Goal: Transaction & Acquisition: Book appointment/travel/reservation

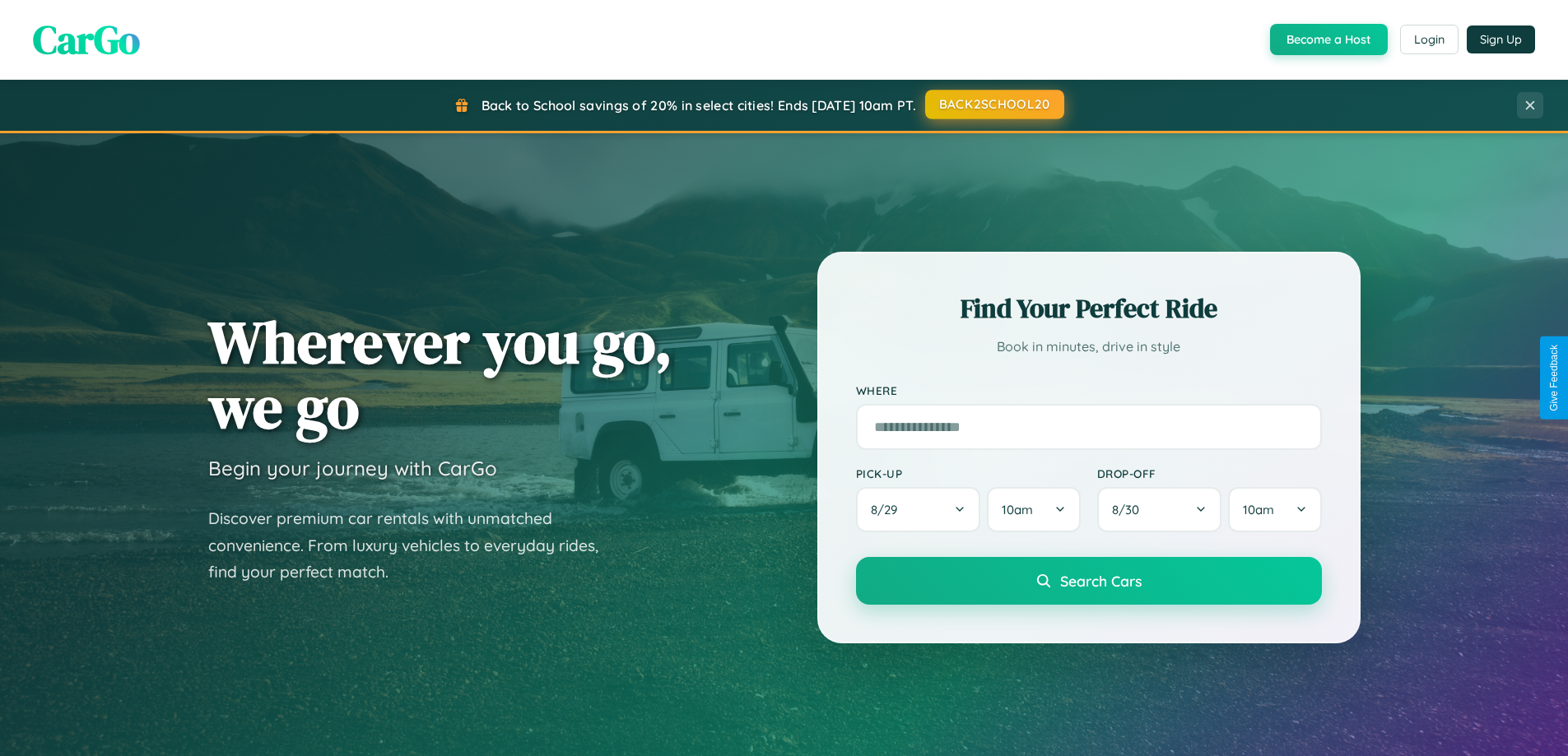
click at [994, 106] on button "BACK2SCHOOL20" at bounding box center [995, 105] width 139 height 29
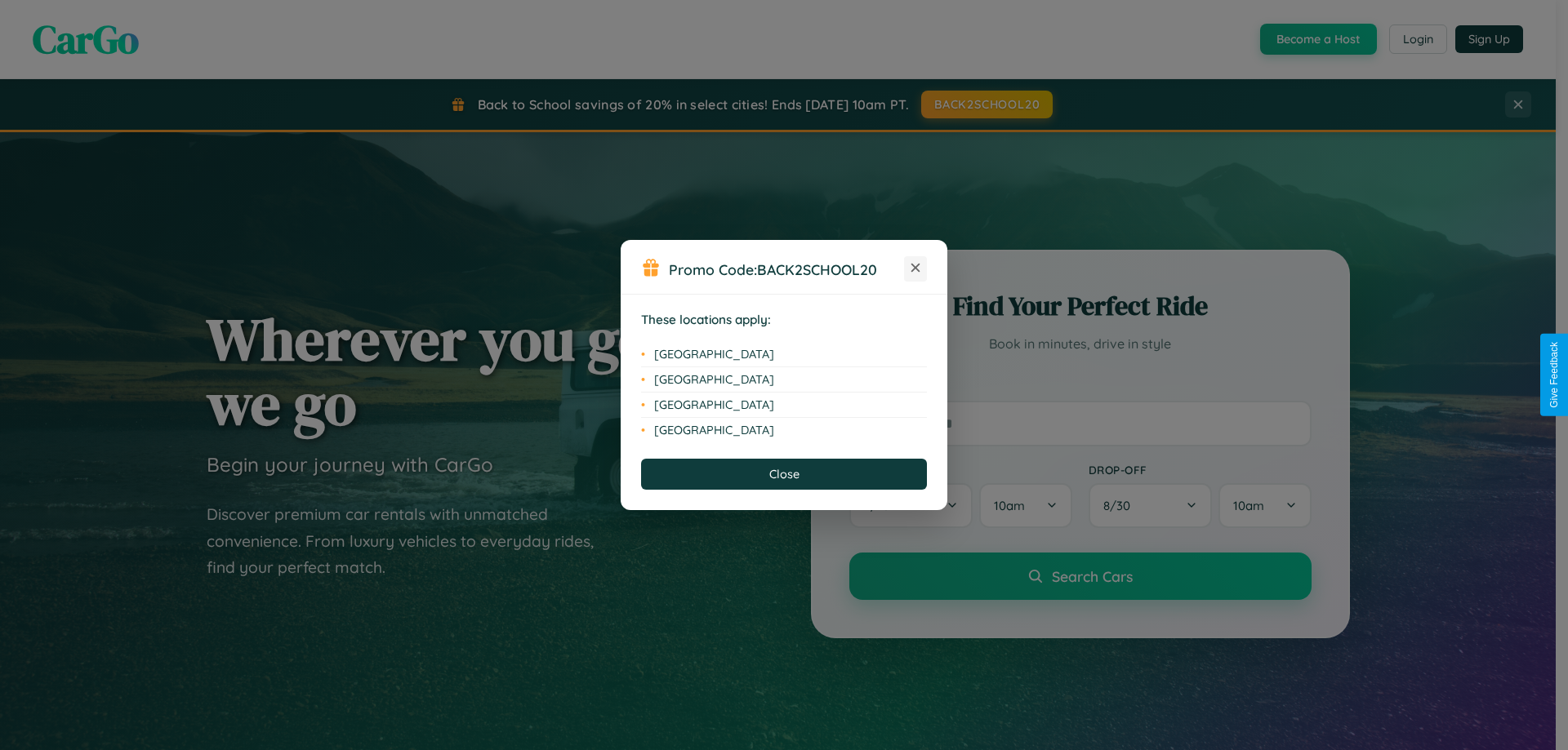
click at [916, 269] on icon at bounding box center [916, 268] width 9 height 9
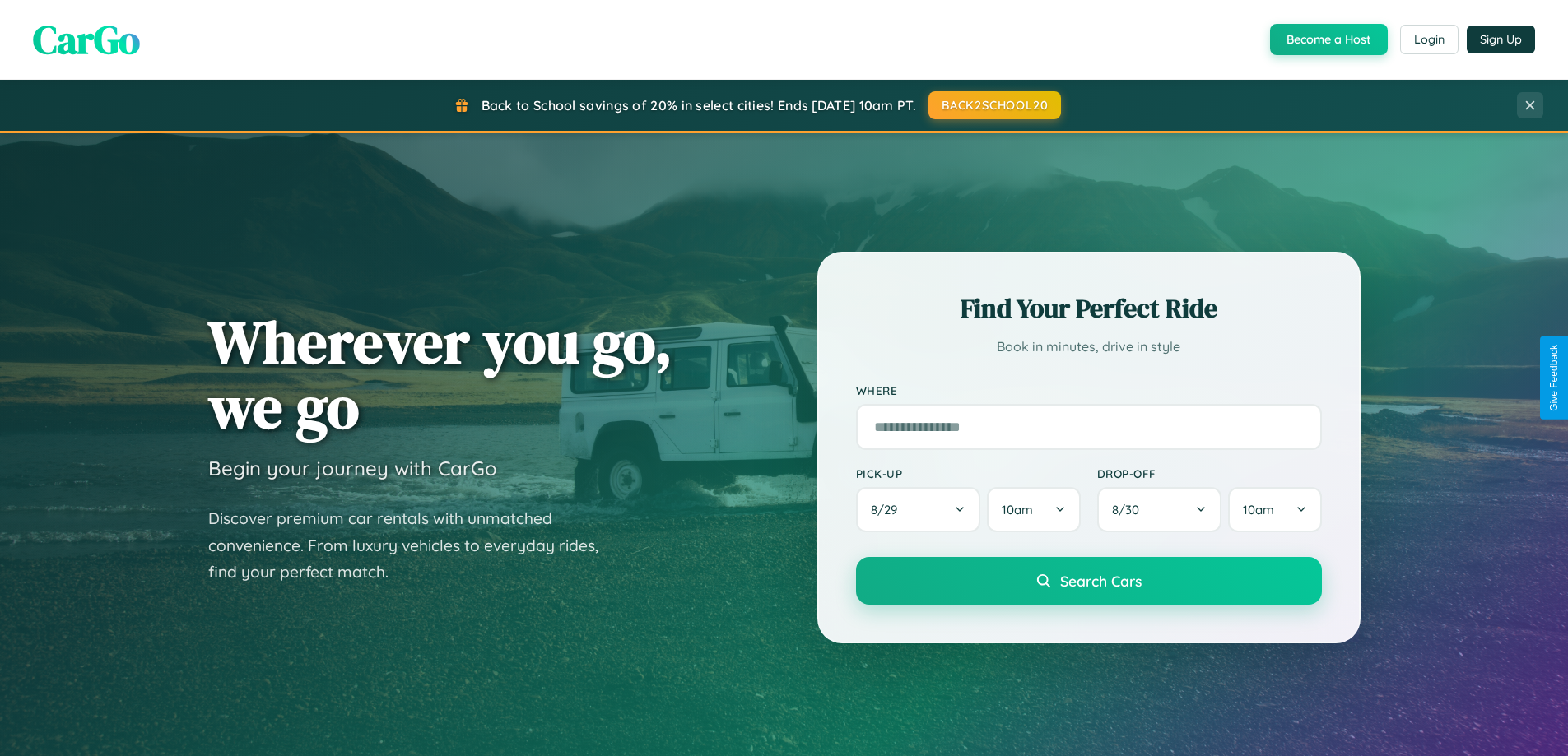
scroll to position [3165, 0]
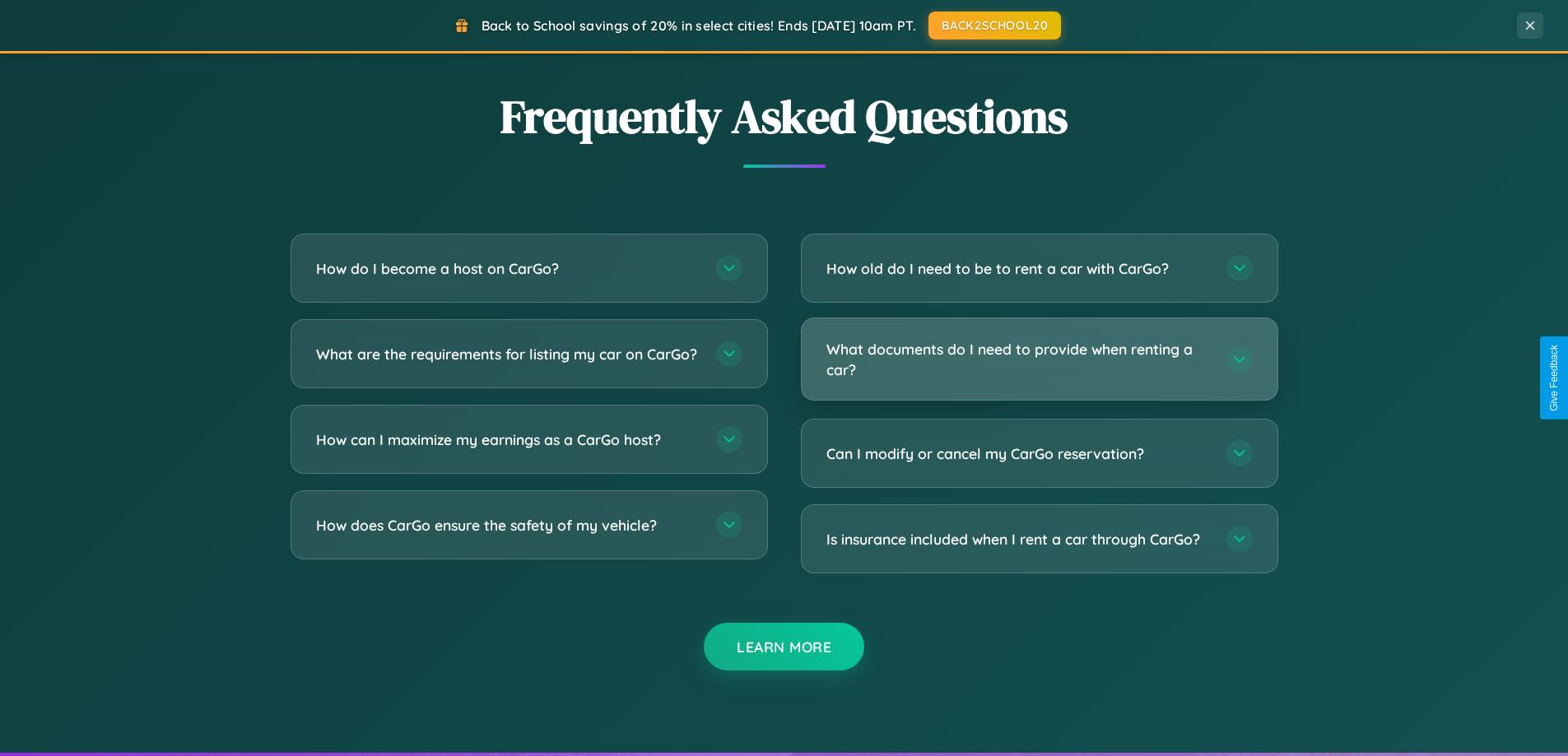
click at [1039, 359] on h3 "What documents do I need to provide when renting a car?" at bounding box center [1018, 359] width 384 height 41
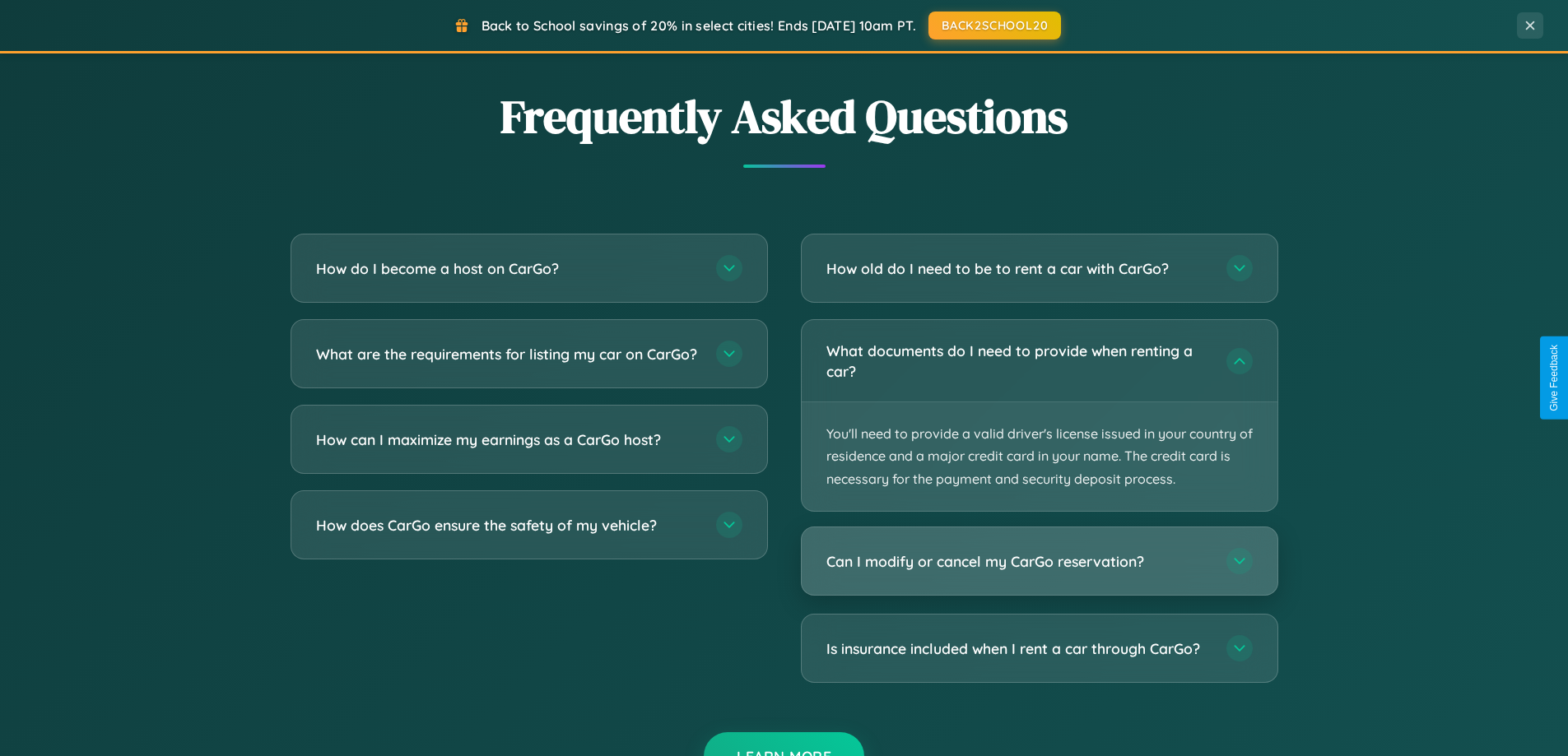
click at [1039, 562] on h3 "Can I modify or cancel my CarGo reservation?" at bounding box center [1018, 561] width 384 height 21
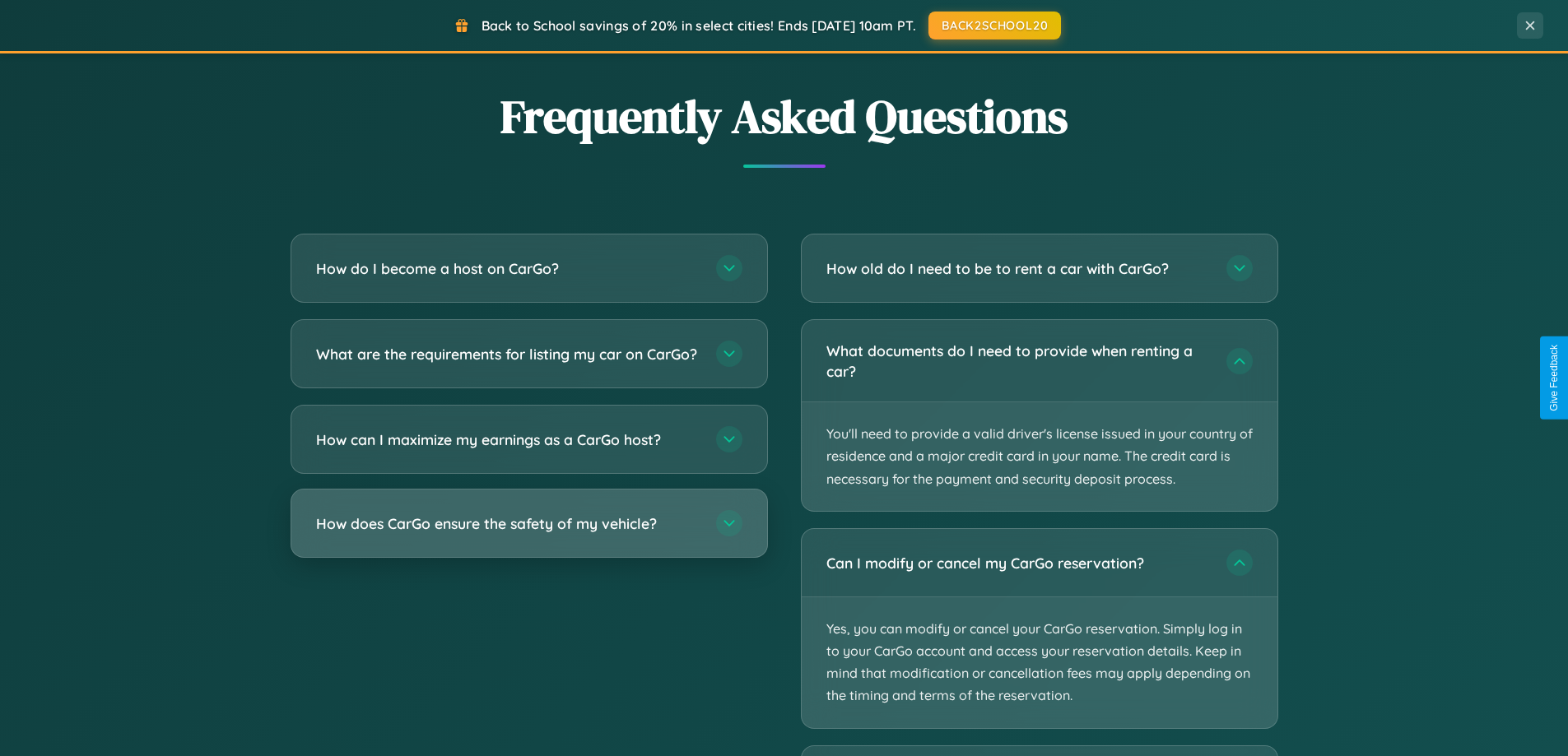
click at [528, 533] on h3 "How does CarGo ensure the safety of my vehicle?" at bounding box center [508, 524] width 384 height 21
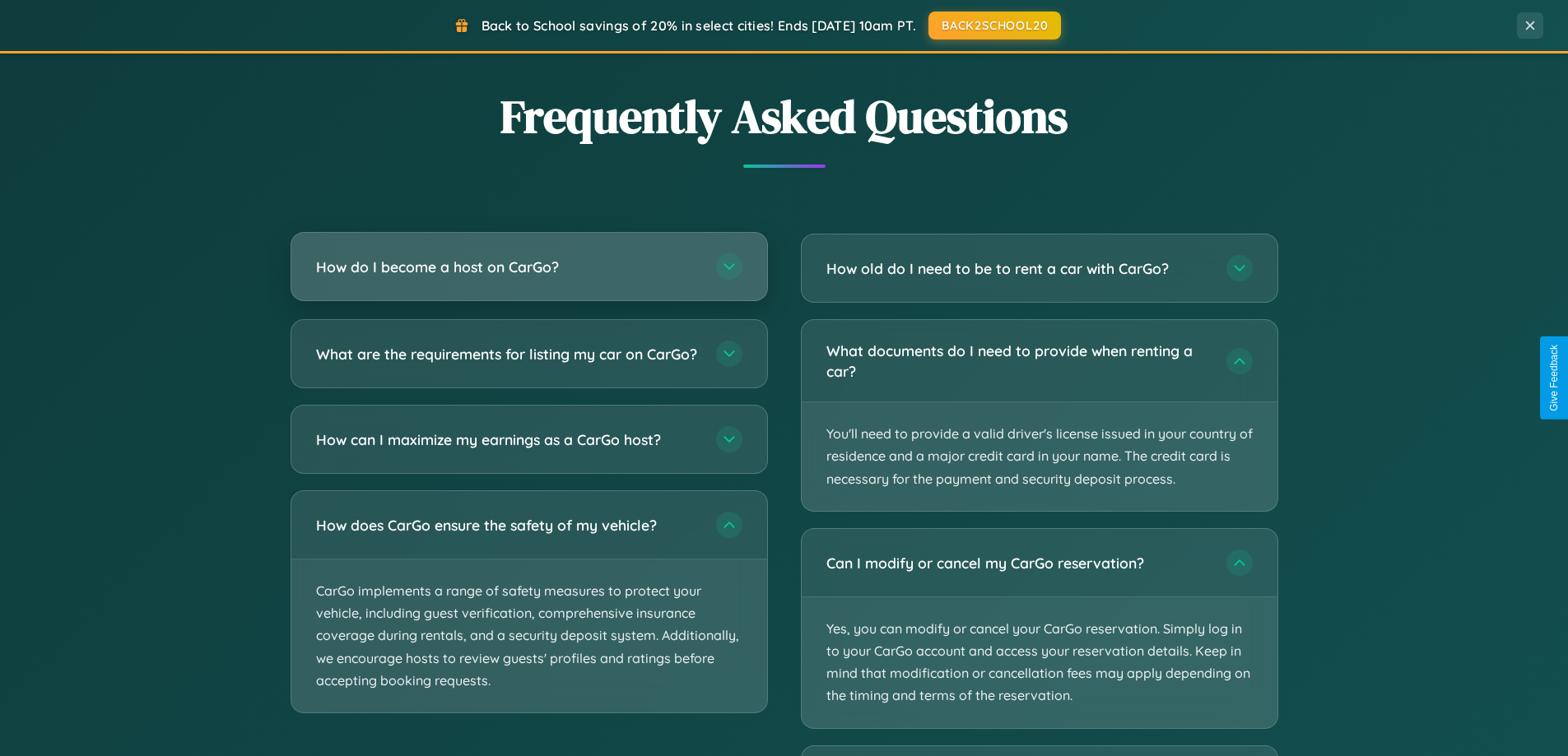
click at [528, 268] on h3 "How do I become a host on CarGo?" at bounding box center [508, 267] width 384 height 21
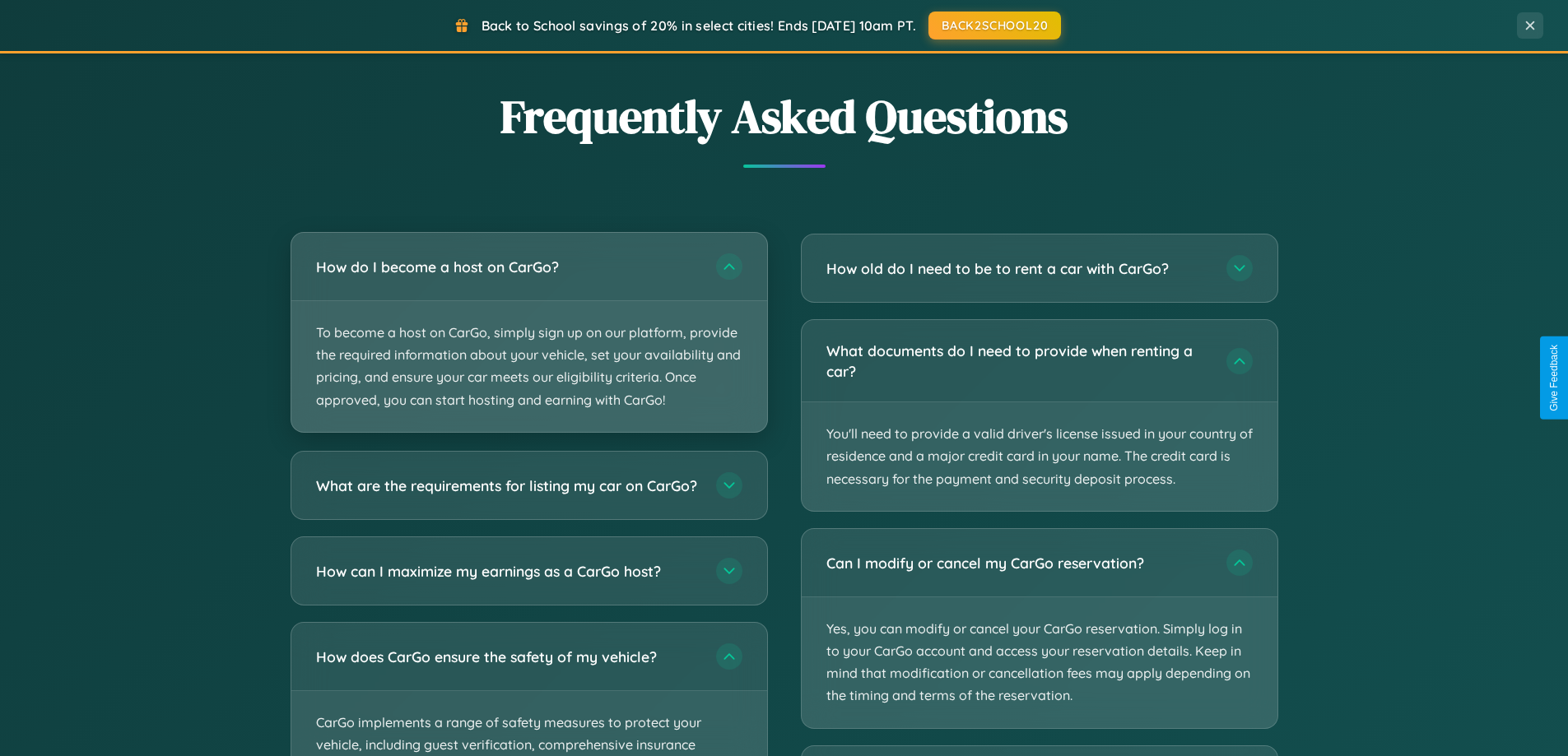
click at [528, 332] on p "To become a host on CarGo, simply sign up on our platform, provide the required…" at bounding box center [528, 366] width 476 height 131
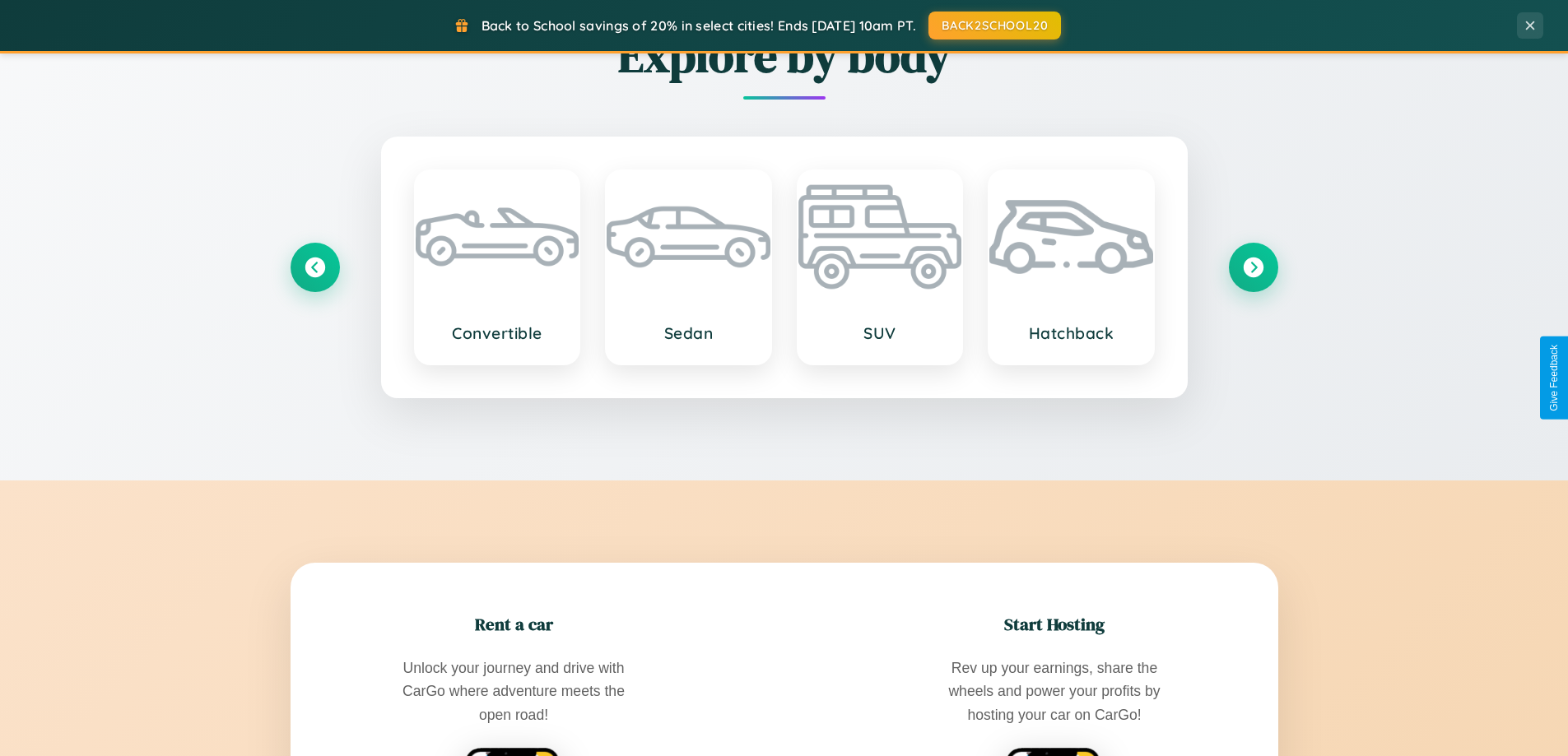
scroll to position [709, 0]
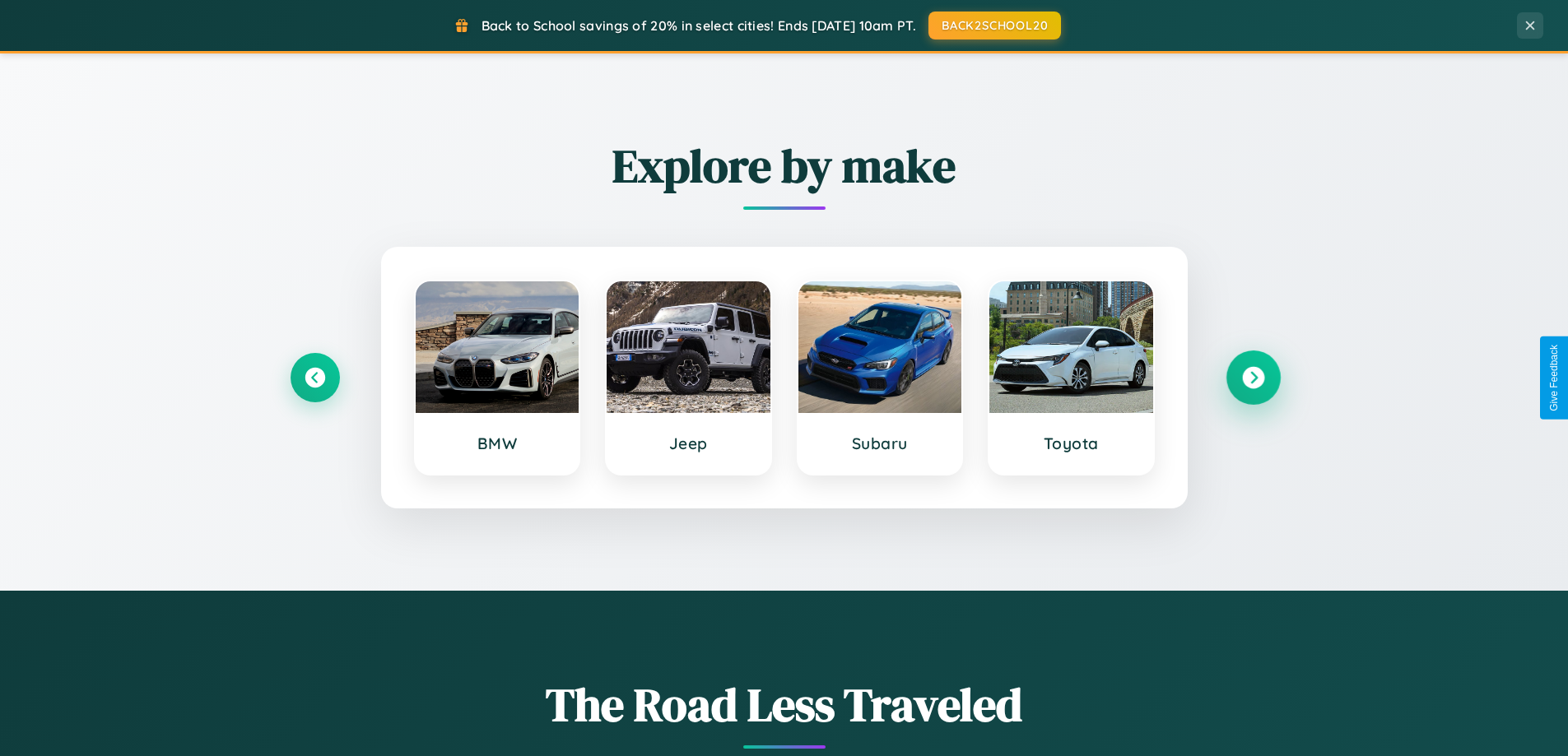
click at [1253, 378] on icon at bounding box center [1253, 378] width 23 height 23
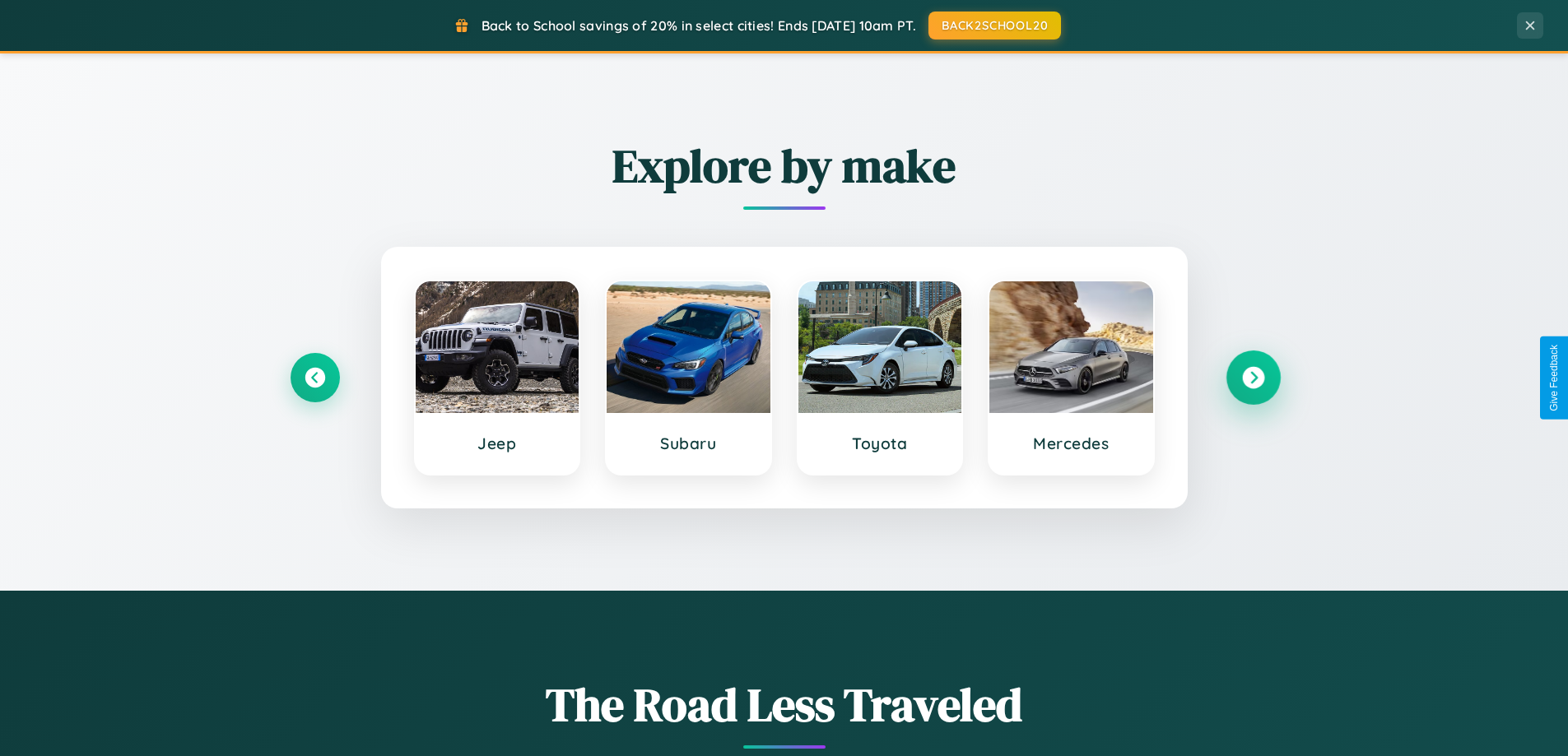
click at [1253, 378] on icon at bounding box center [1253, 378] width 23 height 23
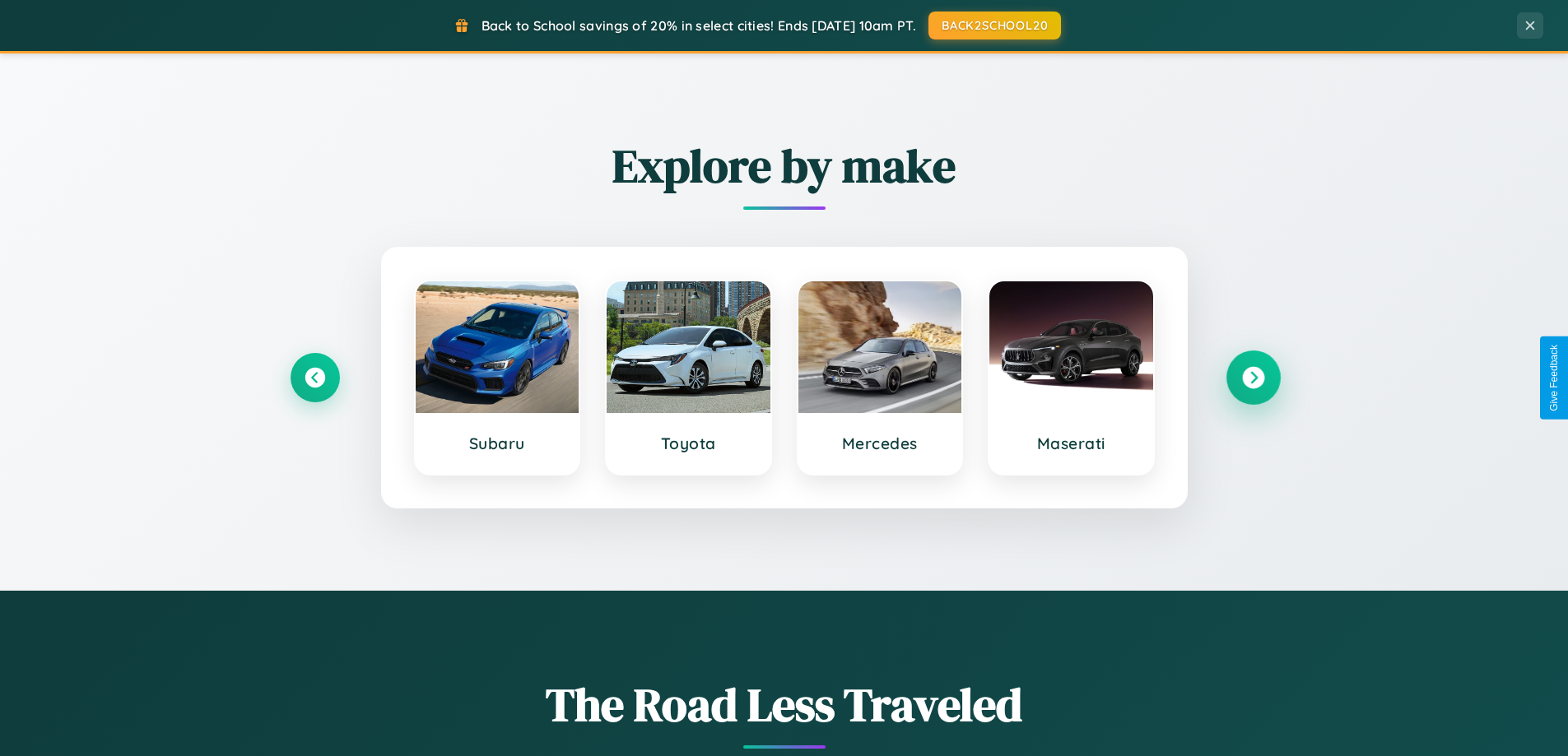
click at [1253, 378] on icon at bounding box center [1253, 378] width 23 height 23
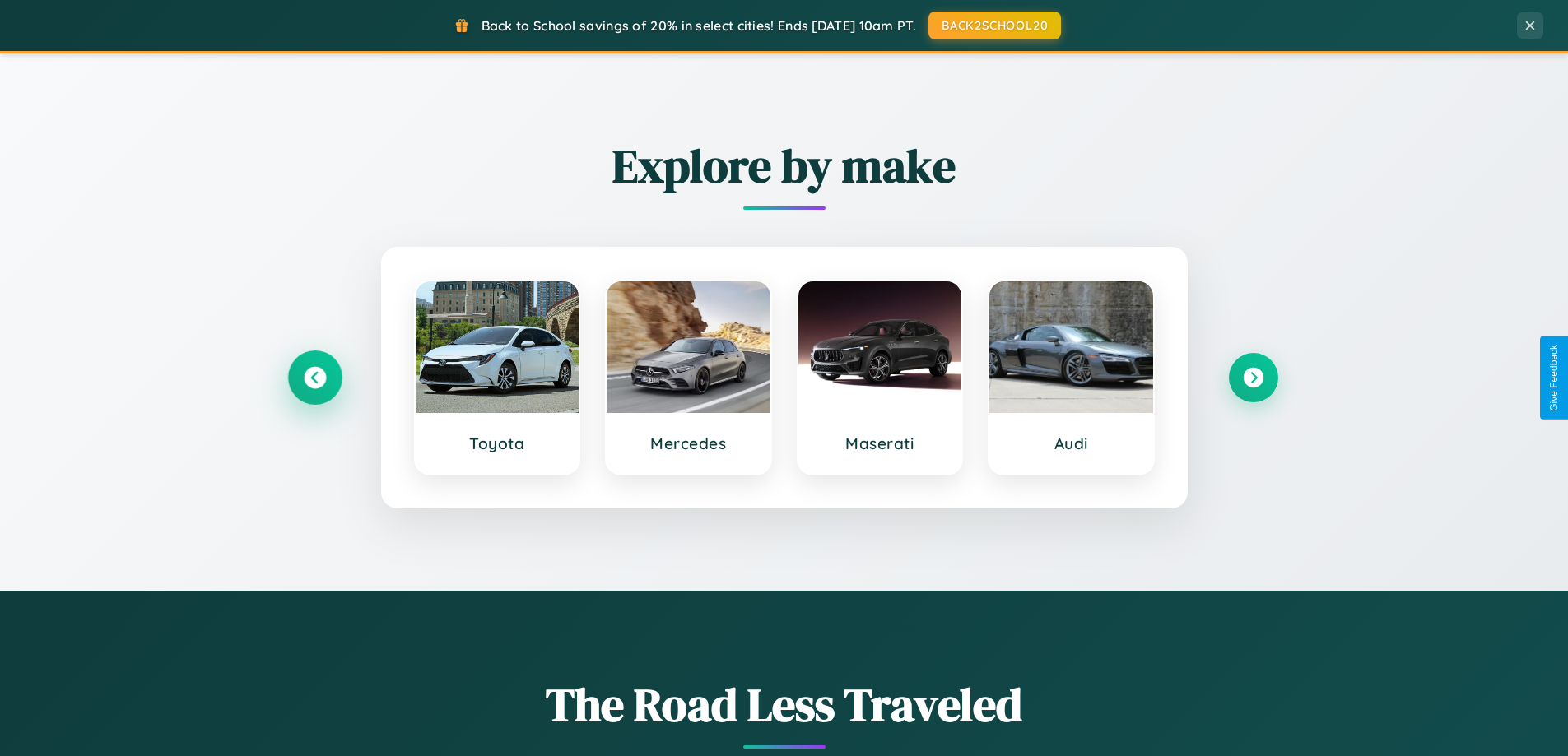
click at [314, 378] on icon at bounding box center [315, 378] width 23 height 23
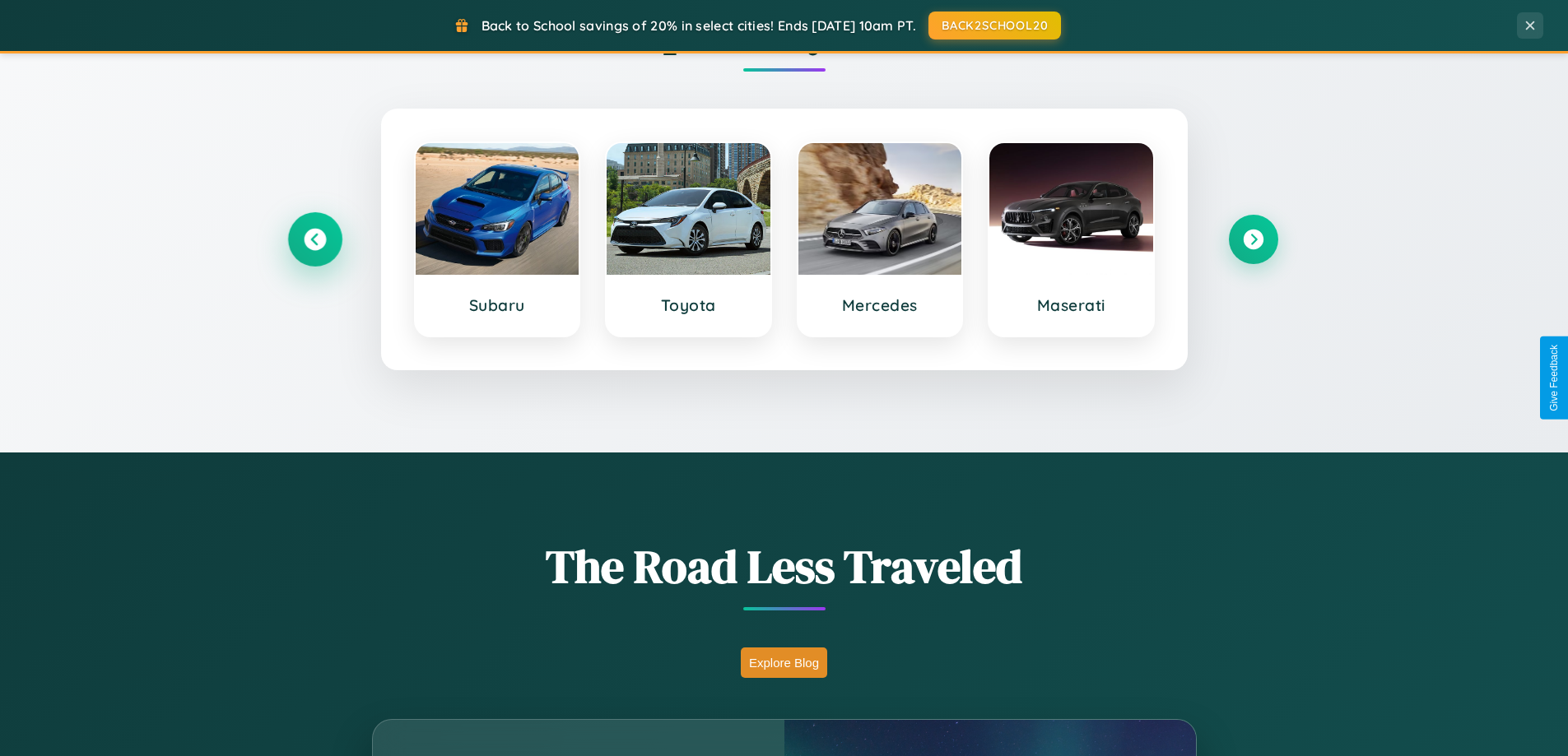
scroll to position [1132, 0]
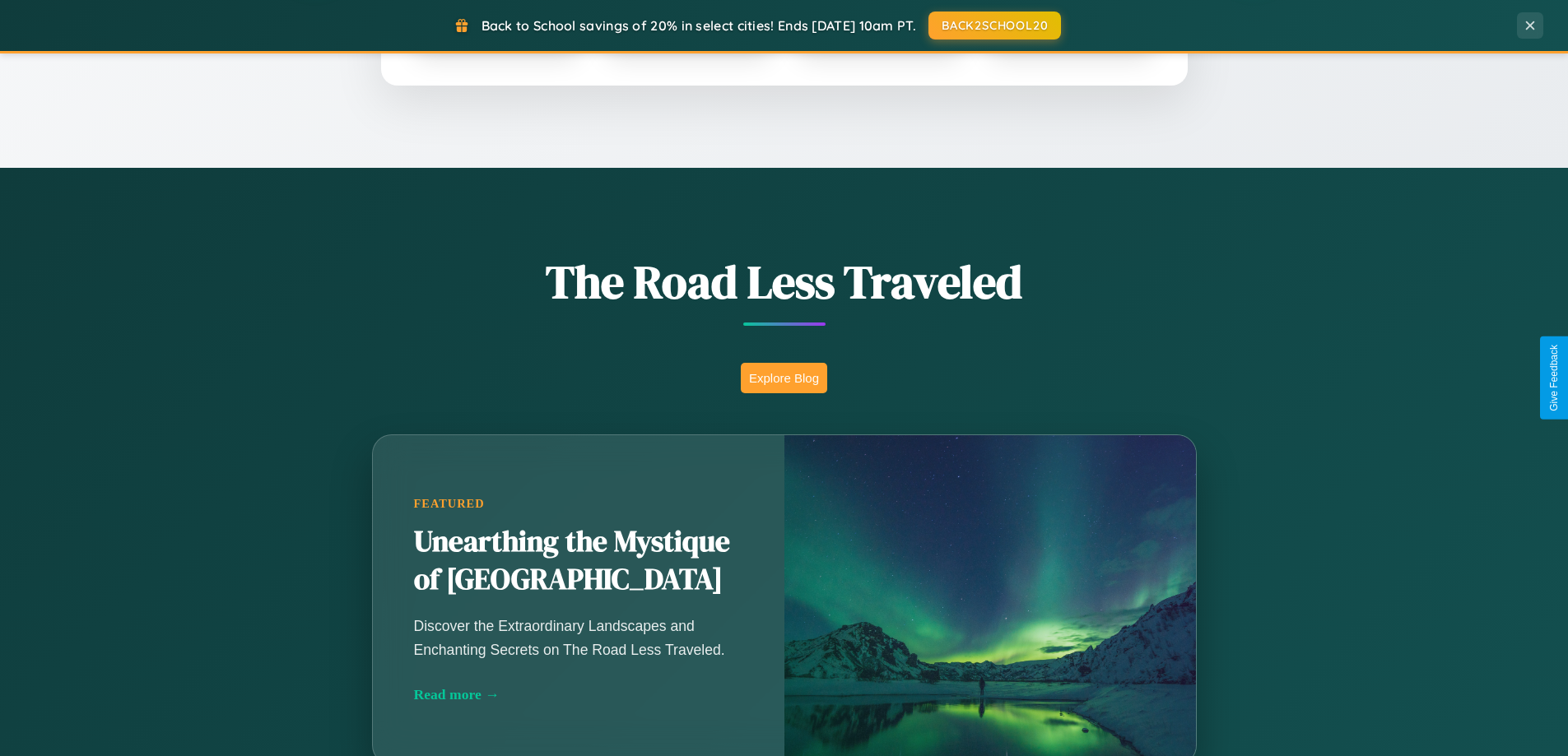
click at [783, 378] on button "Explore Blog" at bounding box center [784, 378] width 87 height 30
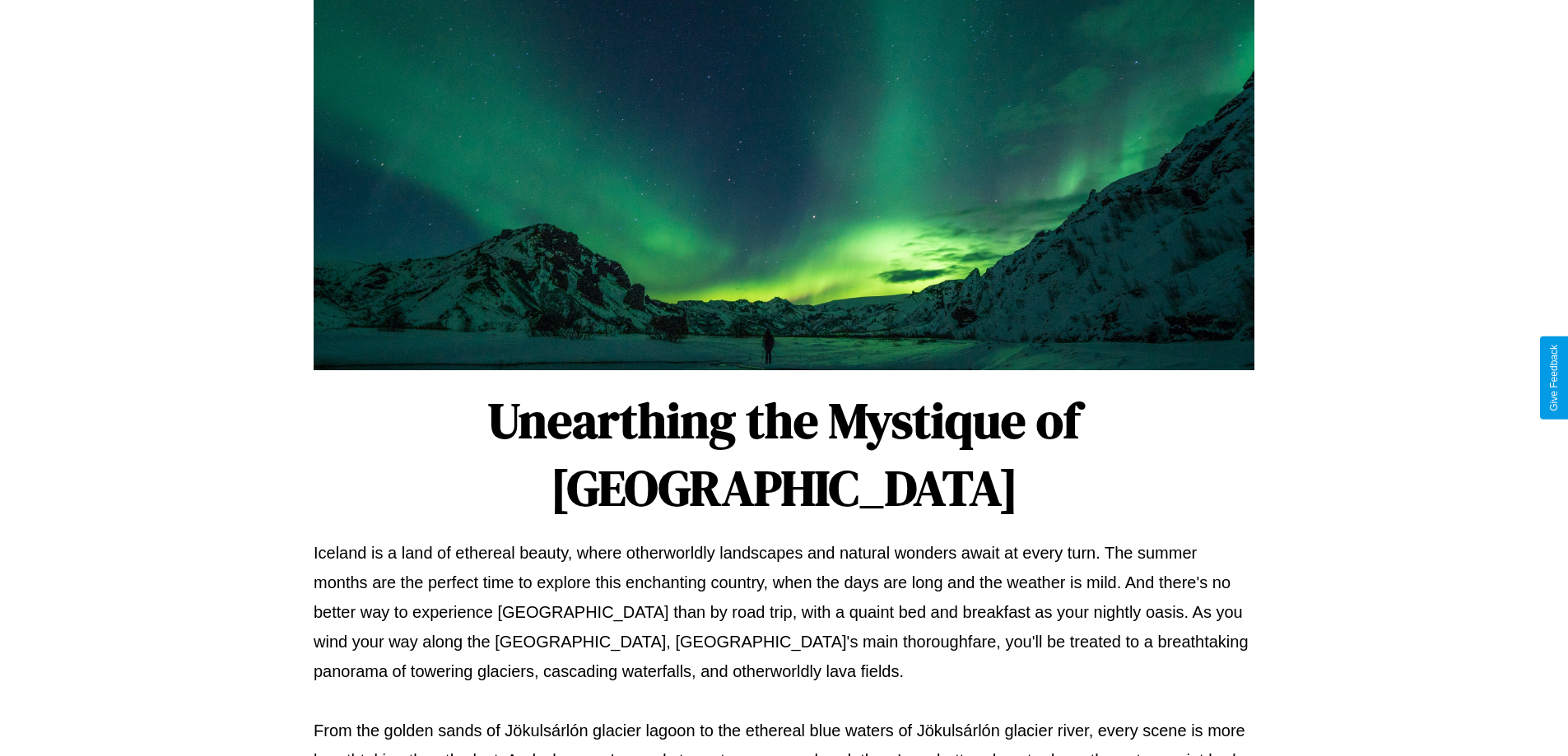
scroll to position [533, 0]
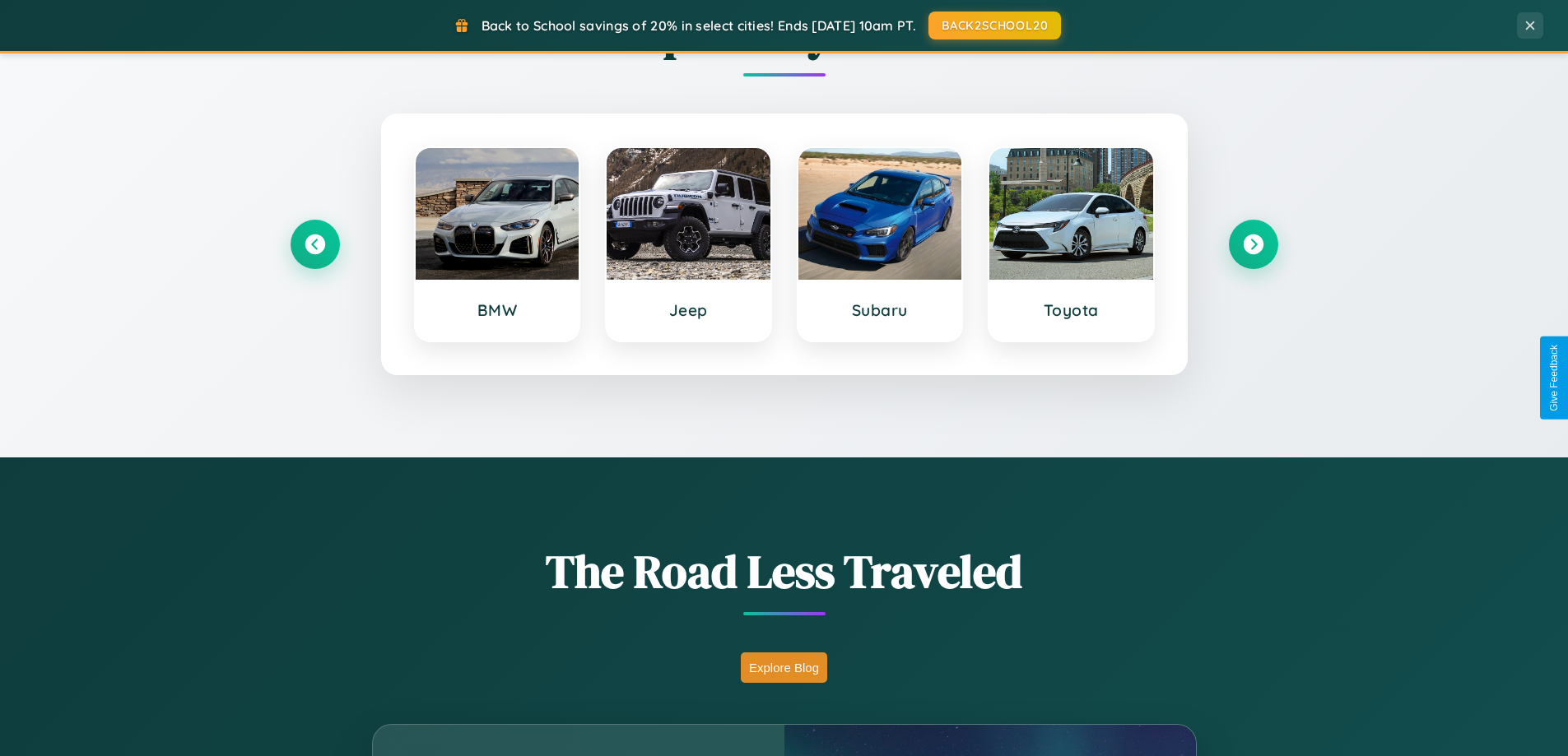
scroll to position [48, 0]
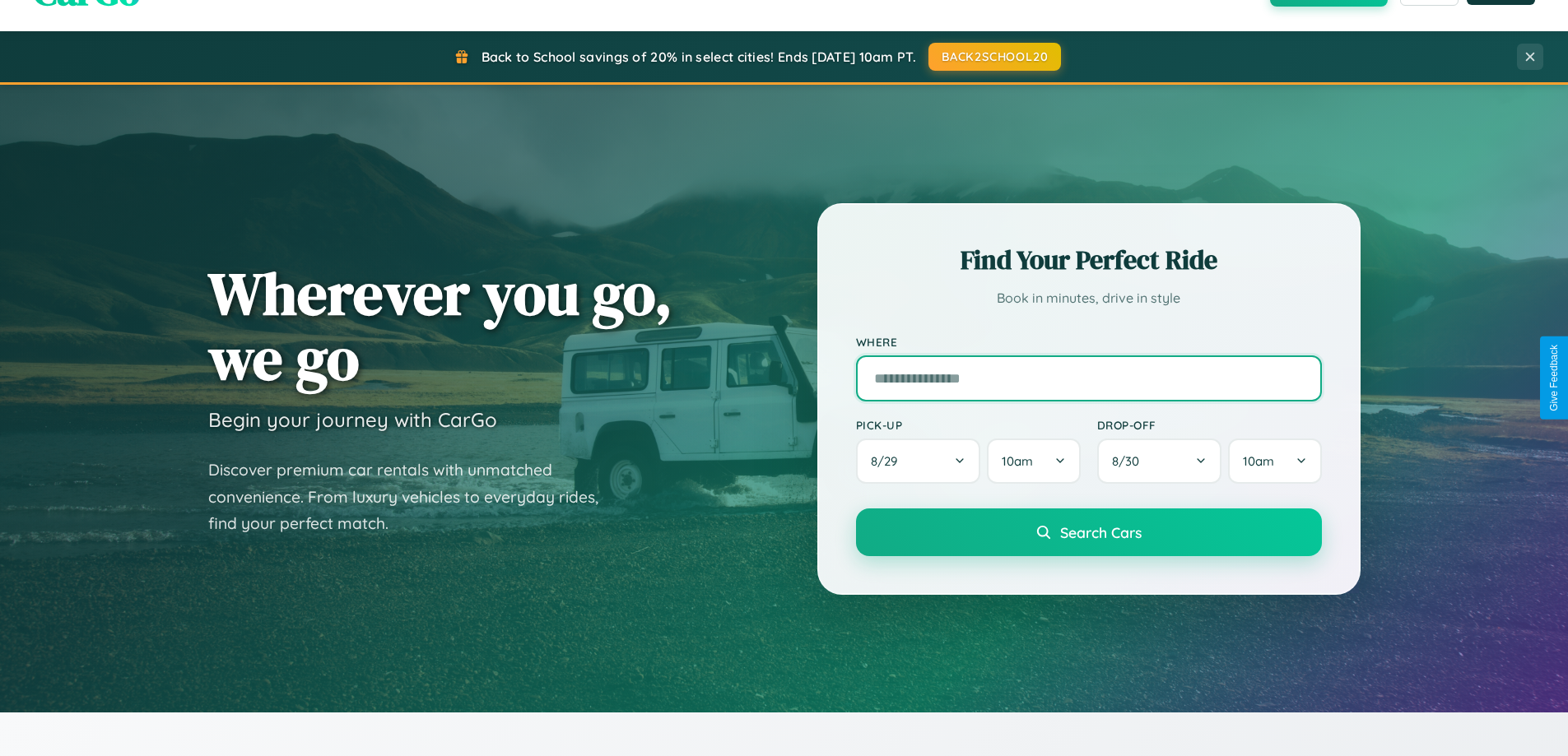
click at [1088, 378] on input "text" at bounding box center [1089, 378] width 466 height 46
type input "**********"
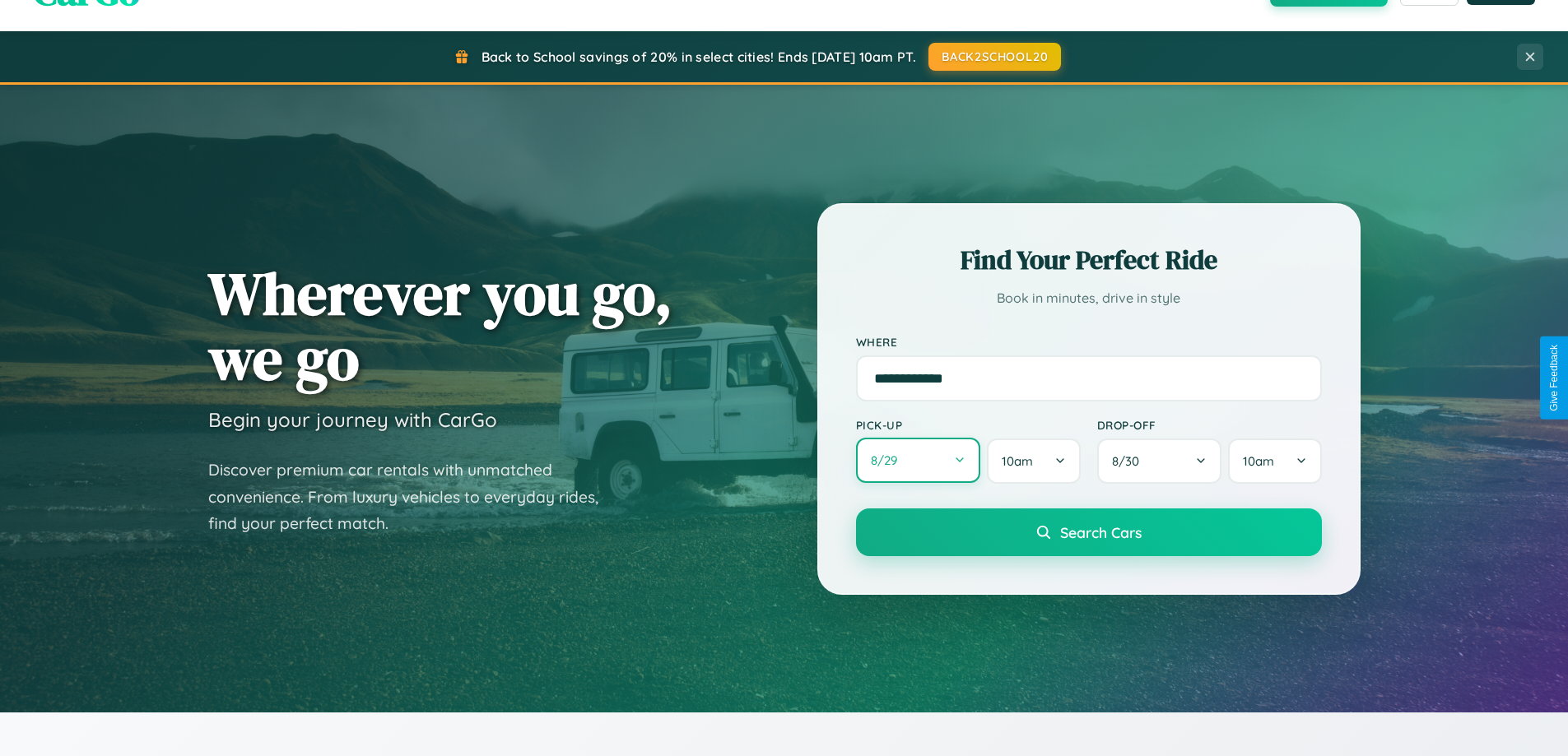
click at [917, 461] on button "8 / 29" at bounding box center [918, 460] width 125 height 45
select select "*"
select select "****"
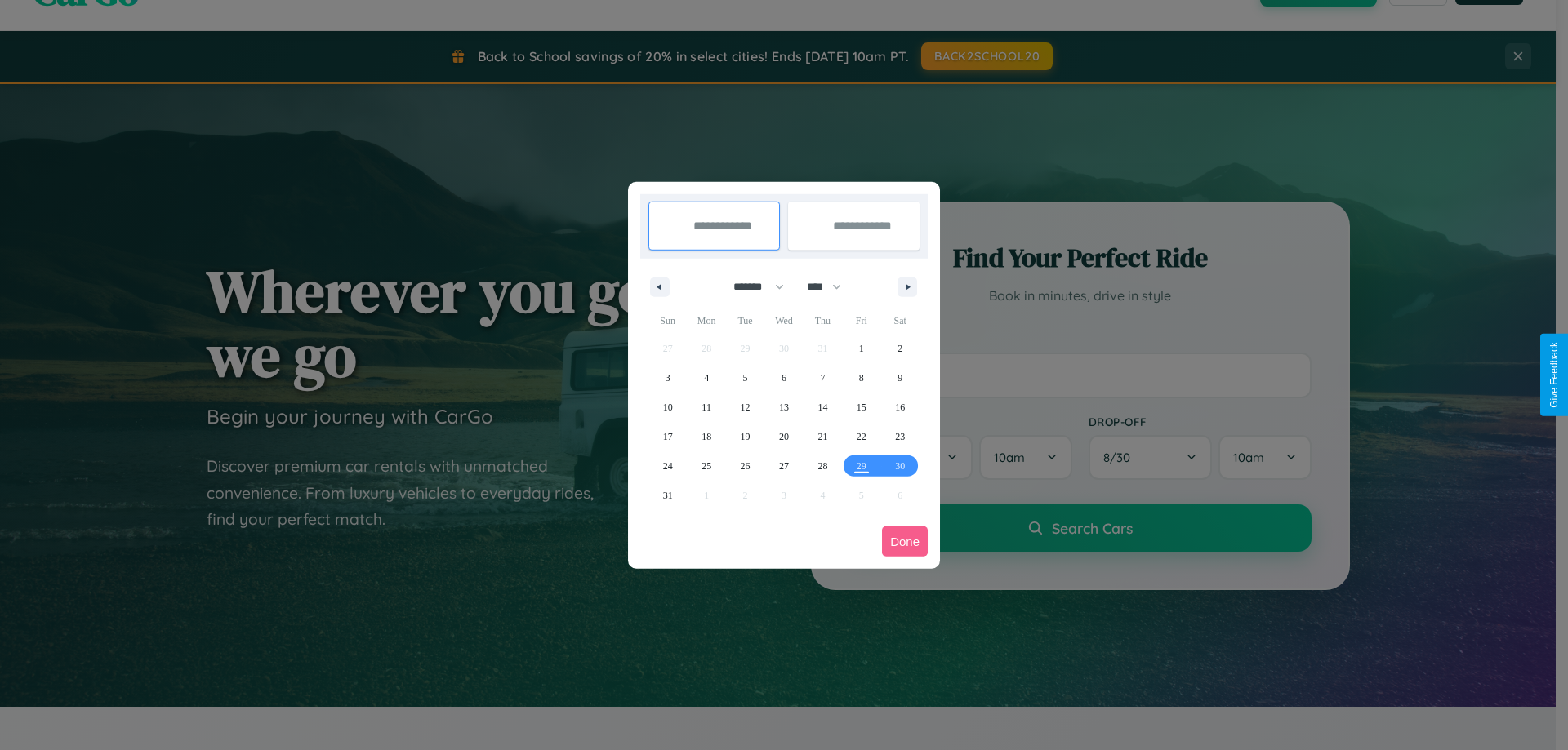
drag, startPoint x: 751, startPoint y: 286, endPoint x: 784, endPoint y: 327, distance: 52.6
click at [751, 286] on select "******* ******** ***** ***** *** **** **** ****** ********* ******* ******** **…" at bounding box center [756, 286] width 70 height 27
select select "*"
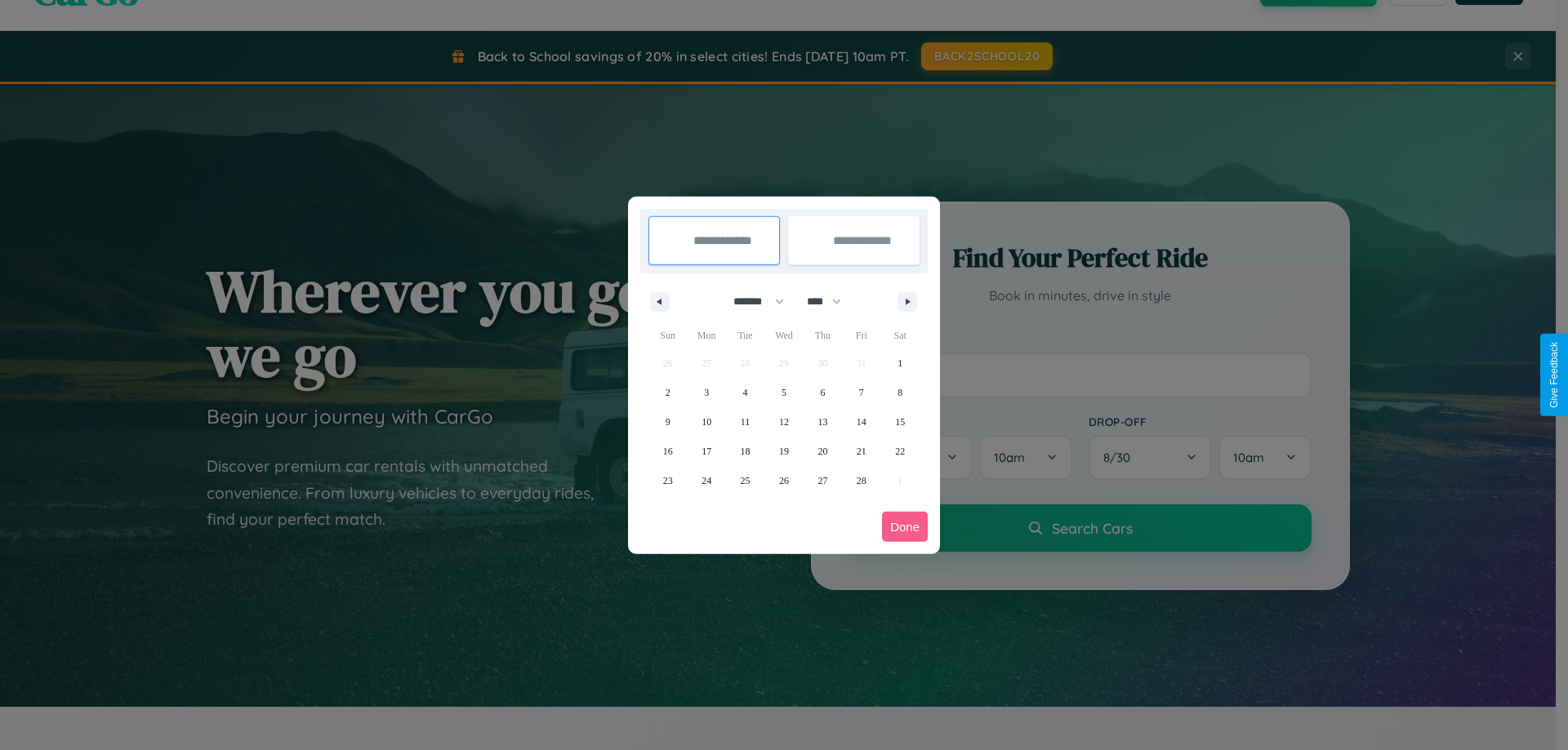
click at [831, 302] on select "**** **** **** **** **** **** **** **** **** **** **** **** **** **** **** ****…" at bounding box center [823, 301] width 49 height 27
select select "****"
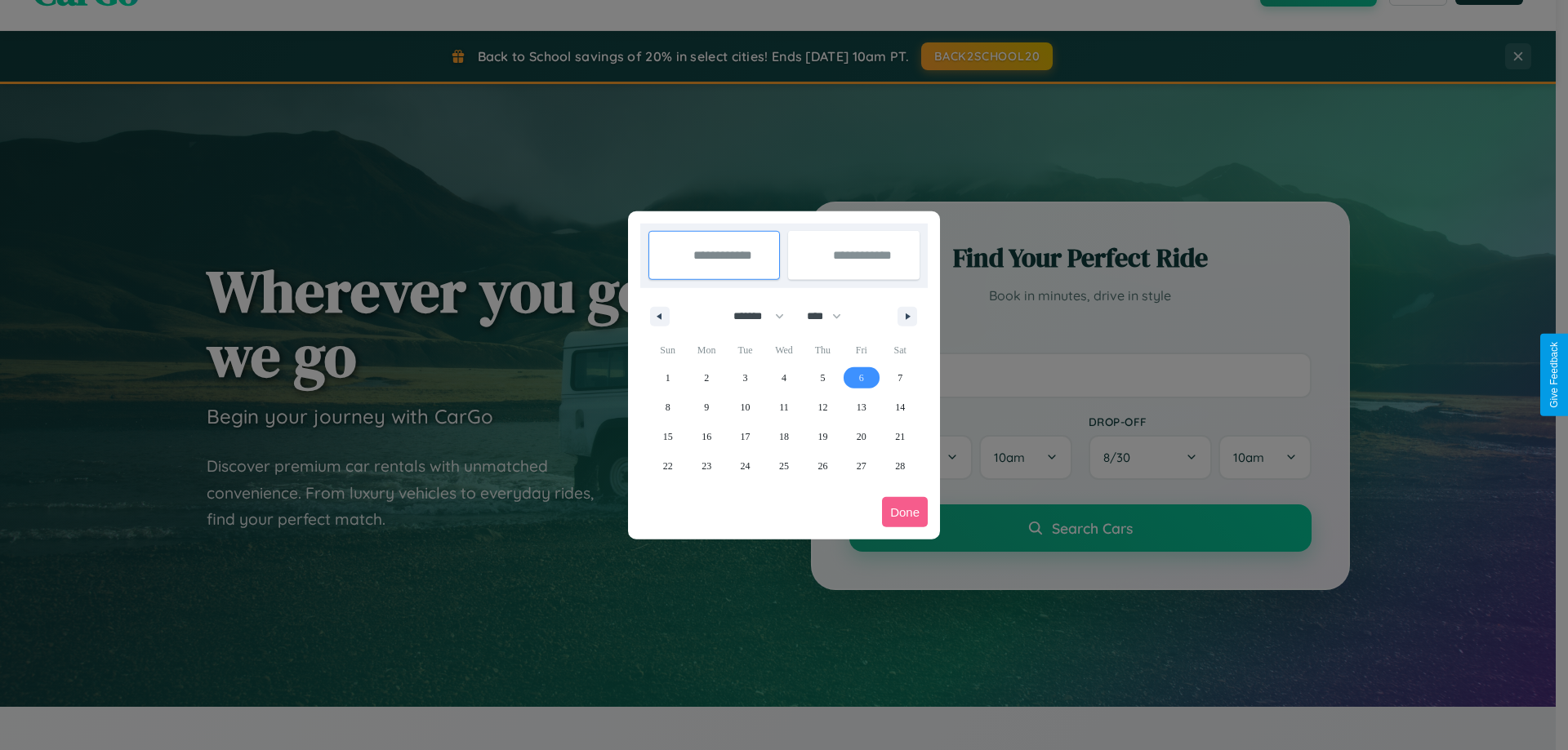
click at [861, 377] on span "6" at bounding box center [861, 378] width 5 height 29
type input "**********"
click at [667, 406] on span "8" at bounding box center [668, 407] width 5 height 29
type input "**********"
click at [904, 512] on button "Done" at bounding box center [904, 511] width 46 height 30
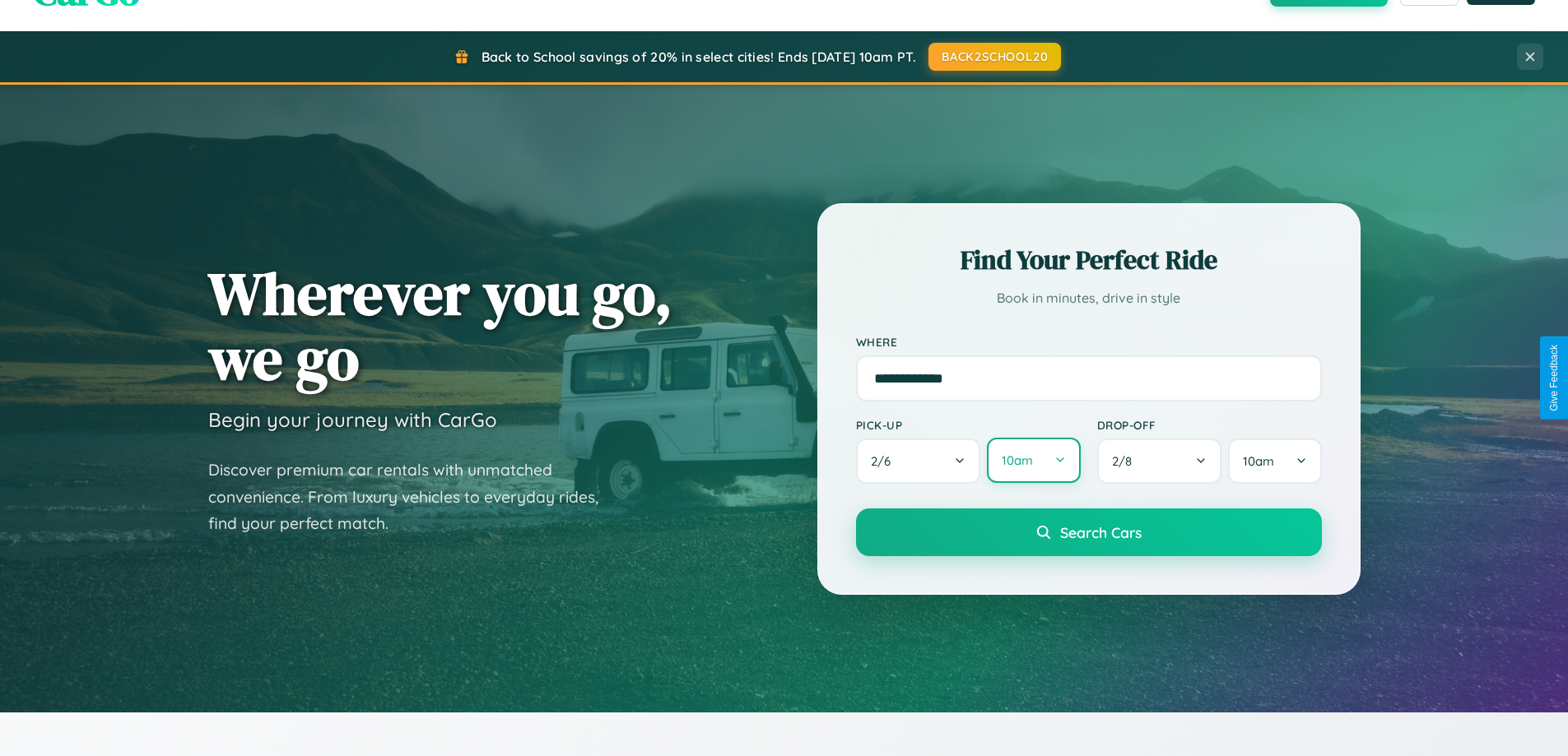
click at [1033, 461] on button "10am" at bounding box center [1033, 460] width 93 height 45
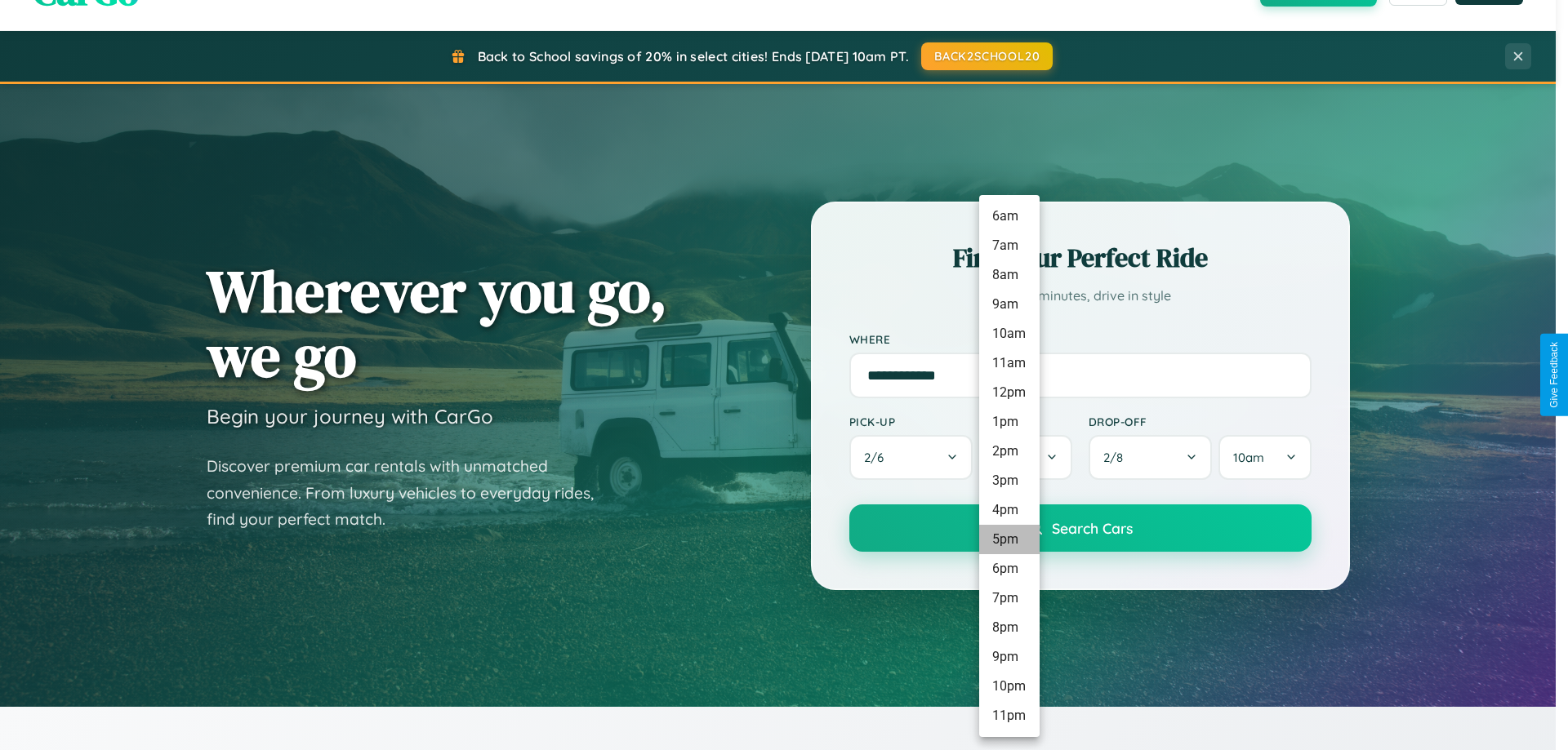
click at [1008, 569] on li "6pm" at bounding box center [1009, 569] width 60 height 29
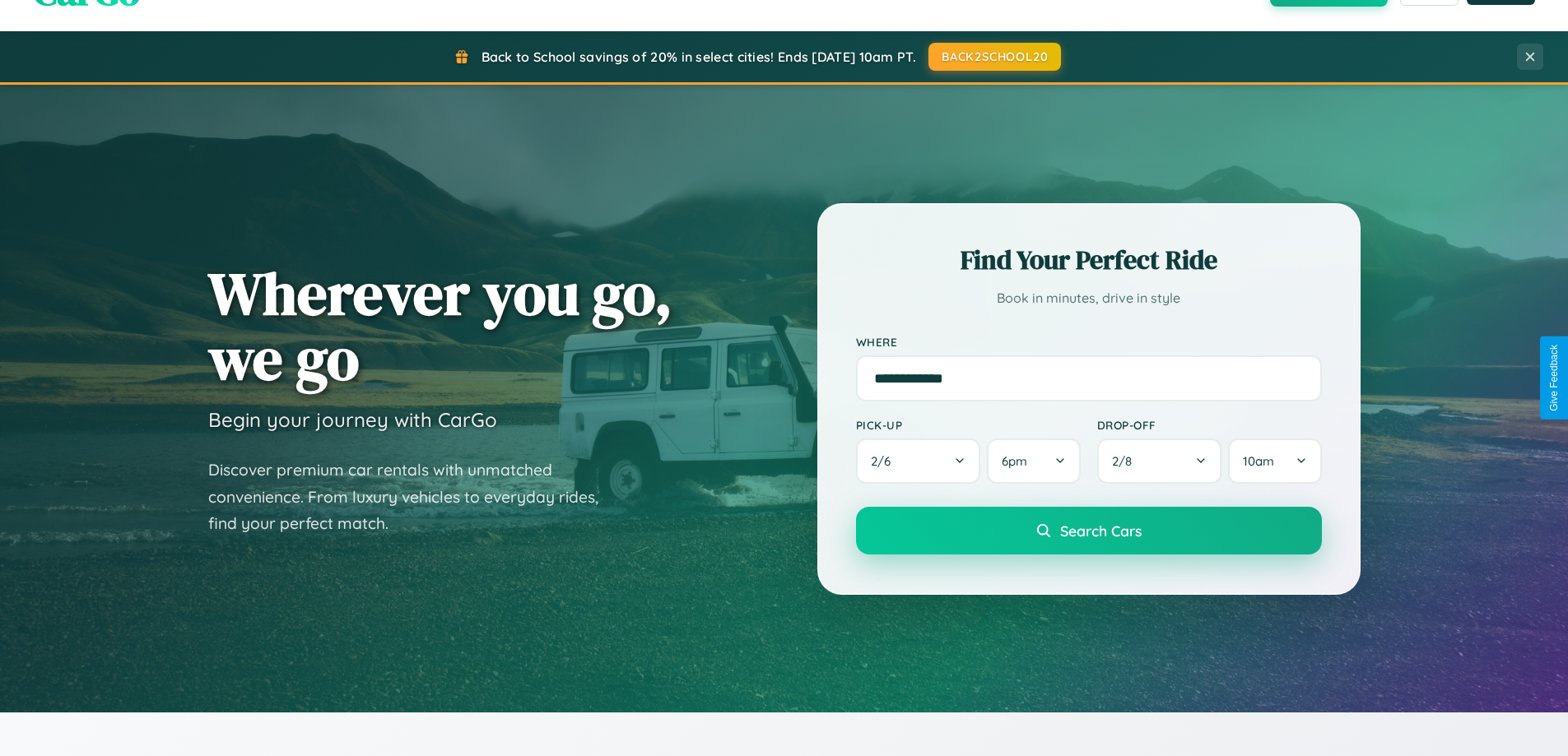
click at [1088, 533] on span "Search Cars" at bounding box center [1100, 530] width 81 height 18
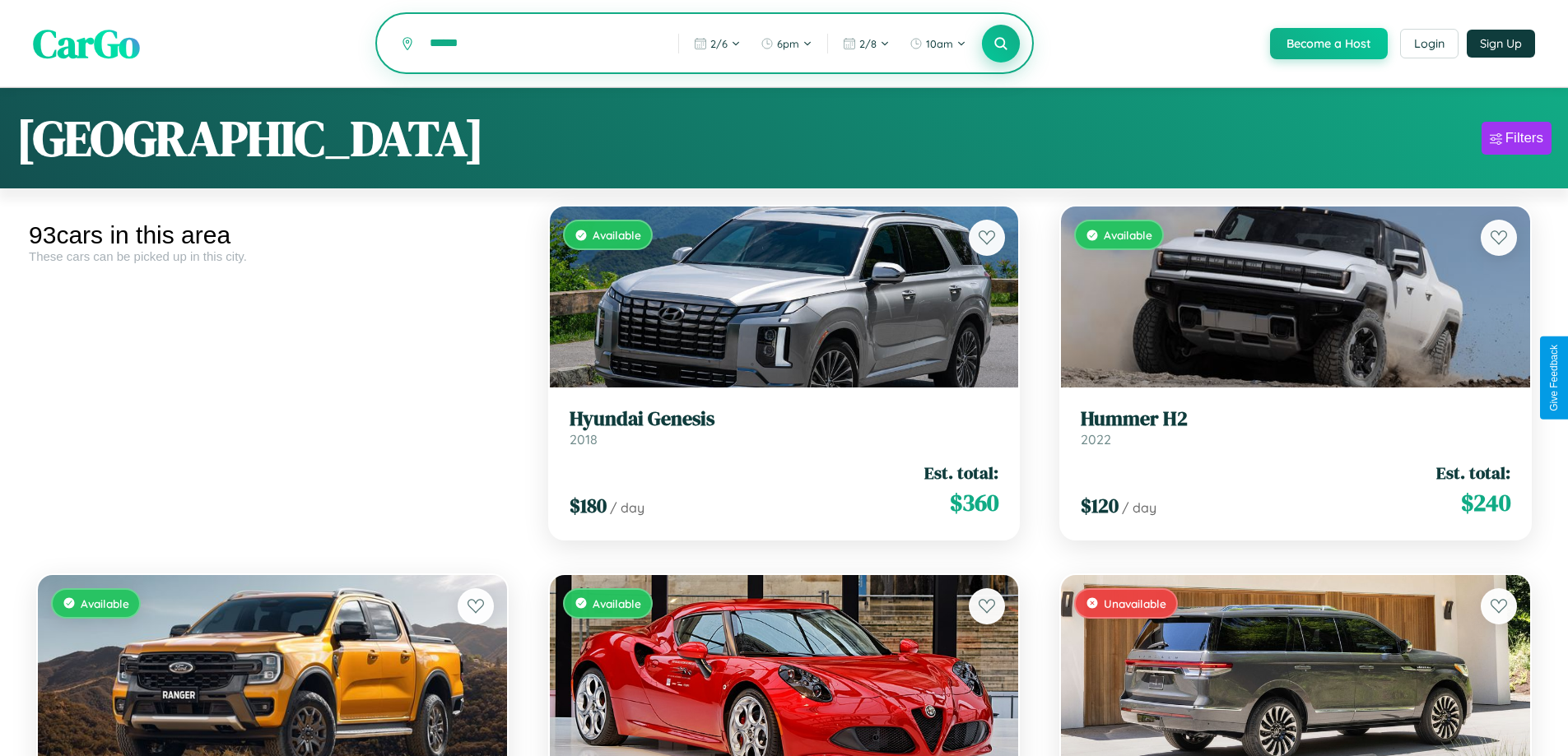
type input "******"
click at [1000, 44] on icon at bounding box center [1001, 43] width 16 height 16
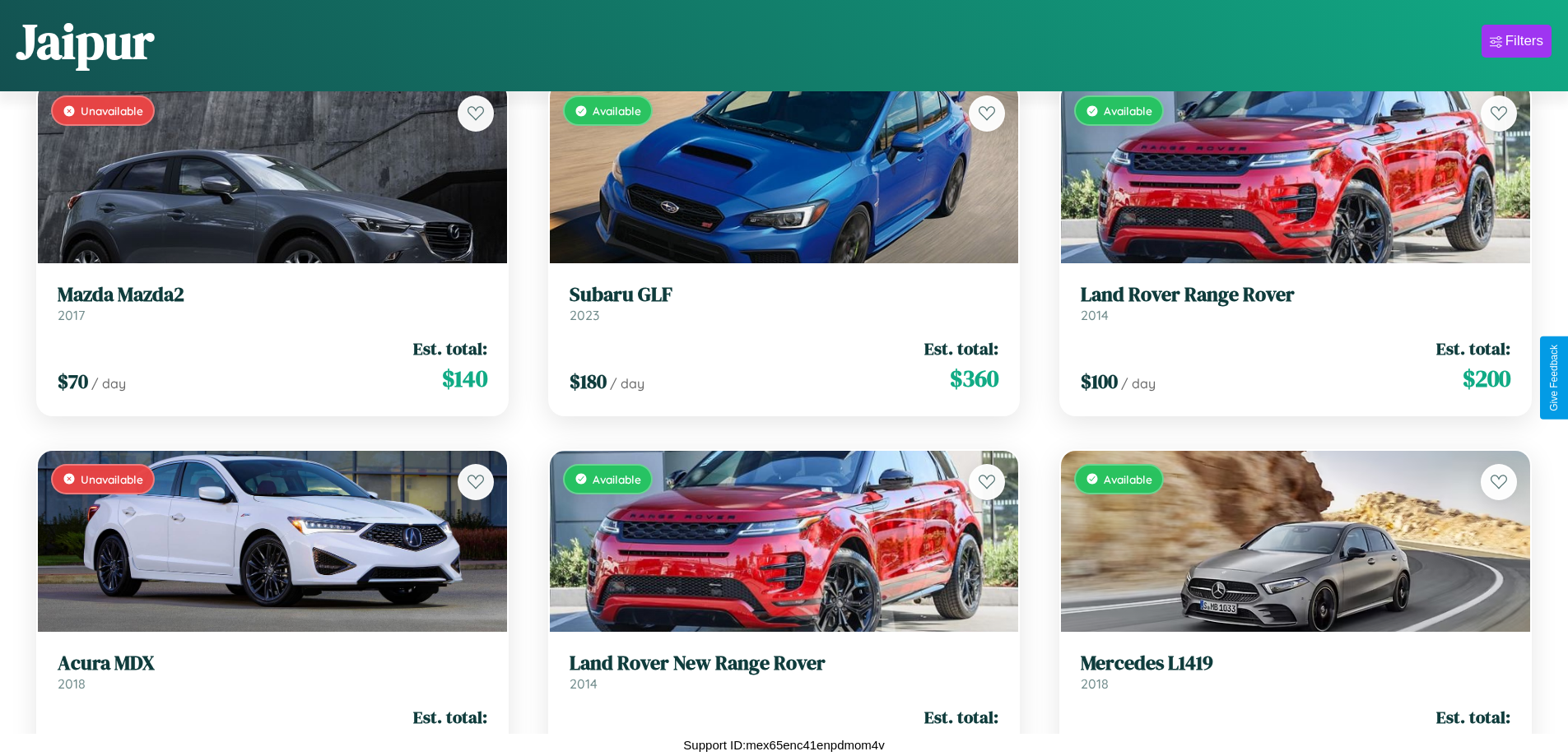
scroll to position [7230, 0]
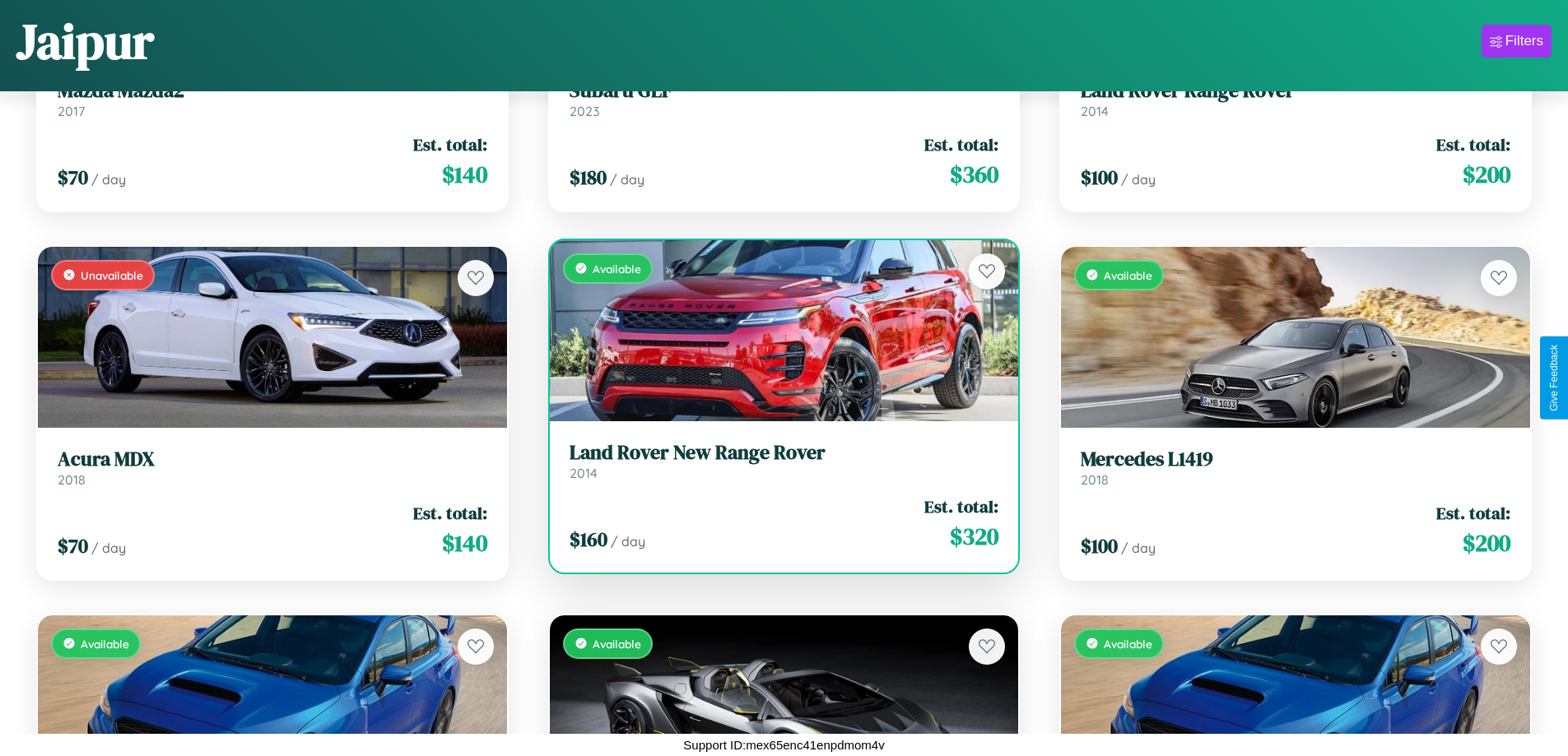
click at [777, 468] on link "Land Rover New Range Rover 2014" at bounding box center [784, 461] width 430 height 41
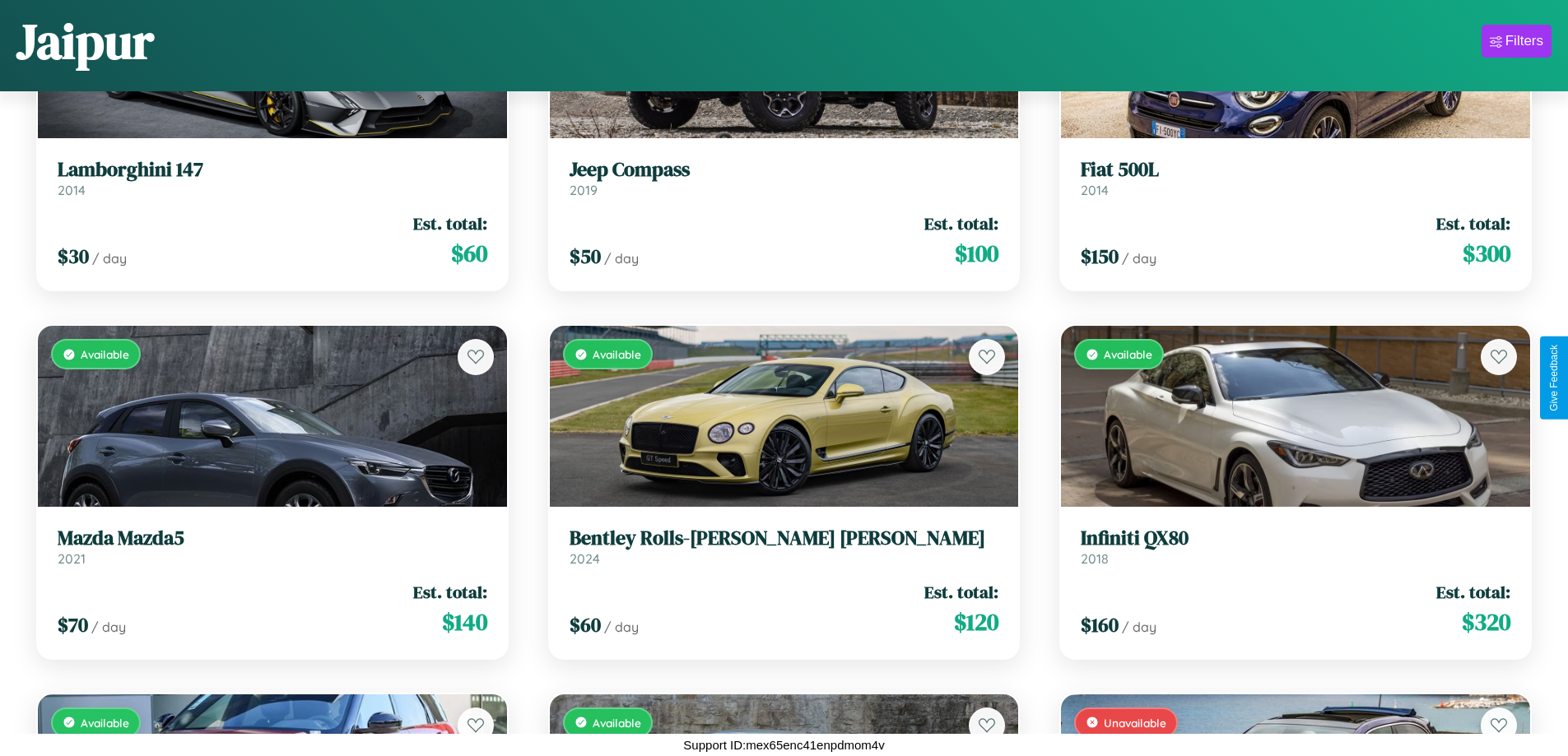
scroll to position [3546, 0]
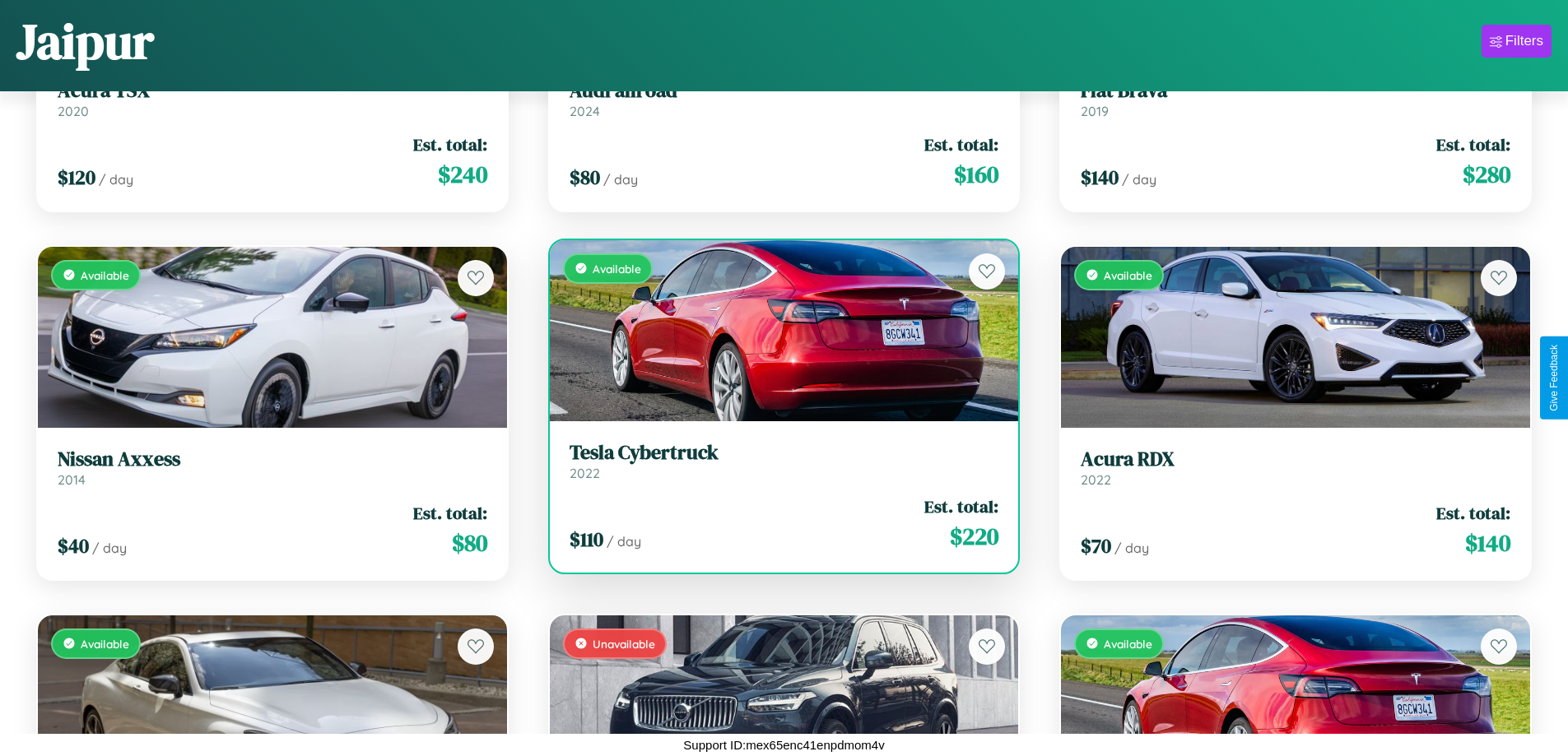
click at [777, 461] on h3 "Tesla Cybertruck" at bounding box center [784, 453] width 430 height 24
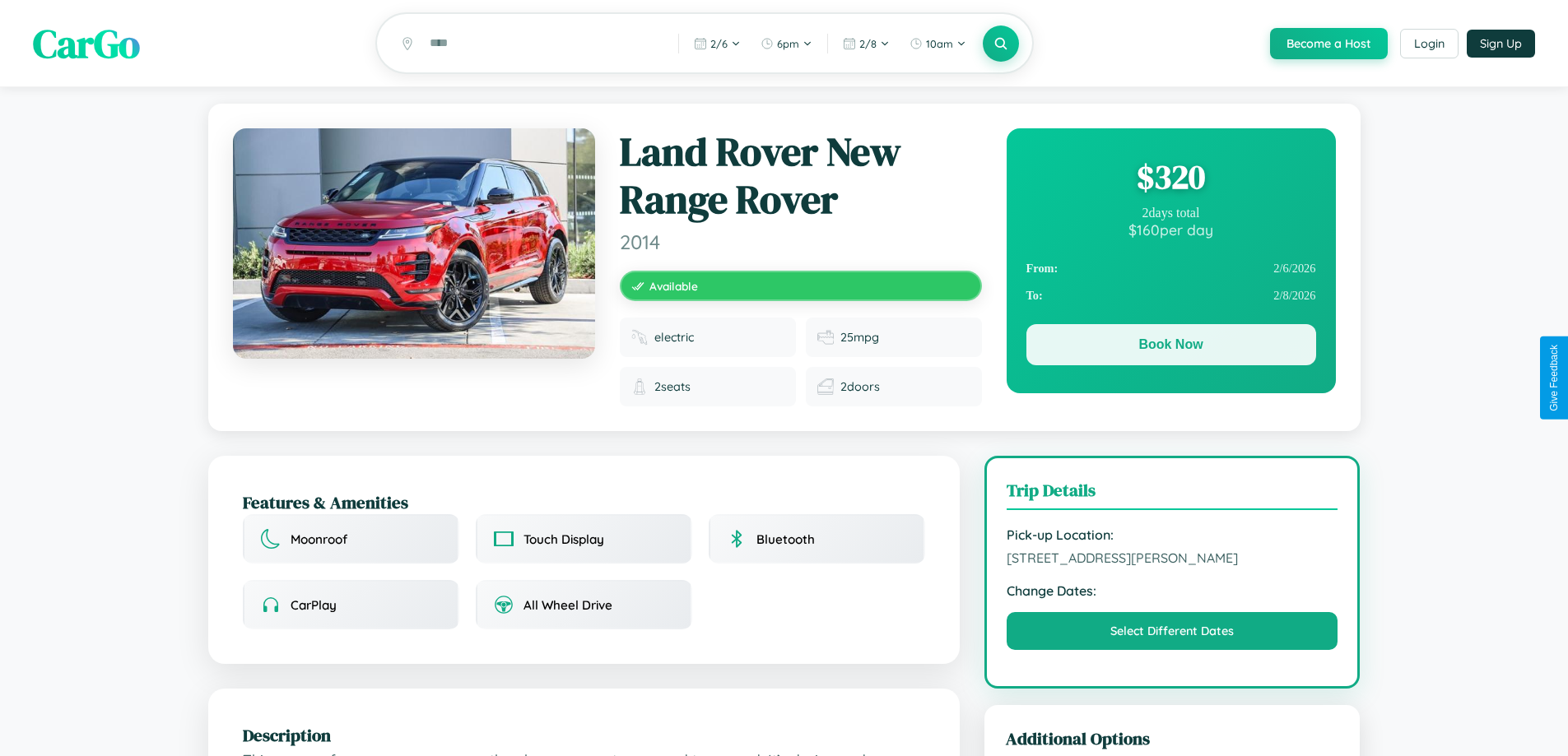
click at [1170, 349] on button "Book Now" at bounding box center [1171, 344] width 289 height 41
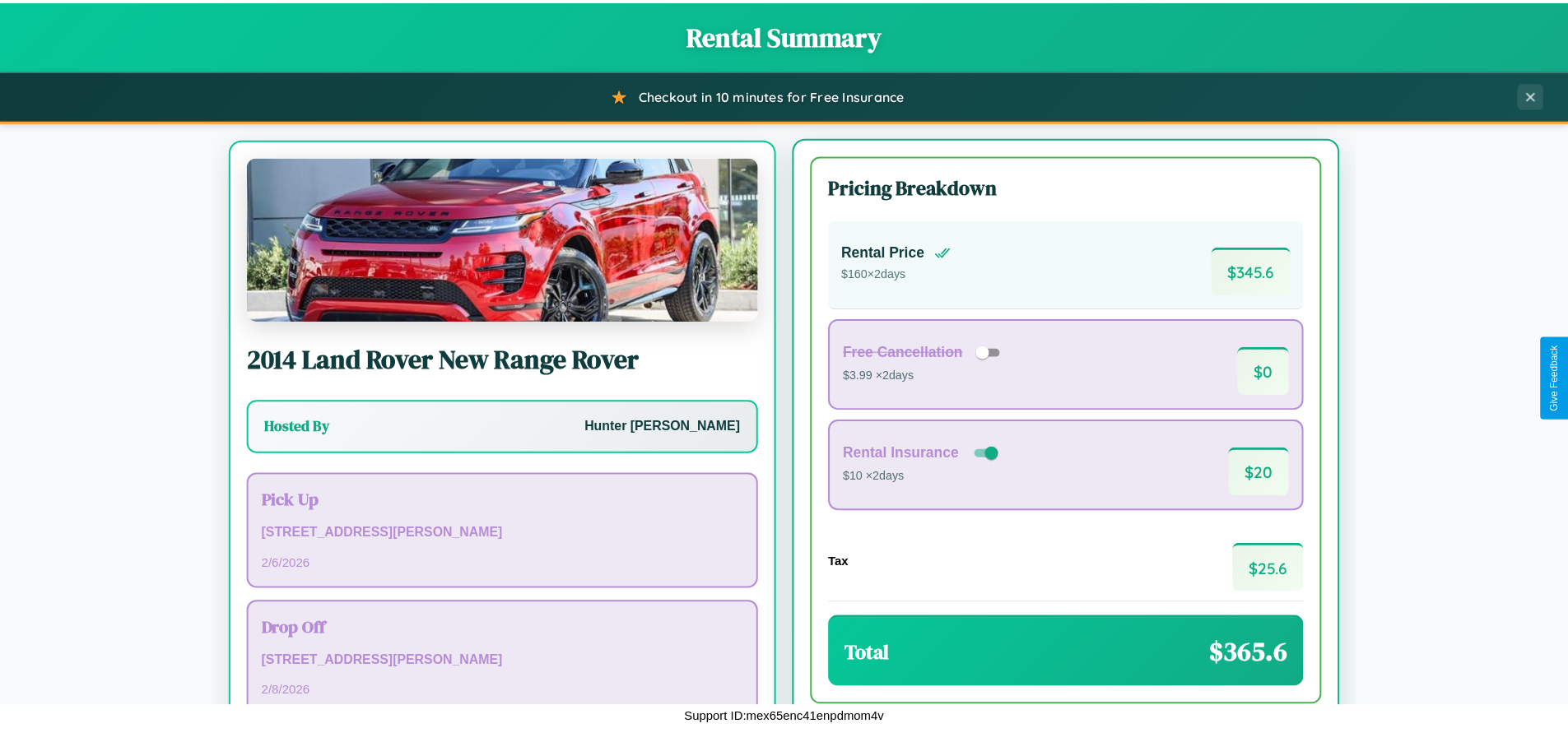
scroll to position [76, 0]
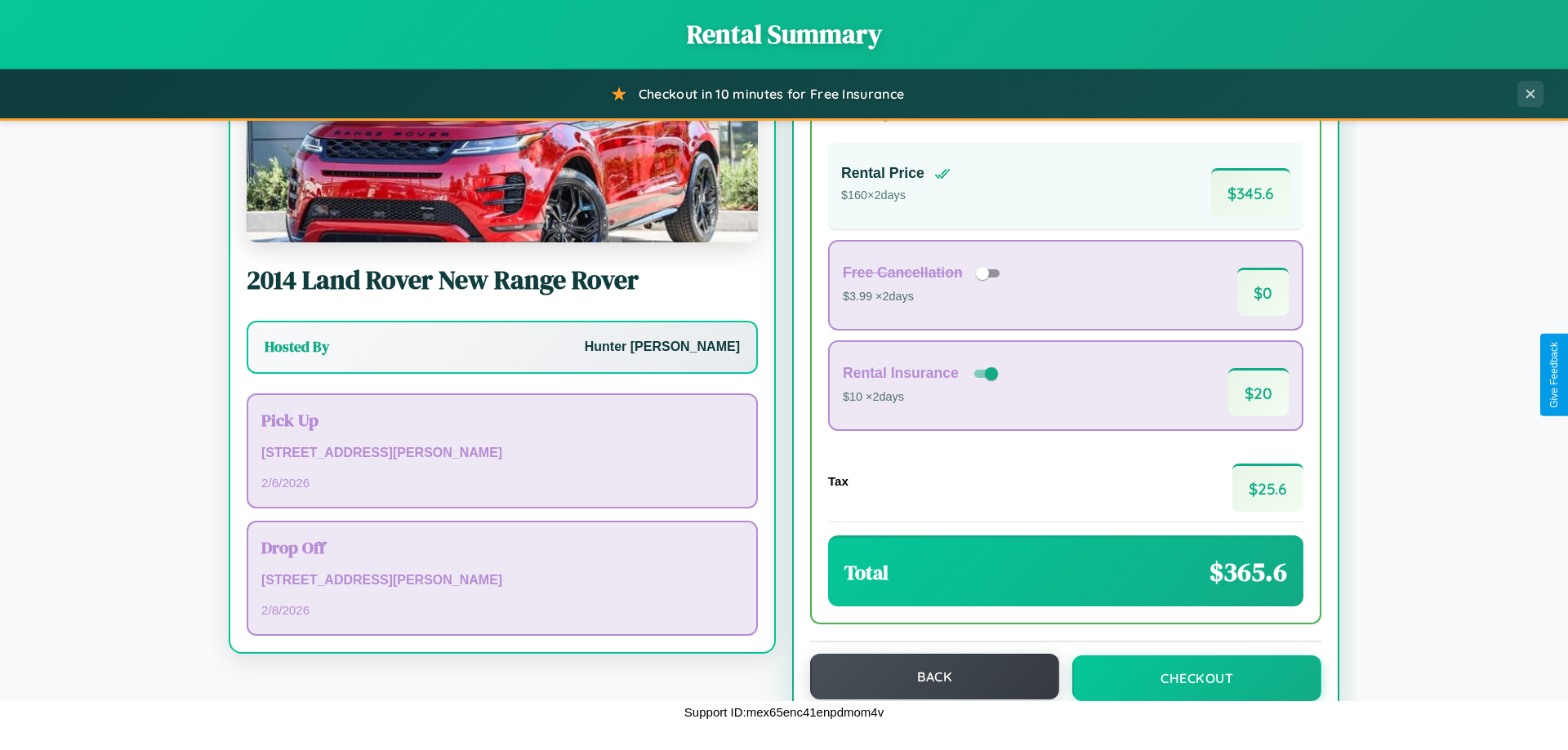
click at [927, 677] on button "Back" at bounding box center [934, 676] width 249 height 46
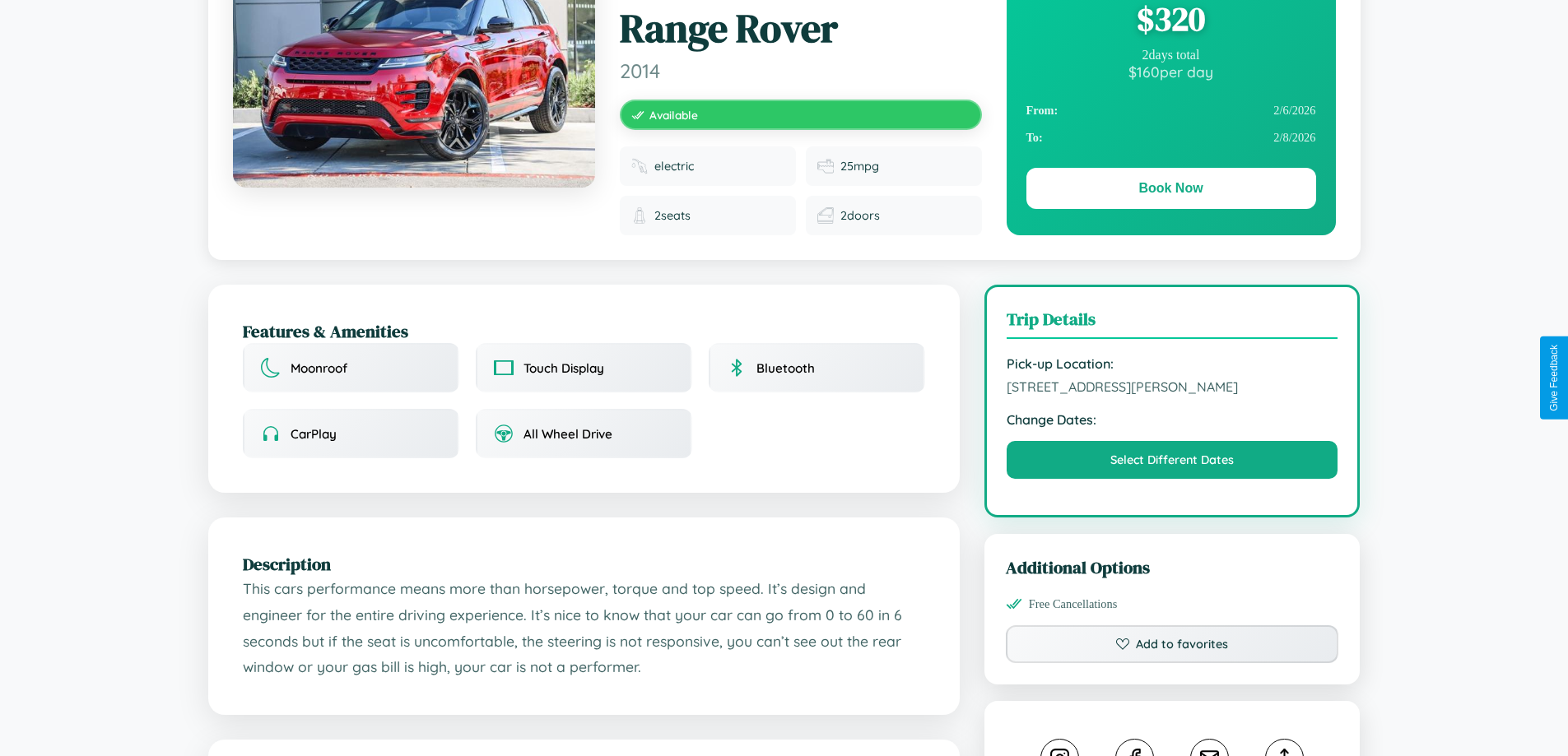
scroll to position [553, 0]
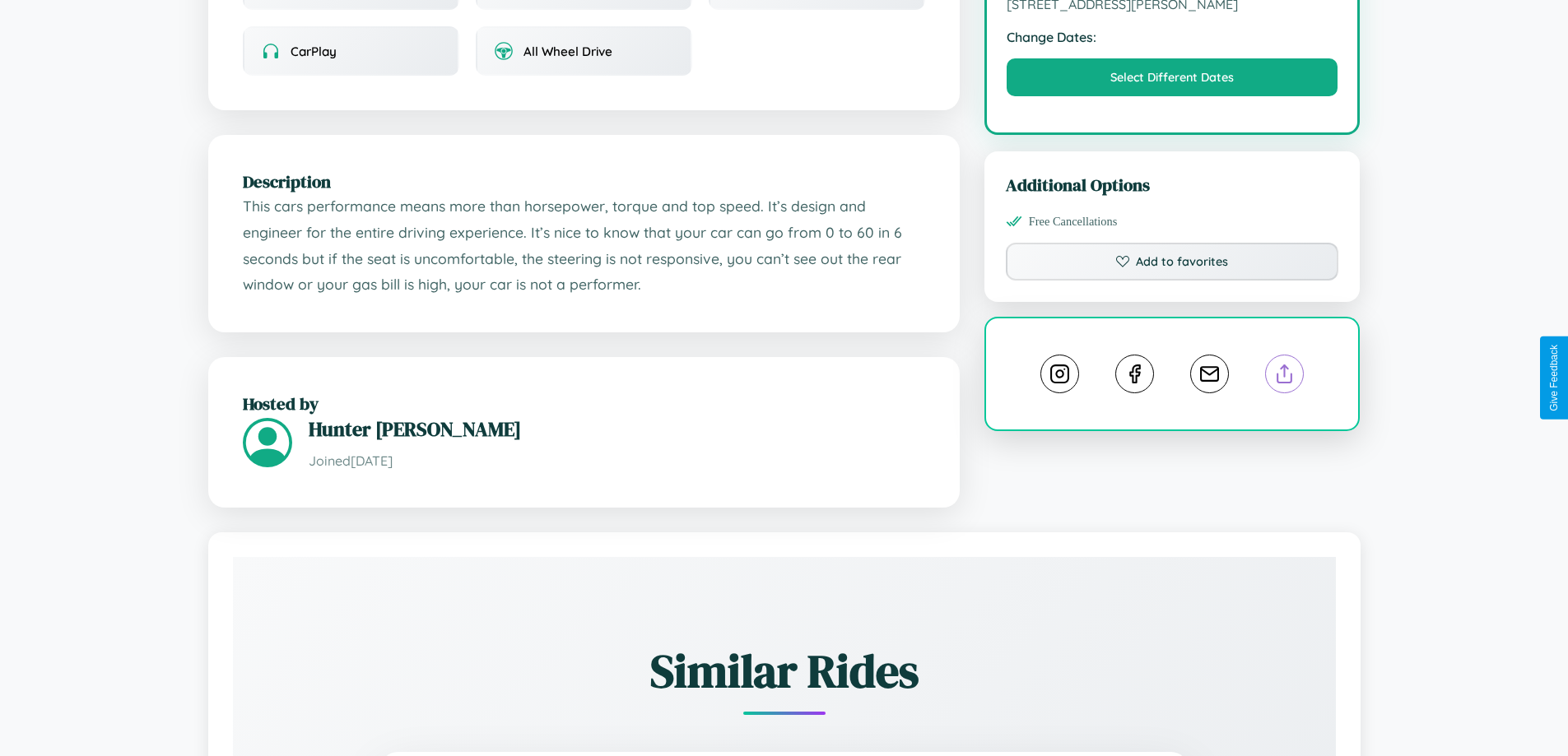
click at [1285, 376] on line at bounding box center [1285, 371] width 0 height 11
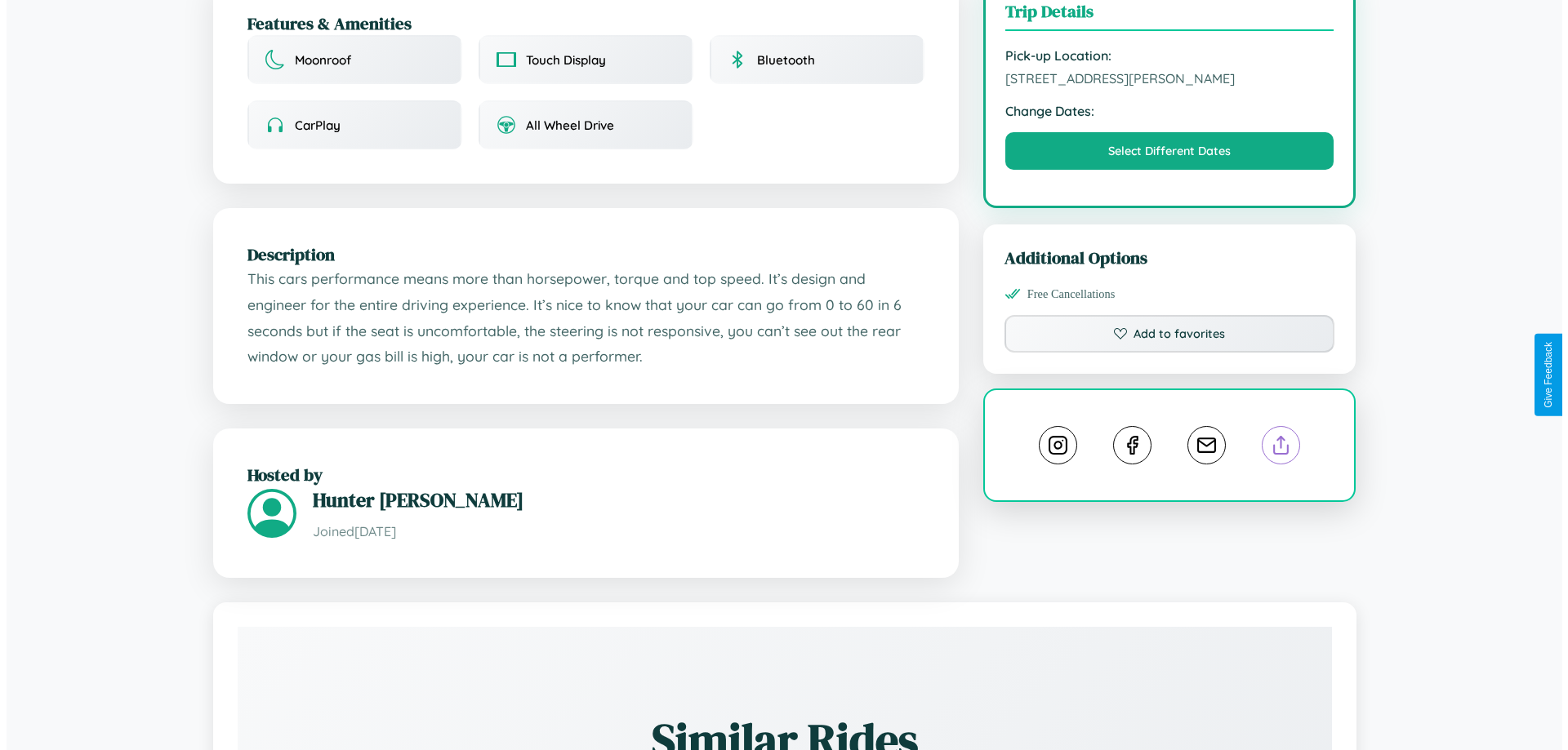
scroll to position [436, 0]
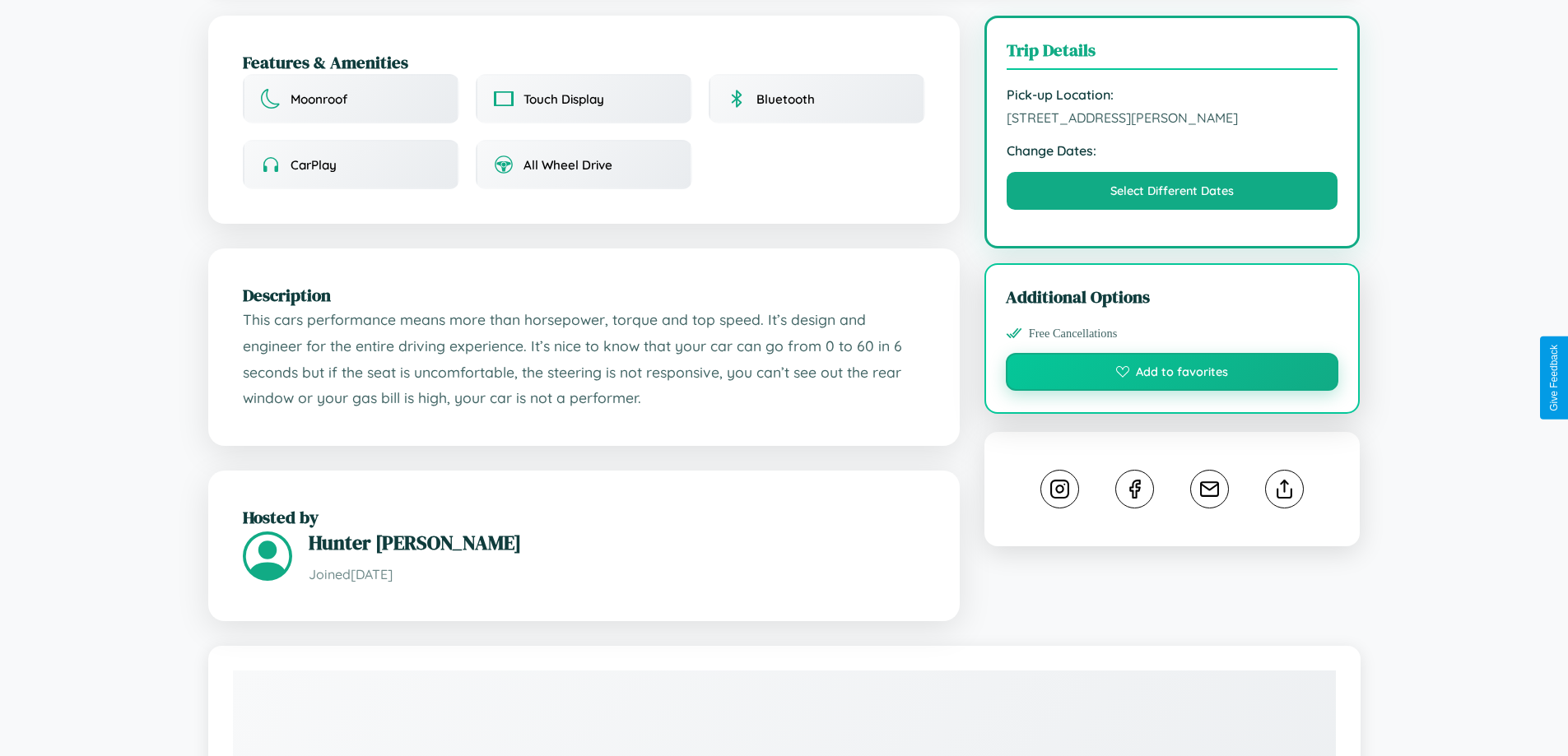
click at [1172, 374] on button "Add to favorites" at bounding box center [1172, 372] width 334 height 38
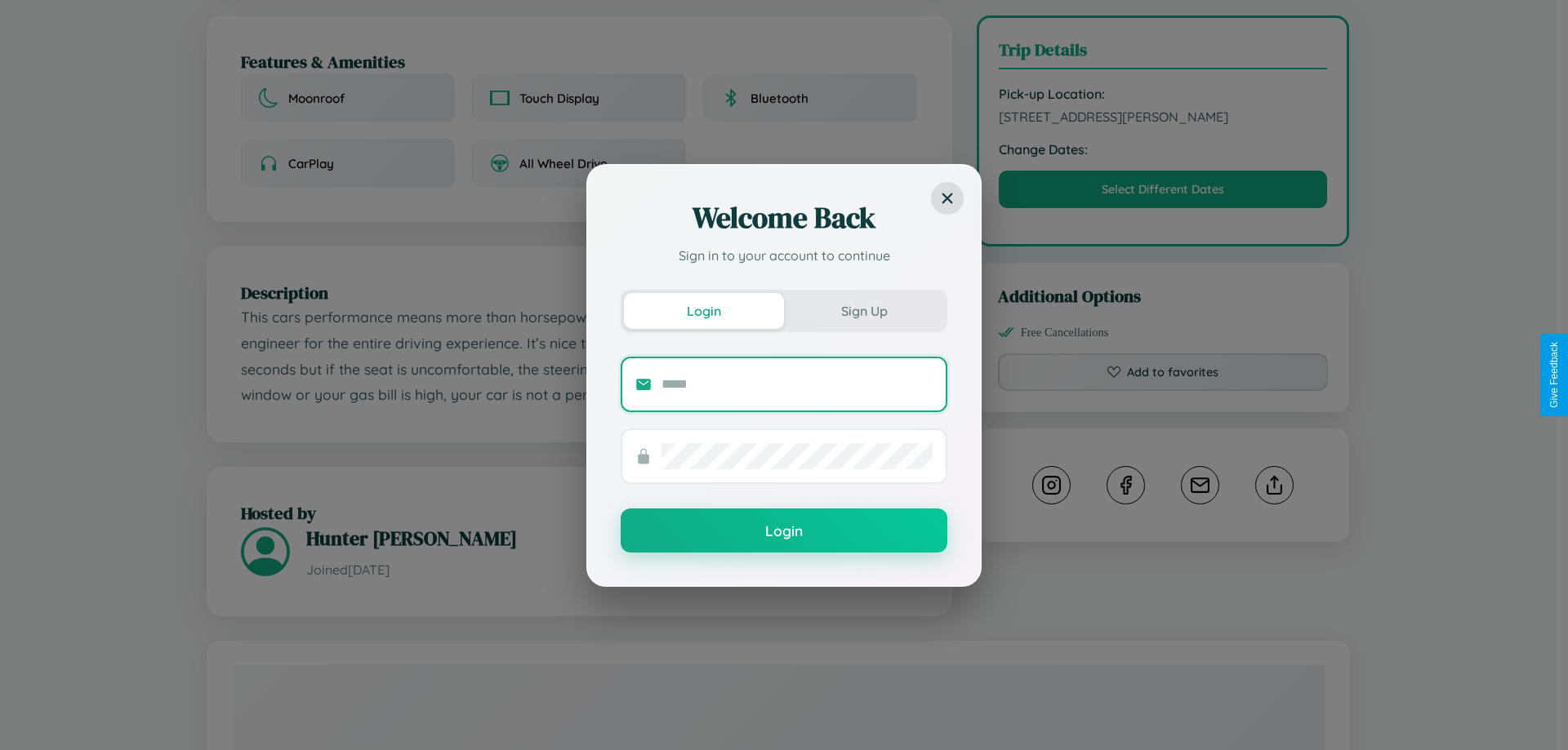
click at [797, 383] on input "text" at bounding box center [796, 384] width 271 height 26
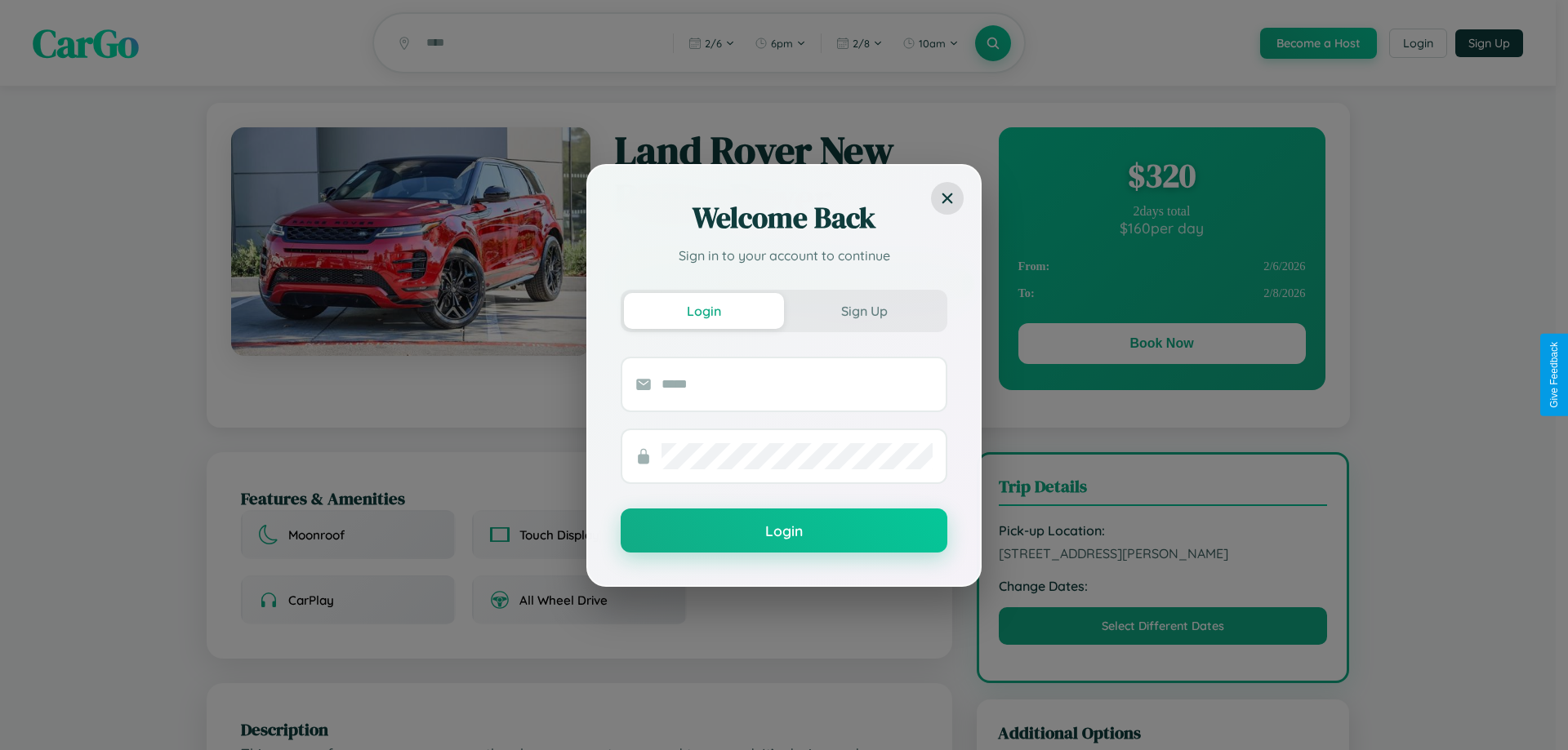
click at [1161, 346] on div "Welcome Back Sign in to your account to continue Login Sign Up Login" at bounding box center [784, 375] width 1568 height 750
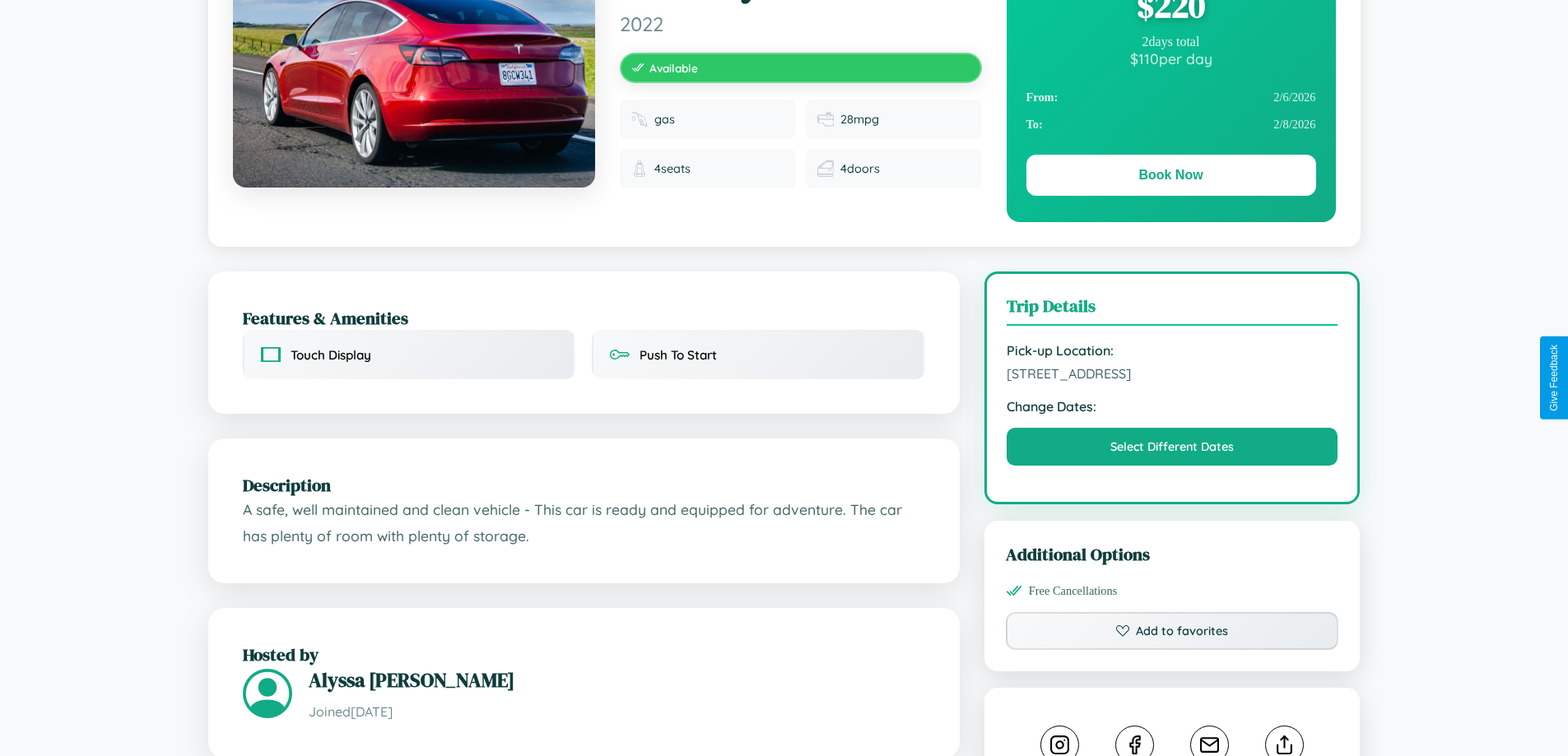
scroll to position [935, 0]
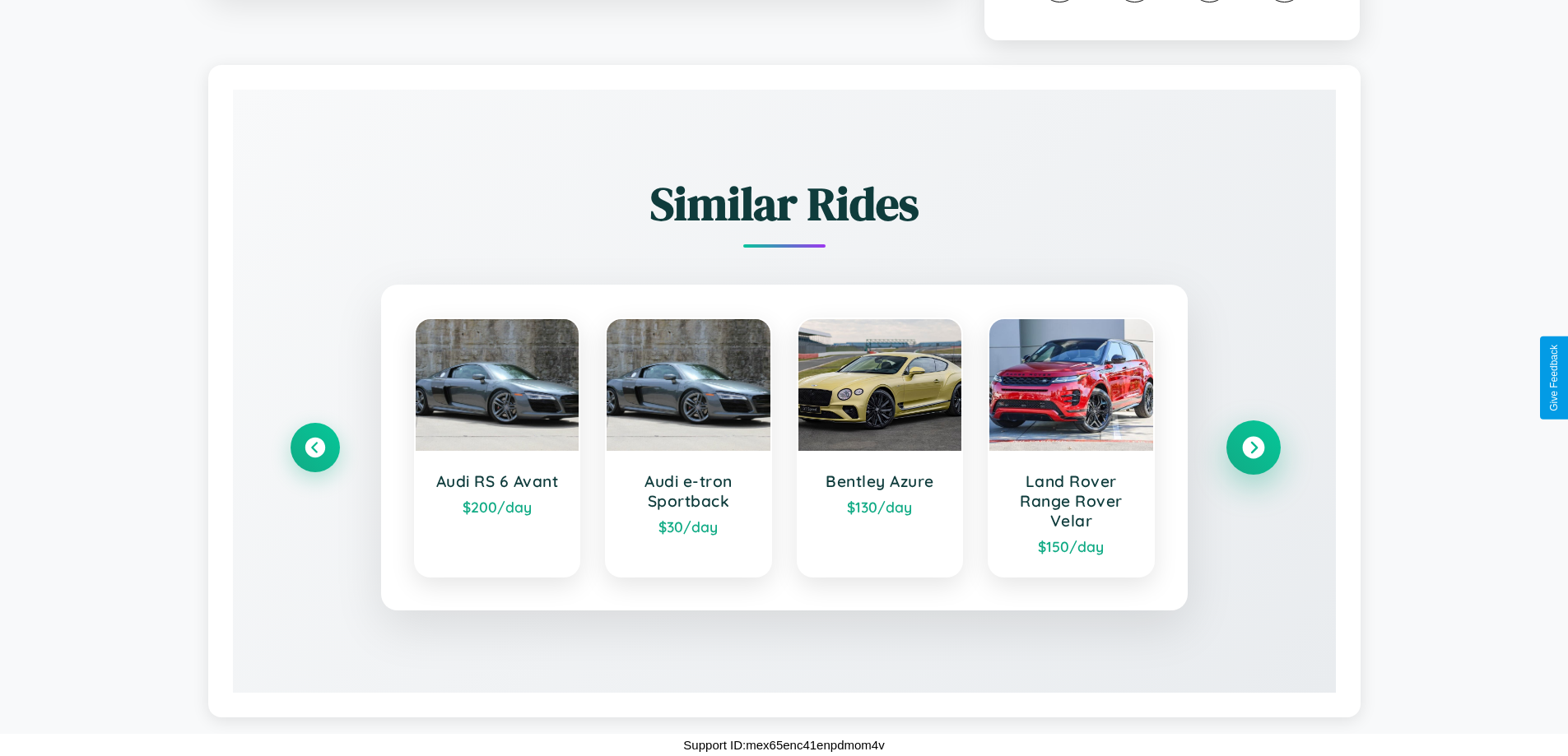
click at [1253, 448] on icon at bounding box center [1253, 448] width 23 height 23
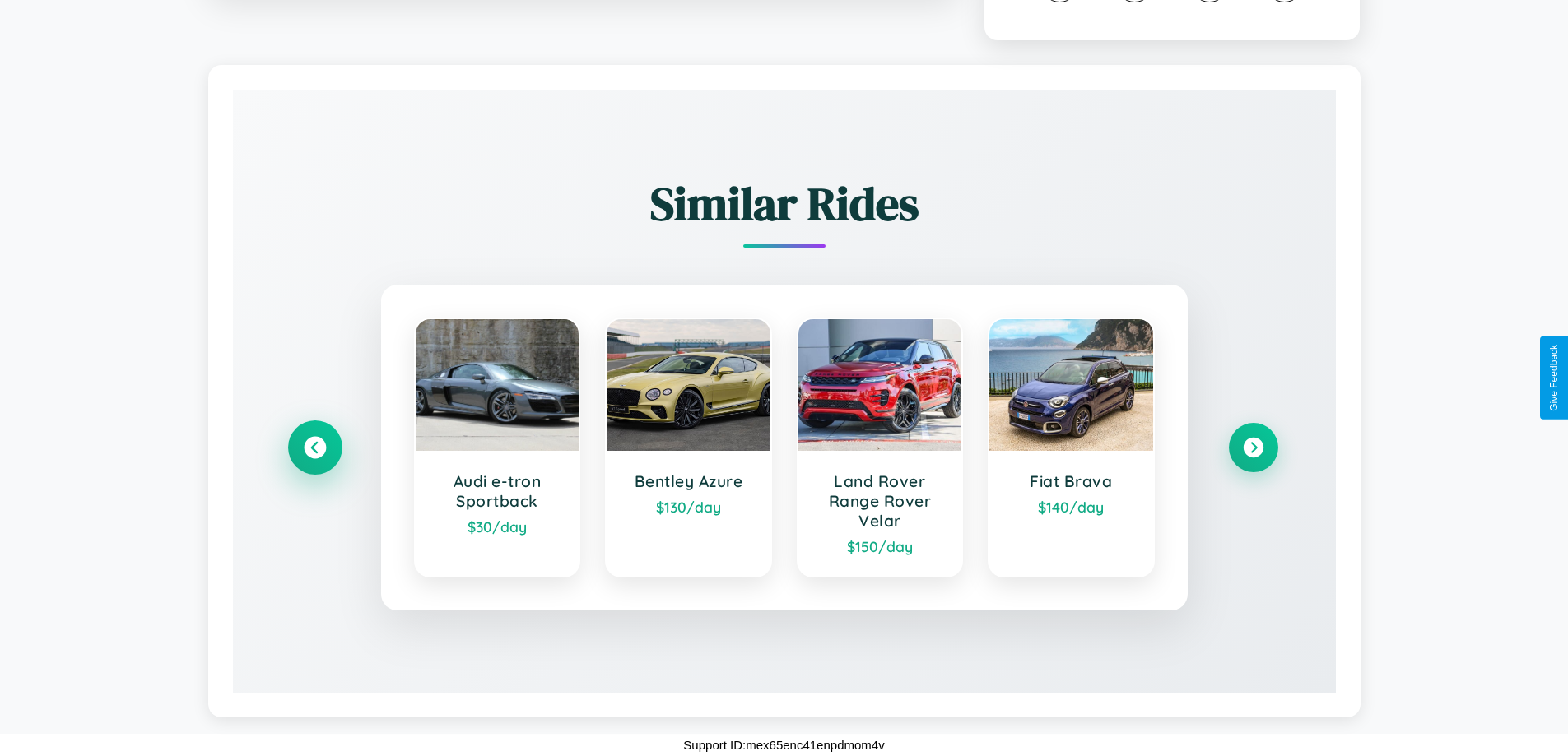
click at [314, 448] on icon at bounding box center [315, 448] width 23 height 23
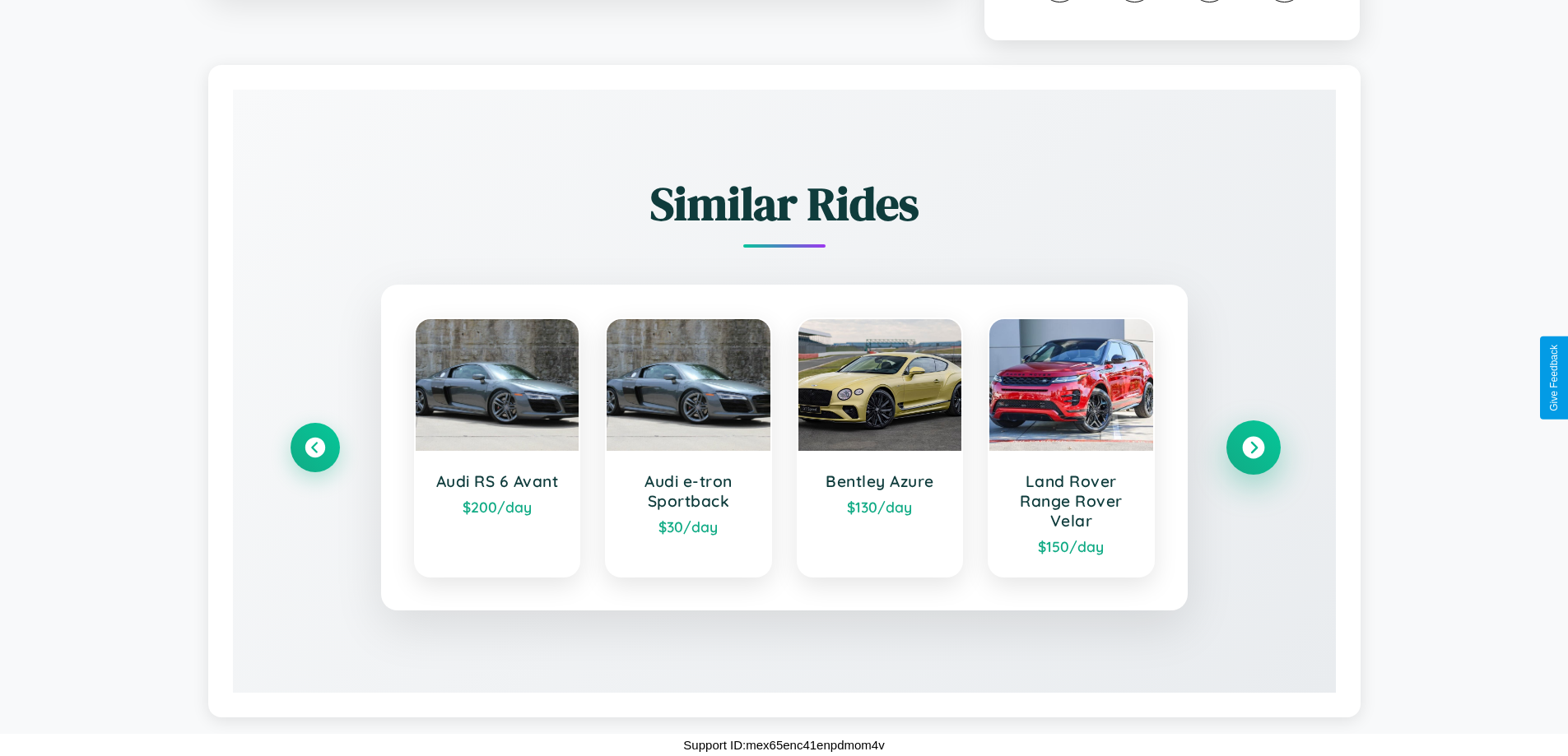
click at [1253, 448] on icon at bounding box center [1253, 448] width 23 height 23
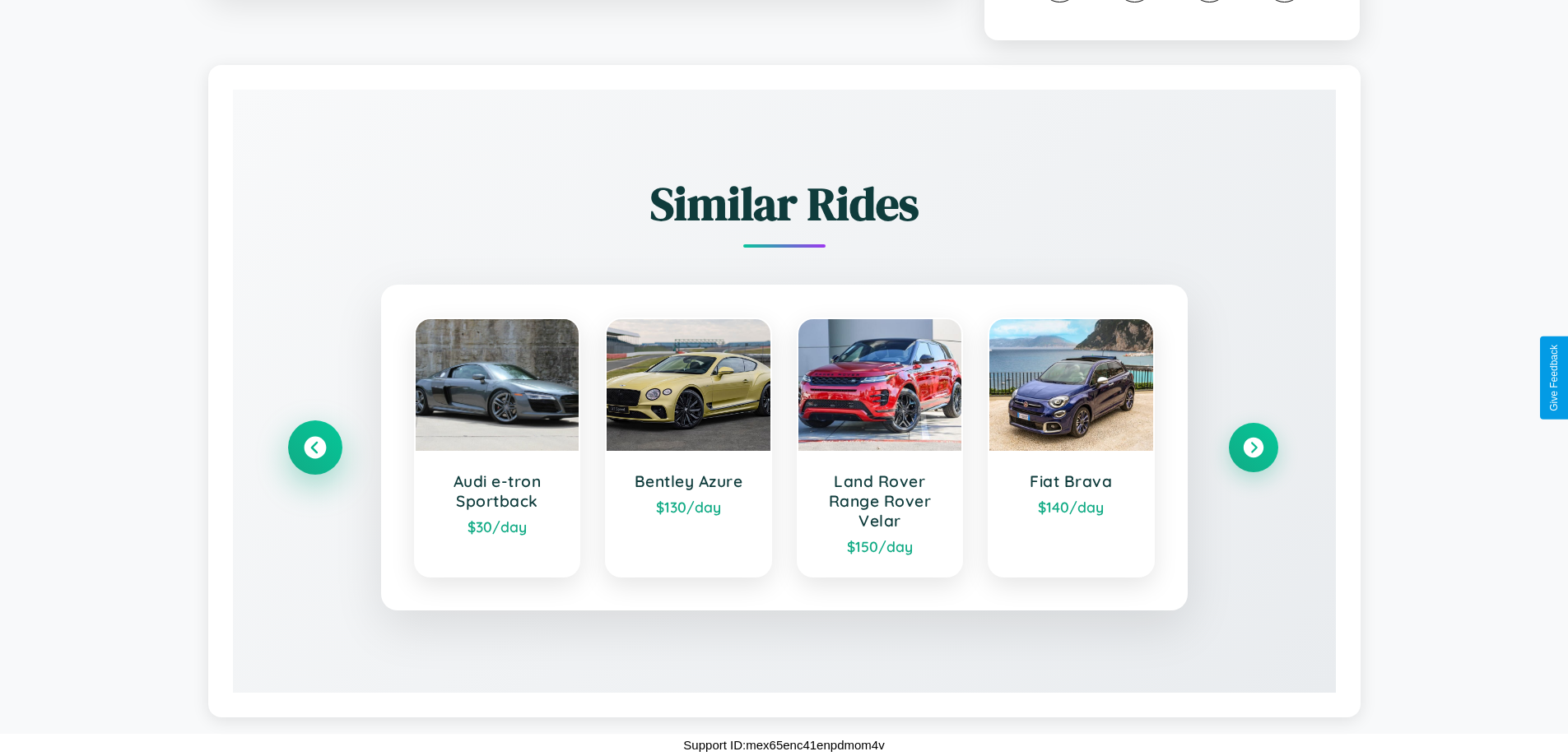
click at [314, 448] on icon at bounding box center [315, 448] width 23 height 23
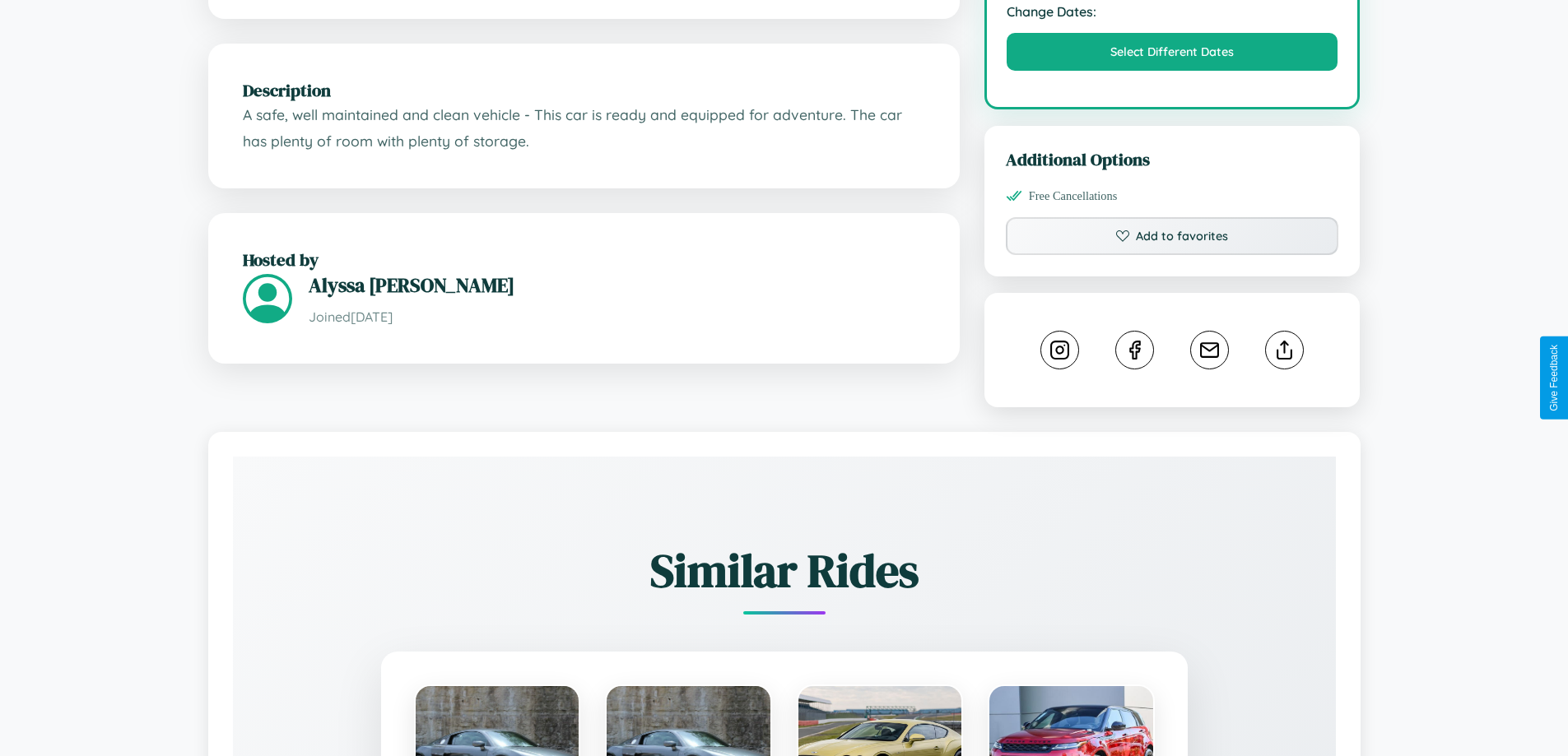
scroll to position [540, 0]
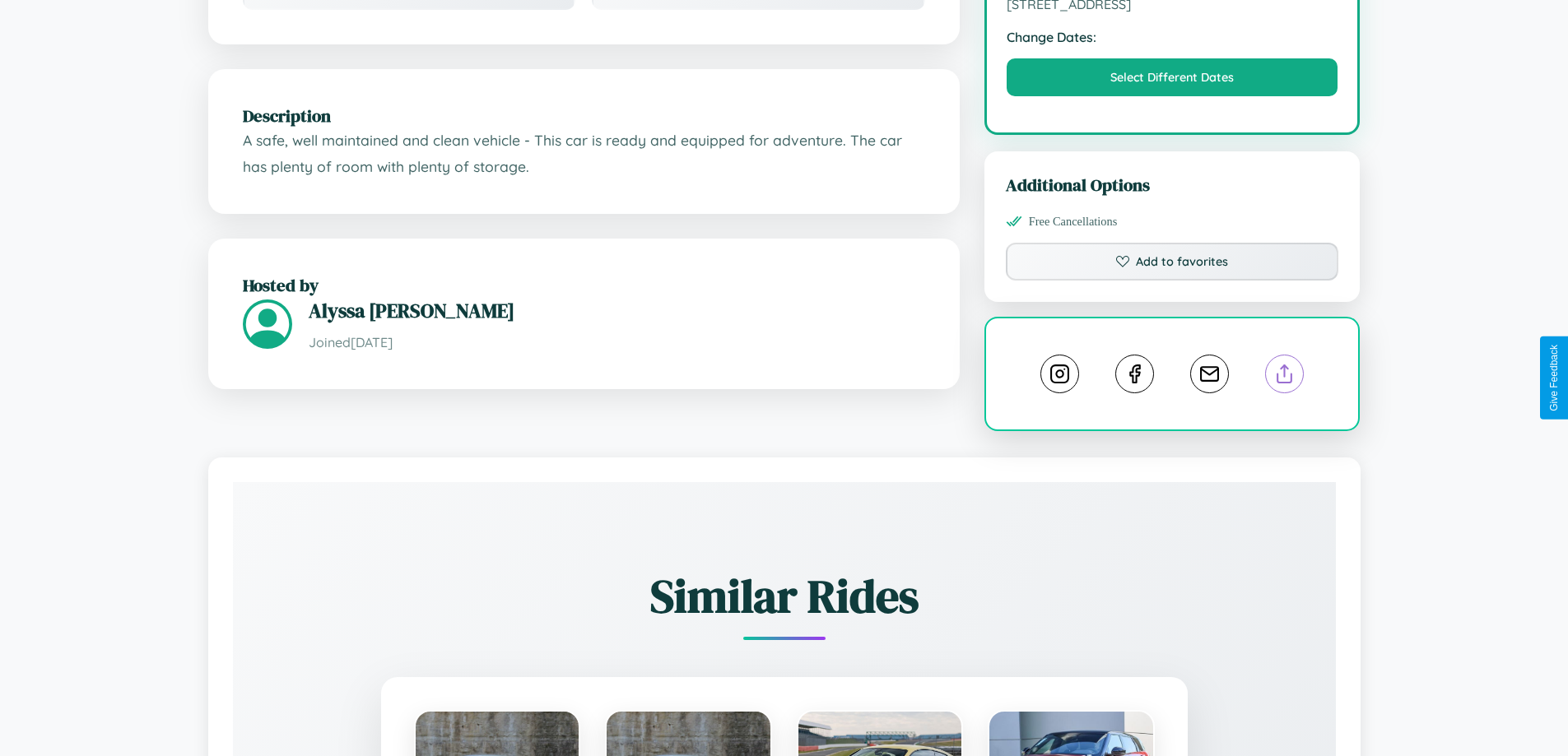
click at [1285, 376] on line at bounding box center [1285, 371] width 0 height 11
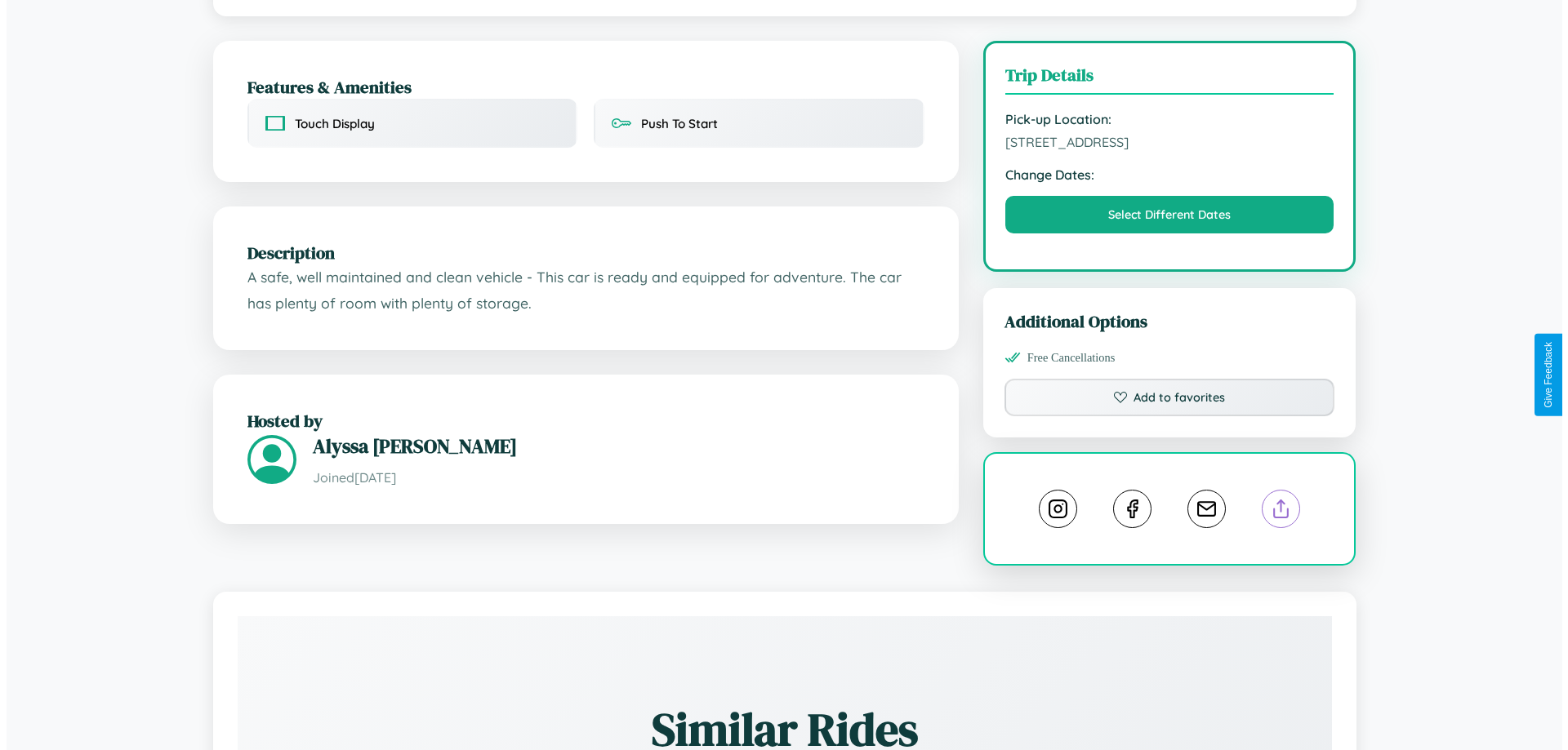
scroll to position [0, 0]
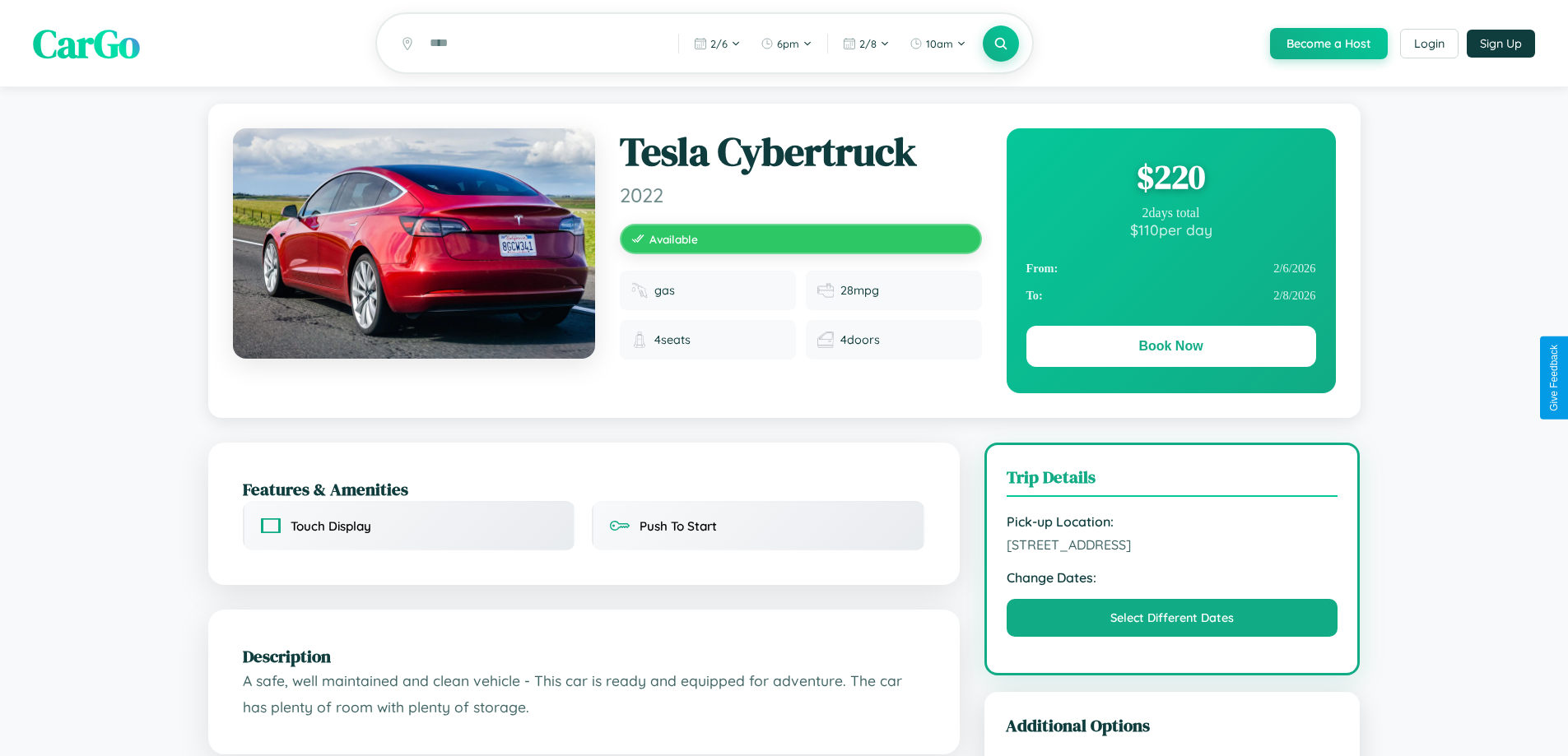
click at [1170, 179] on div "$ 220" at bounding box center [1171, 177] width 289 height 44
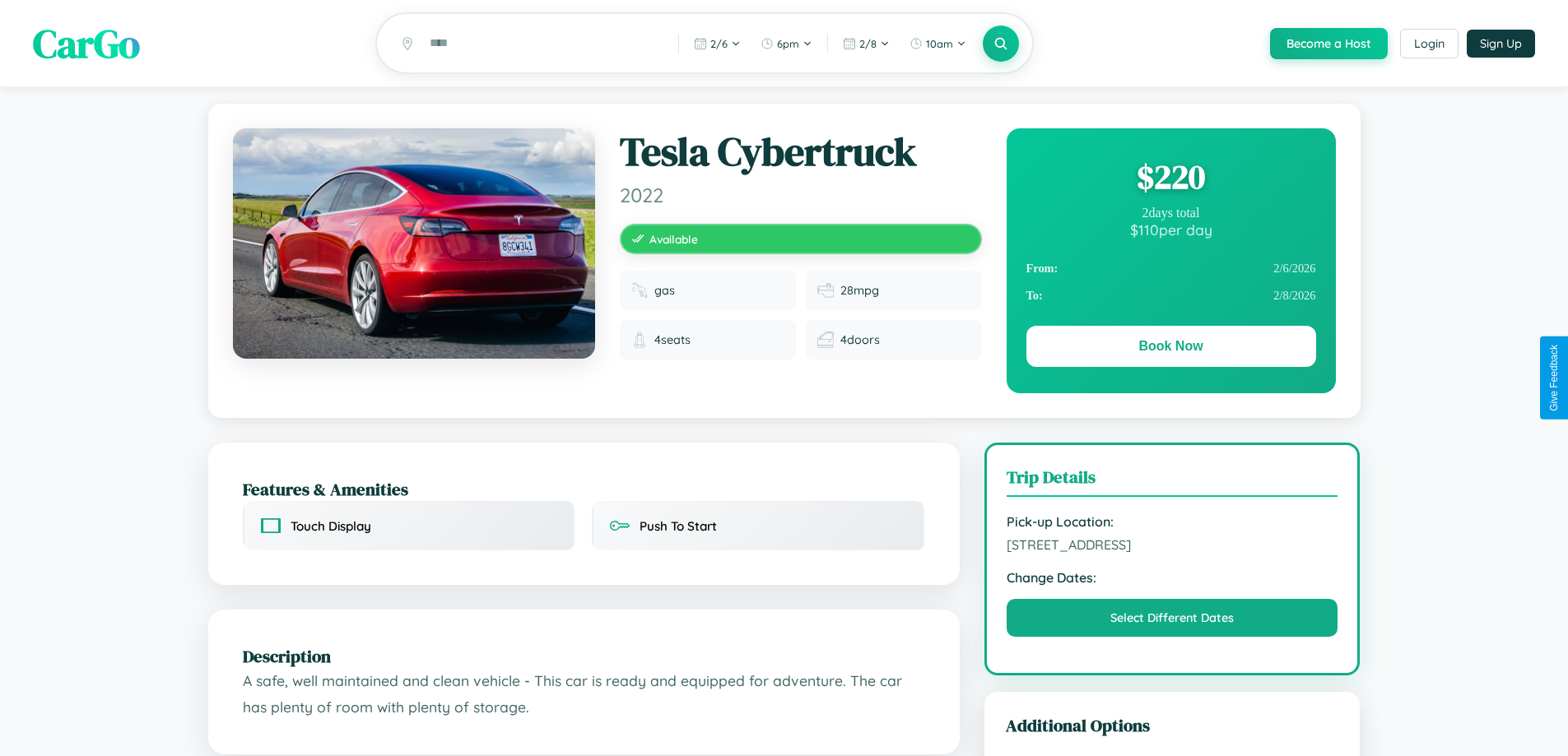
click at [1170, 179] on div "$ 220" at bounding box center [1171, 177] width 289 height 44
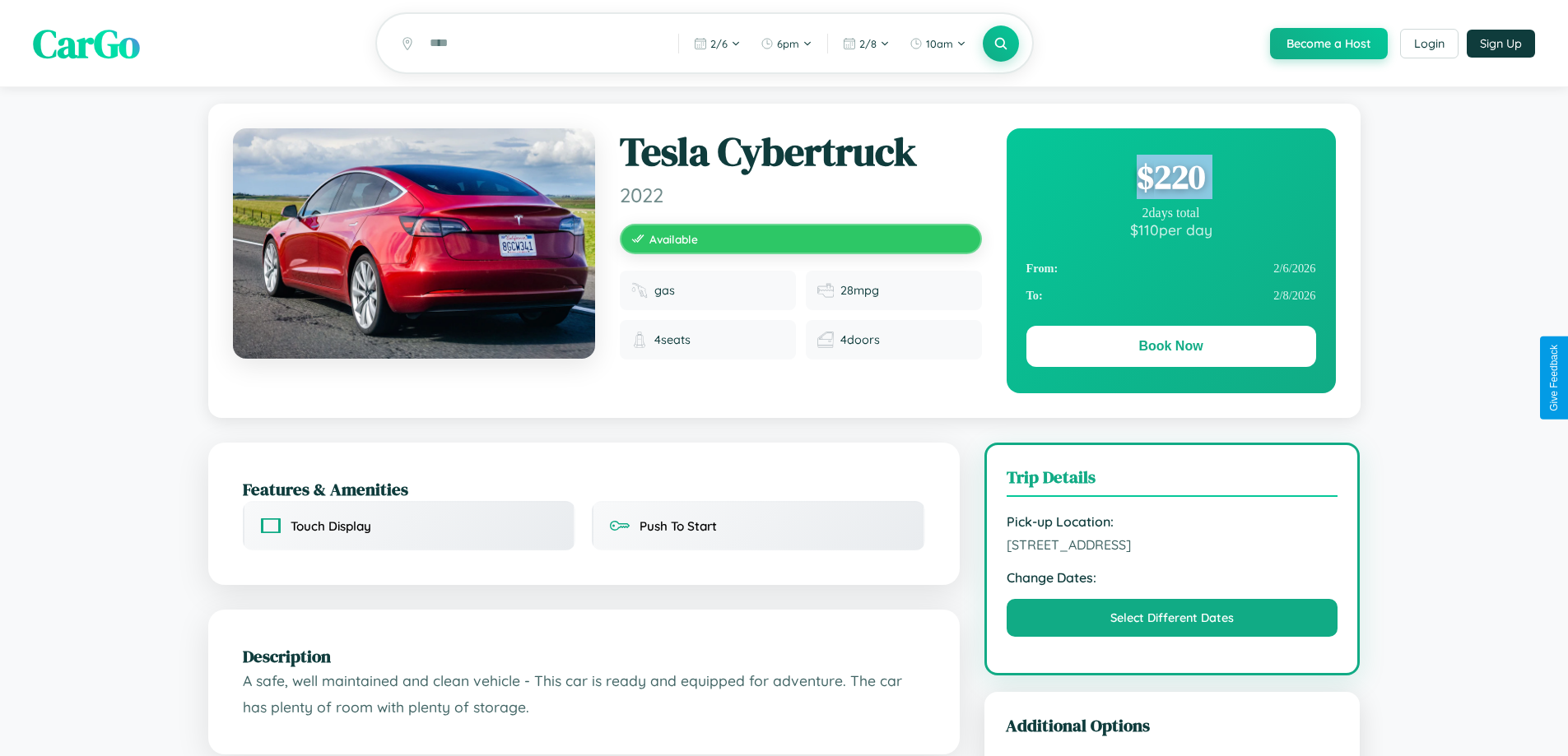
click at [1170, 179] on div "$ 220" at bounding box center [1171, 177] width 289 height 44
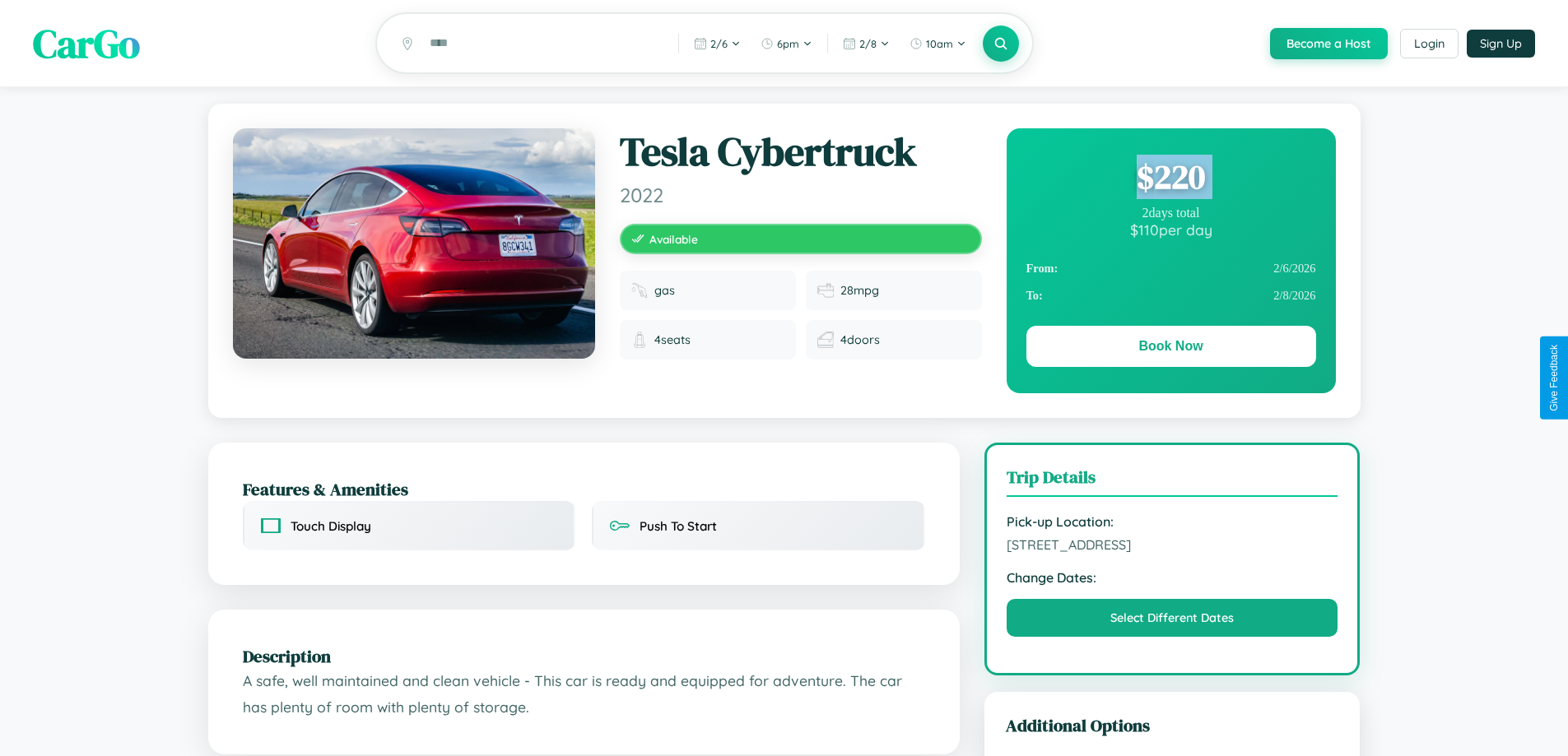
click at [1170, 179] on div "$ 220" at bounding box center [1171, 177] width 289 height 44
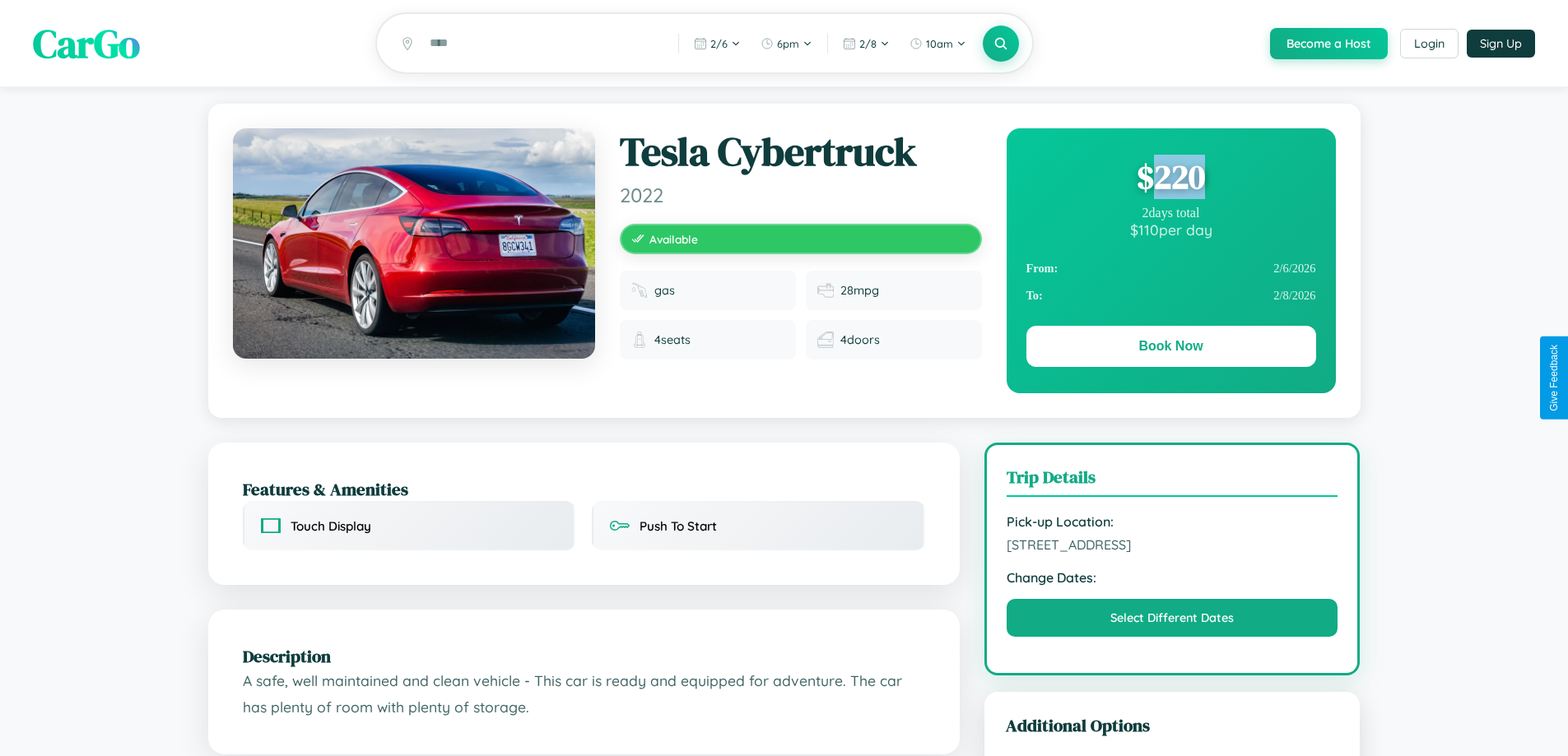
click at [1170, 179] on div "$ 220" at bounding box center [1171, 177] width 289 height 44
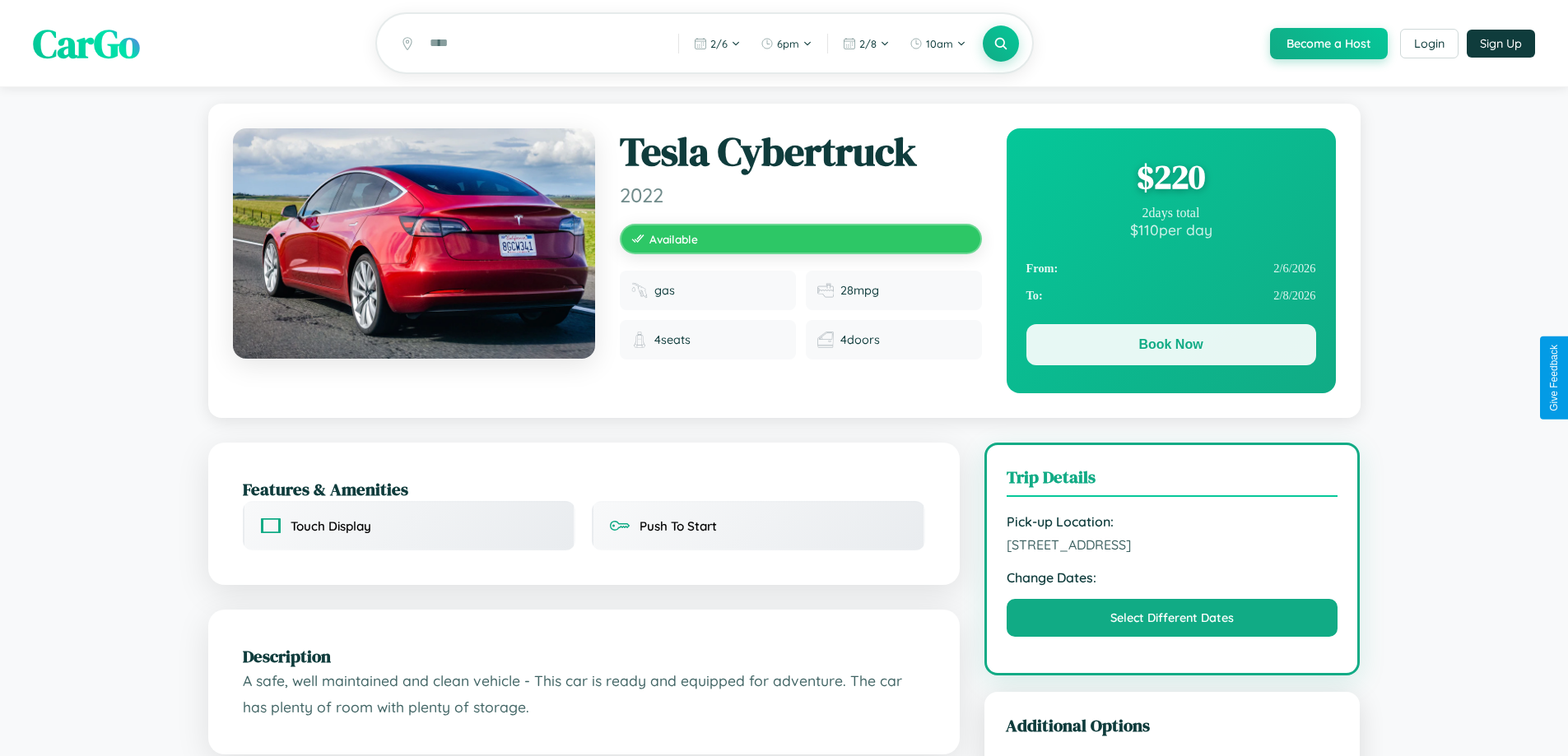
click at [1170, 348] on button "Book Now" at bounding box center [1171, 344] width 289 height 41
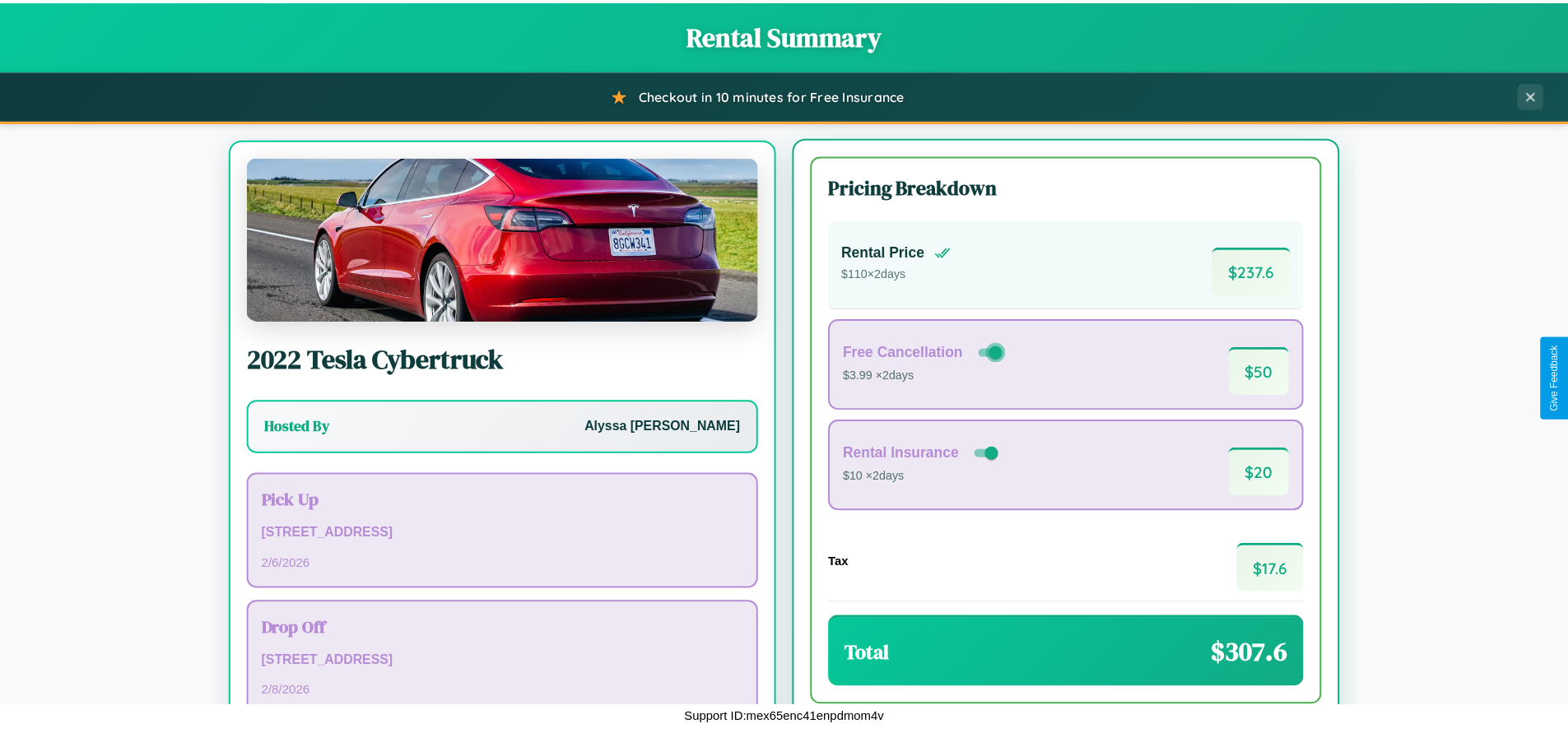
scroll to position [76, 0]
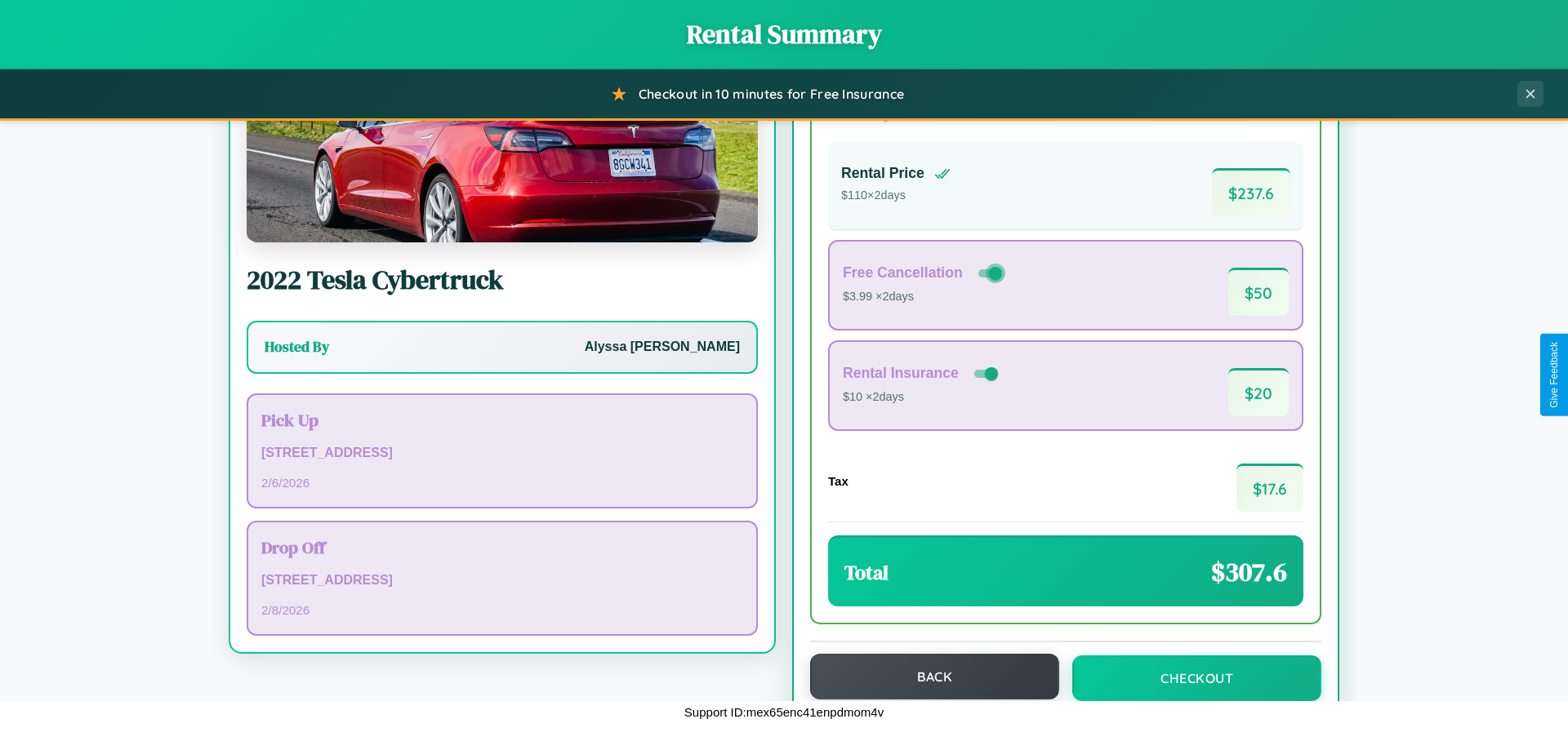
click at [927, 676] on button "Back" at bounding box center [934, 676] width 249 height 46
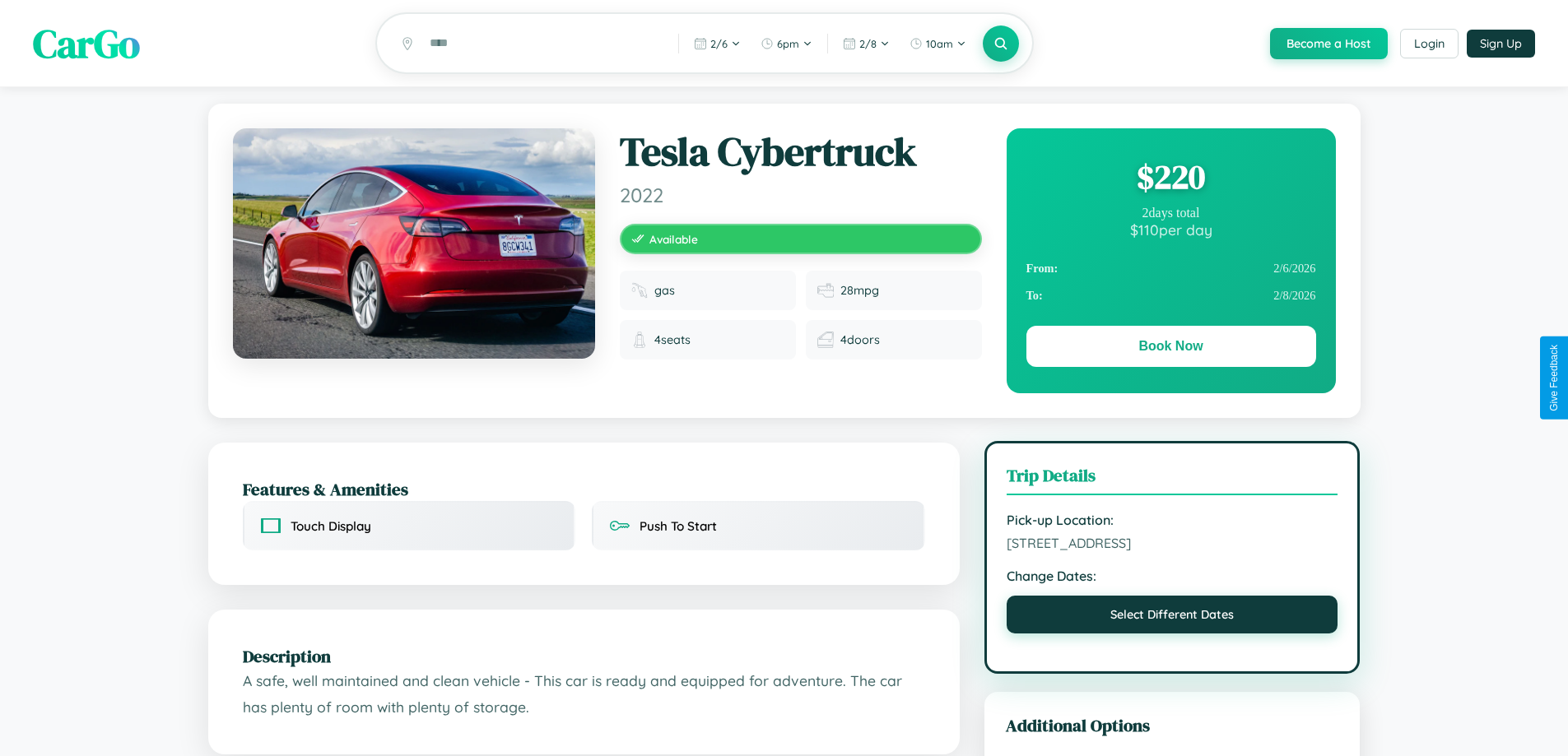
click at [1172, 618] on button "Select Different Dates" at bounding box center [1172, 615] width 332 height 38
select select "*"
select select "****"
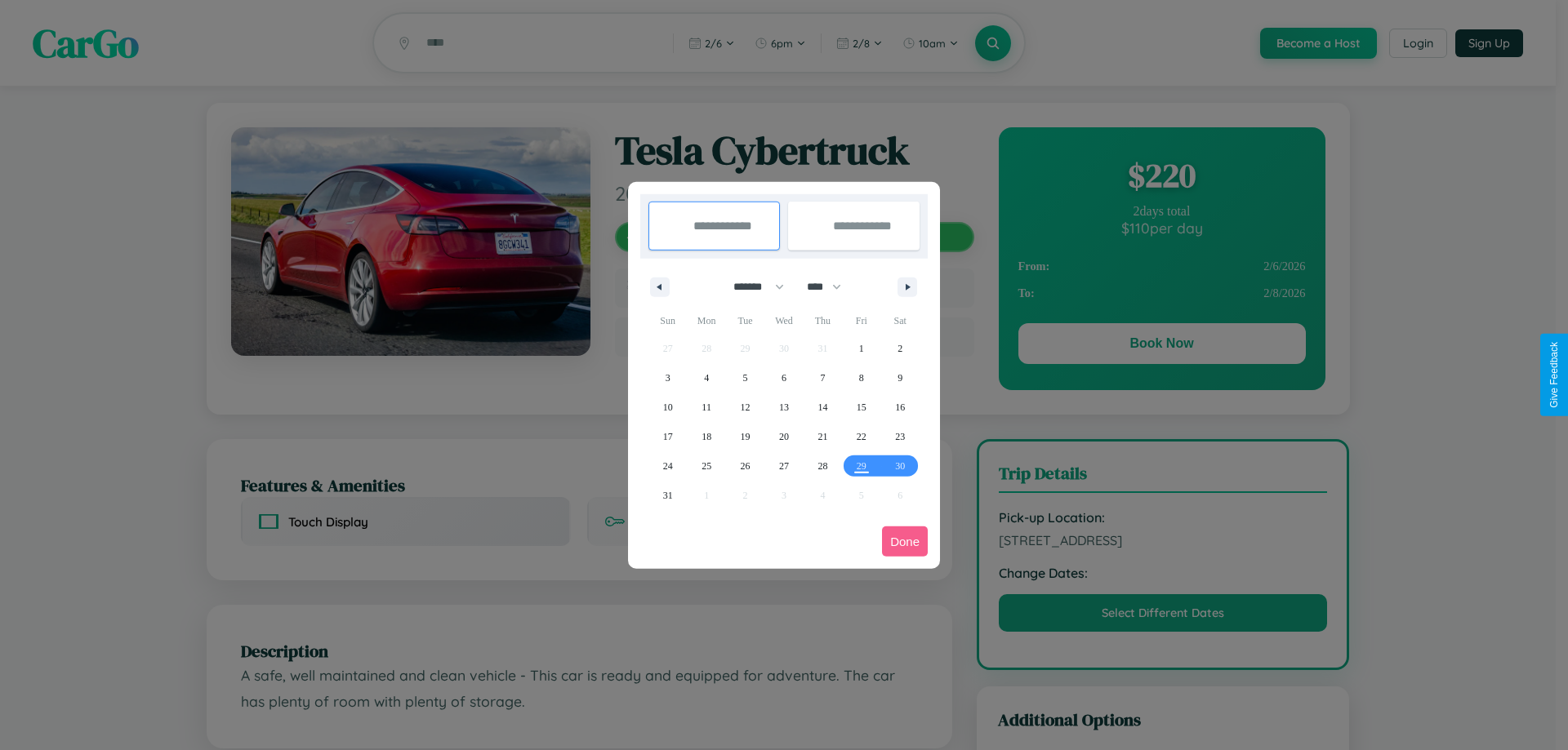
drag, startPoint x: 751, startPoint y: 286, endPoint x: 784, endPoint y: 327, distance: 52.6
click at [751, 286] on select "******* ******** ***** ***** *** **** **** ****** ********* ******* ******** **…" at bounding box center [756, 286] width 70 height 27
select select "**"
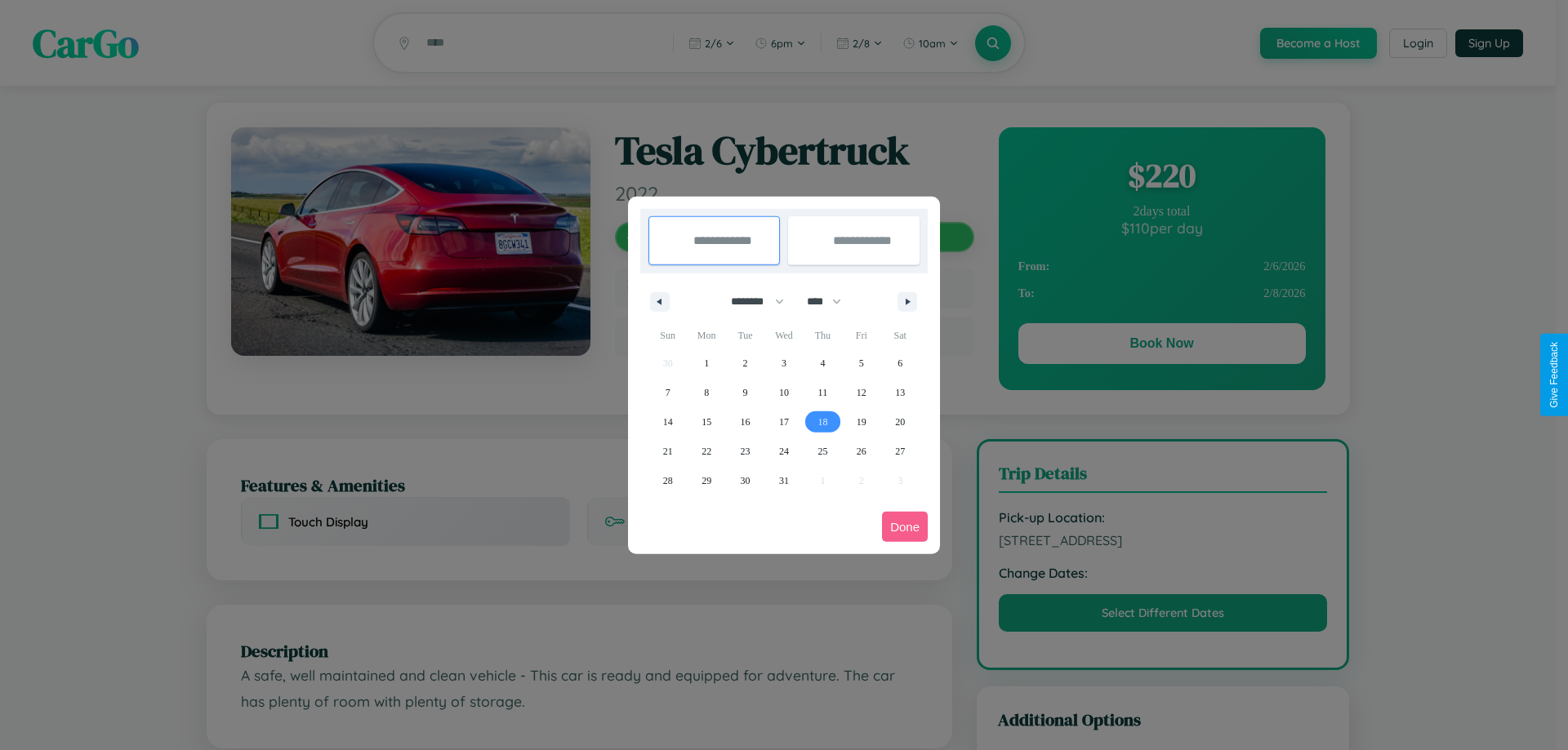
click at [823, 421] on span "18" at bounding box center [822, 422] width 9 height 29
type input "**********"
click at [823, 450] on span "25" at bounding box center [822, 451] width 9 height 29
type input "**********"
click at [904, 527] on button "Done" at bounding box center [904, 527] width 46 height 30
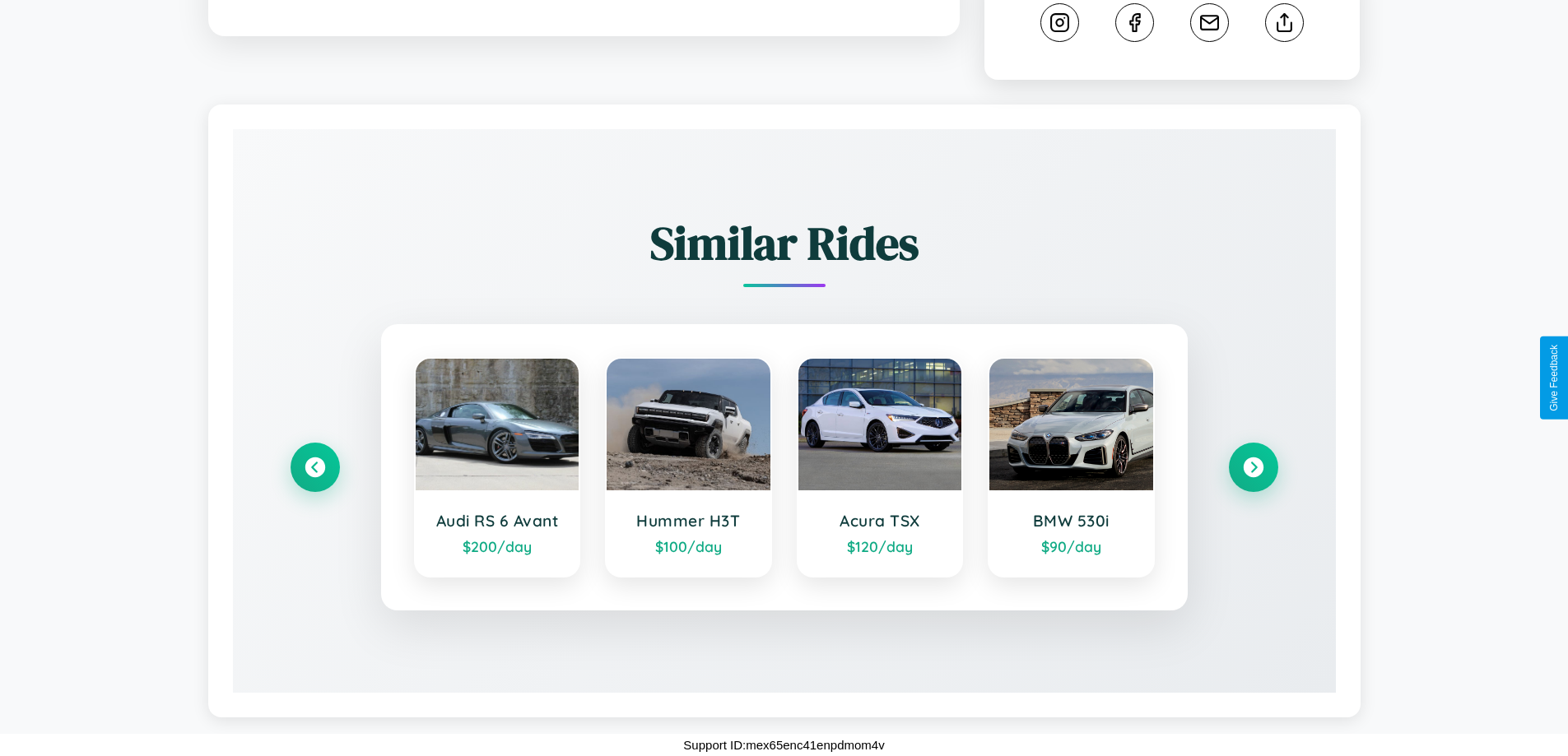
scroll to position [895, 0]
click at [1253, 468] on icon at bounding box center [1253, 468] width 23 height 23
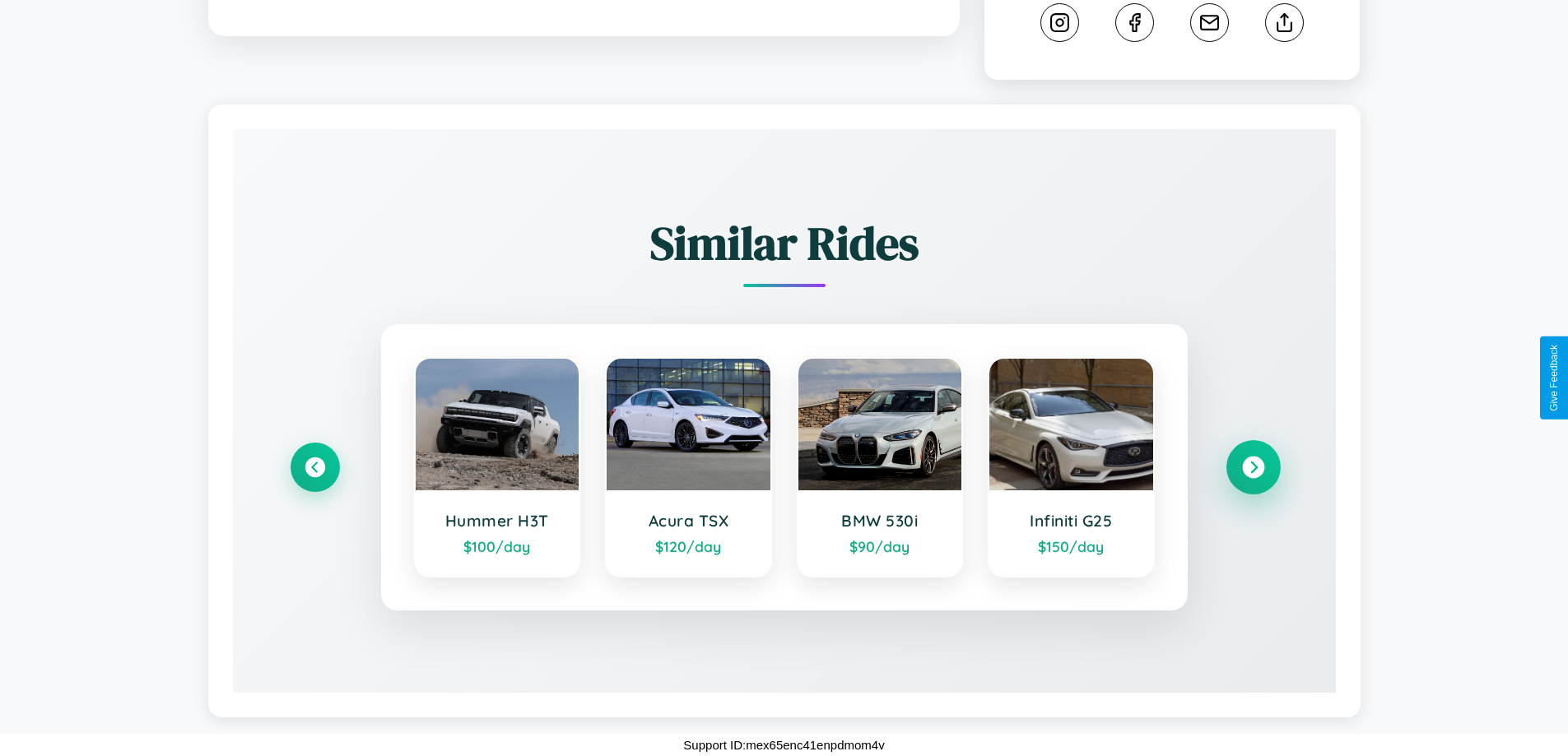
click at [1253, 468] on icon at bounding box center [1253, 468] width 23 height 23
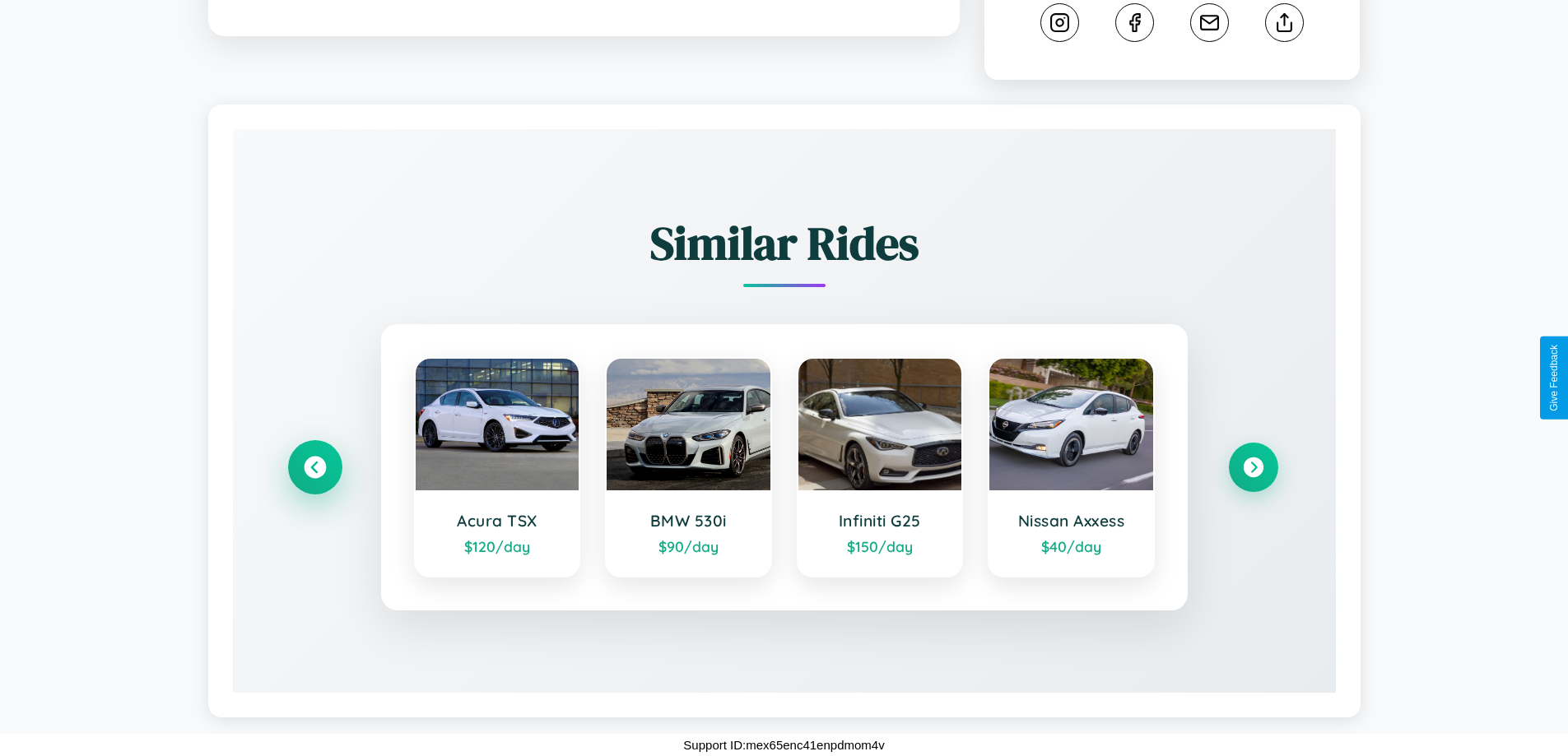
click at [314, 468] on icon at bounding box center [315, 468] width 23 height 23
